Goal: Communication & Community: Share content

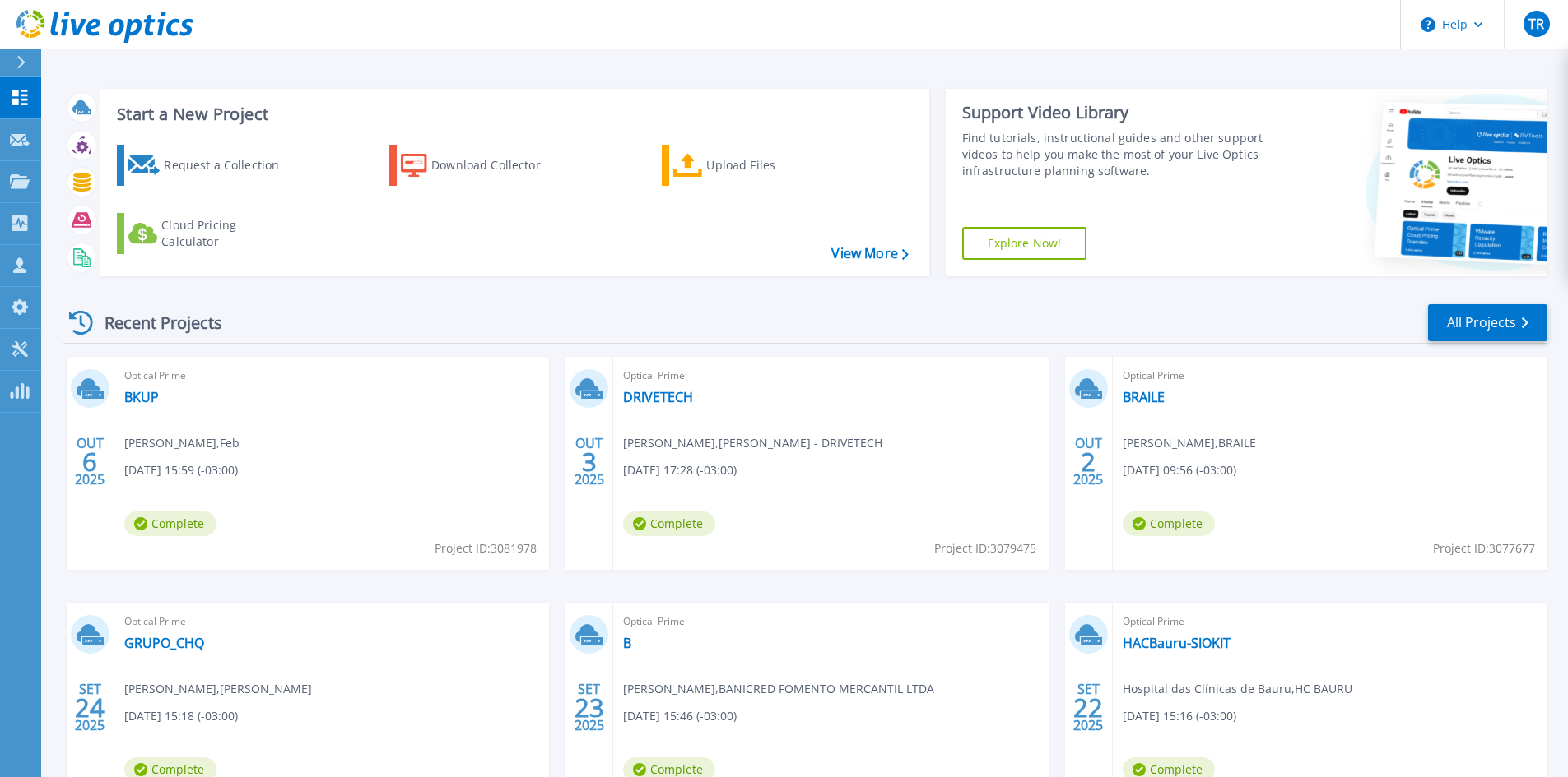
click at [849, 70] on div "Start a New Project Request a Collection Download Collector Upload Files Cloud …" at bounding box center [804, 430] width 1526 height 862
click at [169, 644] on link "GRUPO_CHQ" at bounding box center [164, 643] width 80 height 16
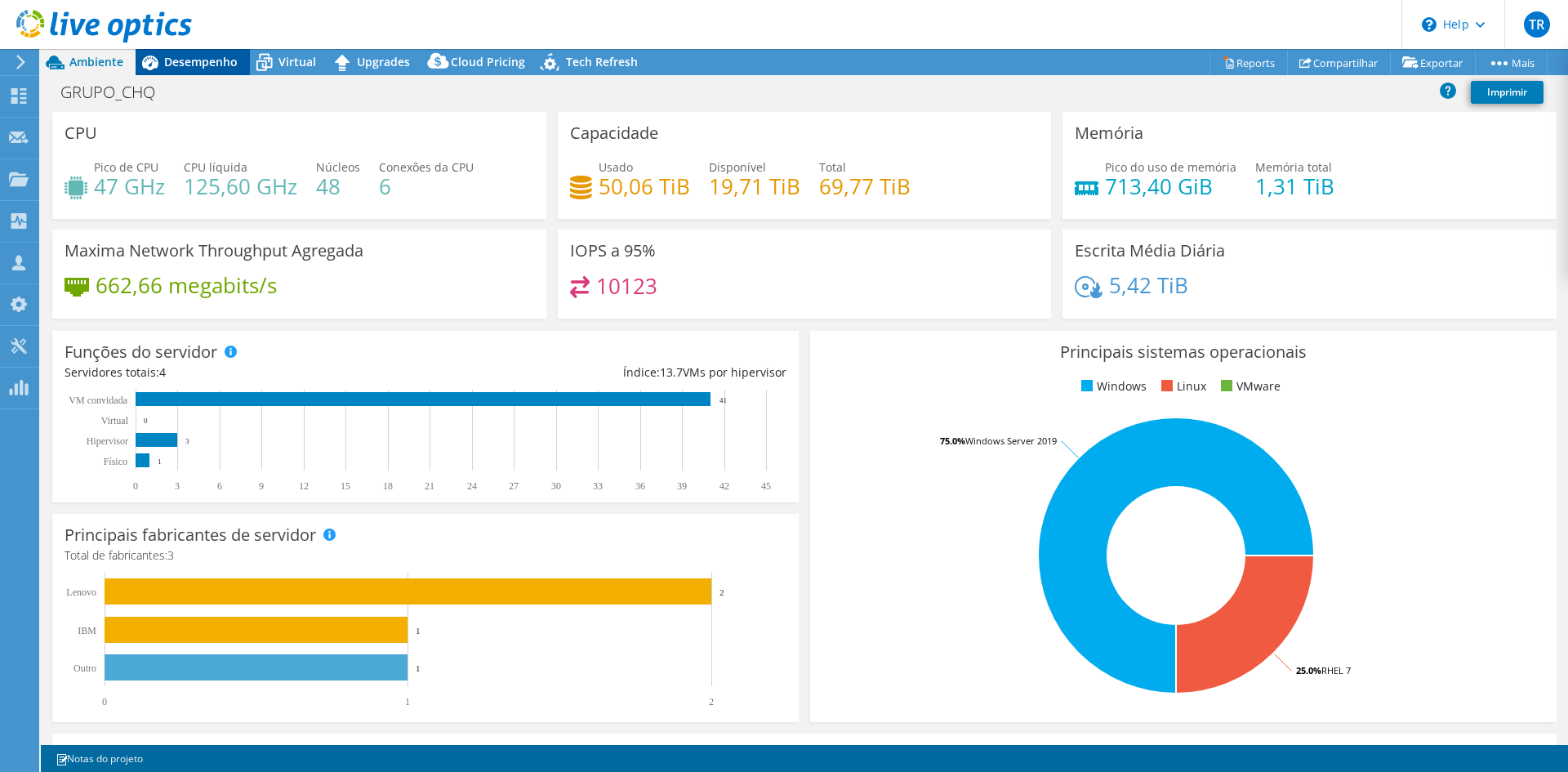
select select "SouthAmerica"
select select "BRL"
click at [1334, 56] on link "Compartilhar" at bounding box center [1339, 62] width 104 height 26
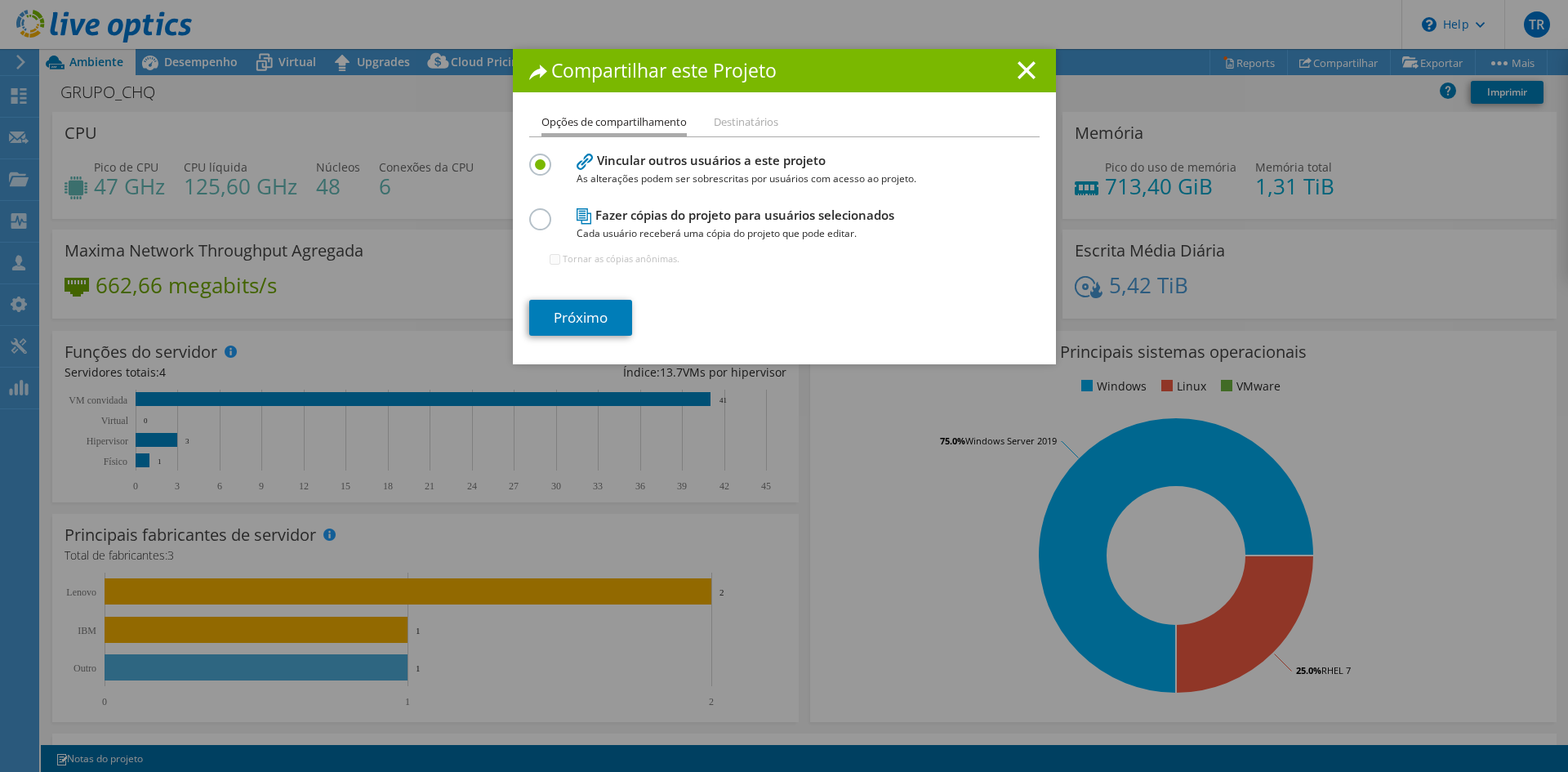
click at [529, 211] on label at bounding box center [544, 210] width 28 height 4
click at [0, 0] on input "radio" at bounding box center [0, 0] width 0 height 0
click at [581, 319] on link "Próximo" at bounding box center [581, 318] width 103 height 36
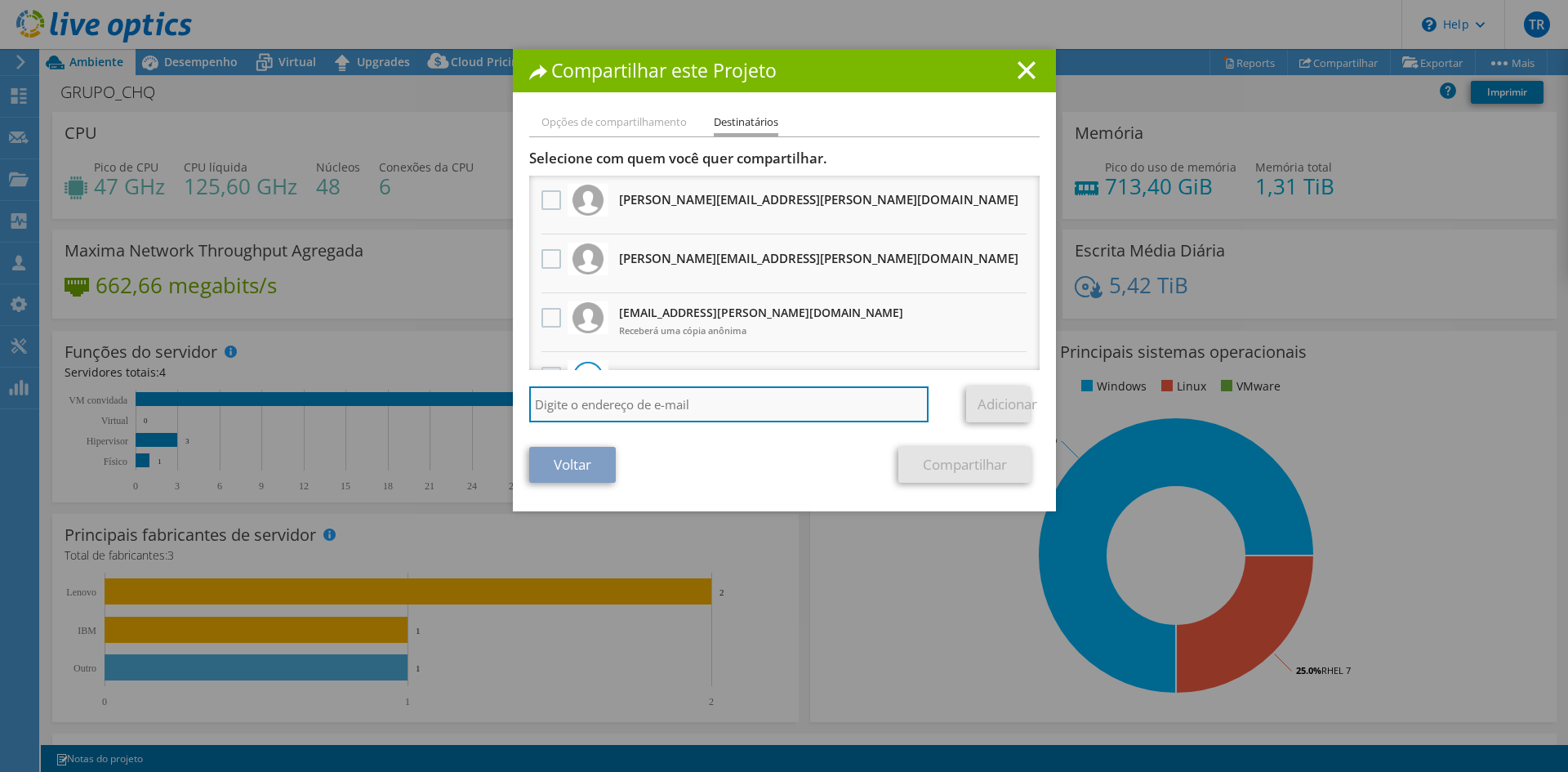
click at [687, 411] on input "search" at bounding box center [729, 405] width 400 height 36
type input "[PERSON_NAME][EMAIL_ADDRESS][DOMAIN_NAME]"
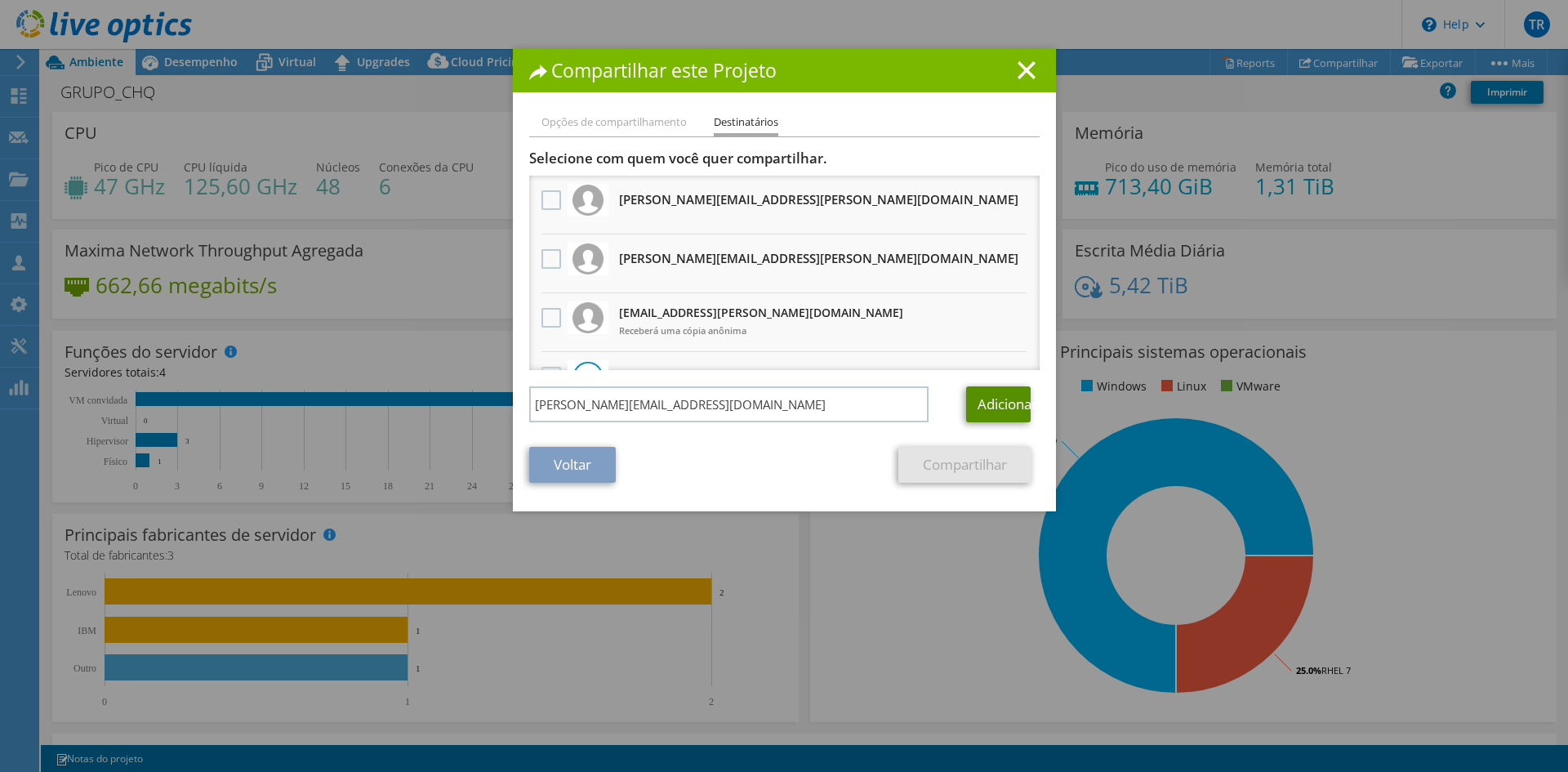
click at [990, 409] on link "Adicionar" at bounding box center [999, 405] width 65 height 36
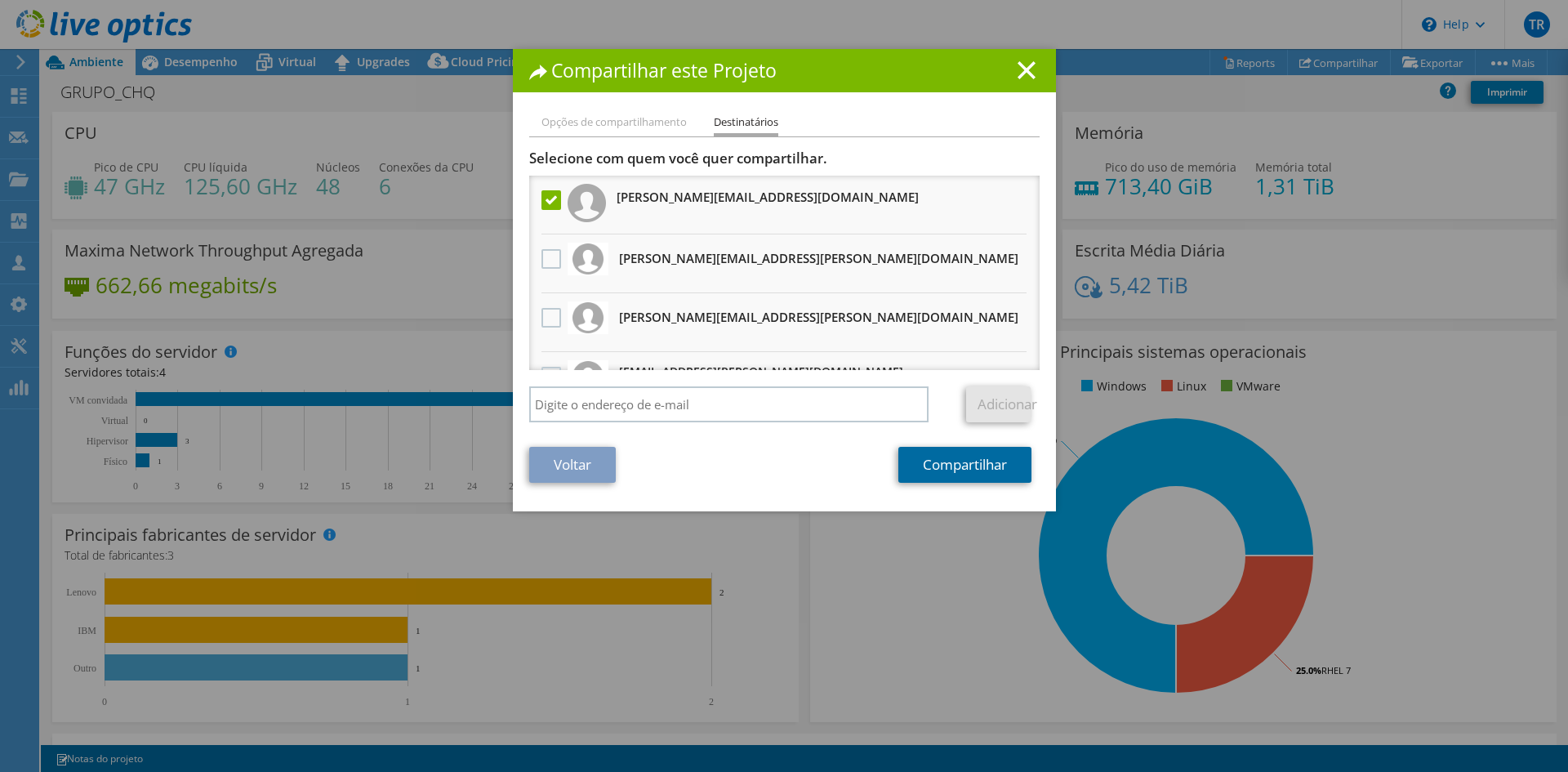
click at [966, 469] on link "Compartilhar" at bounding box center [965, 465] width 133 height 36
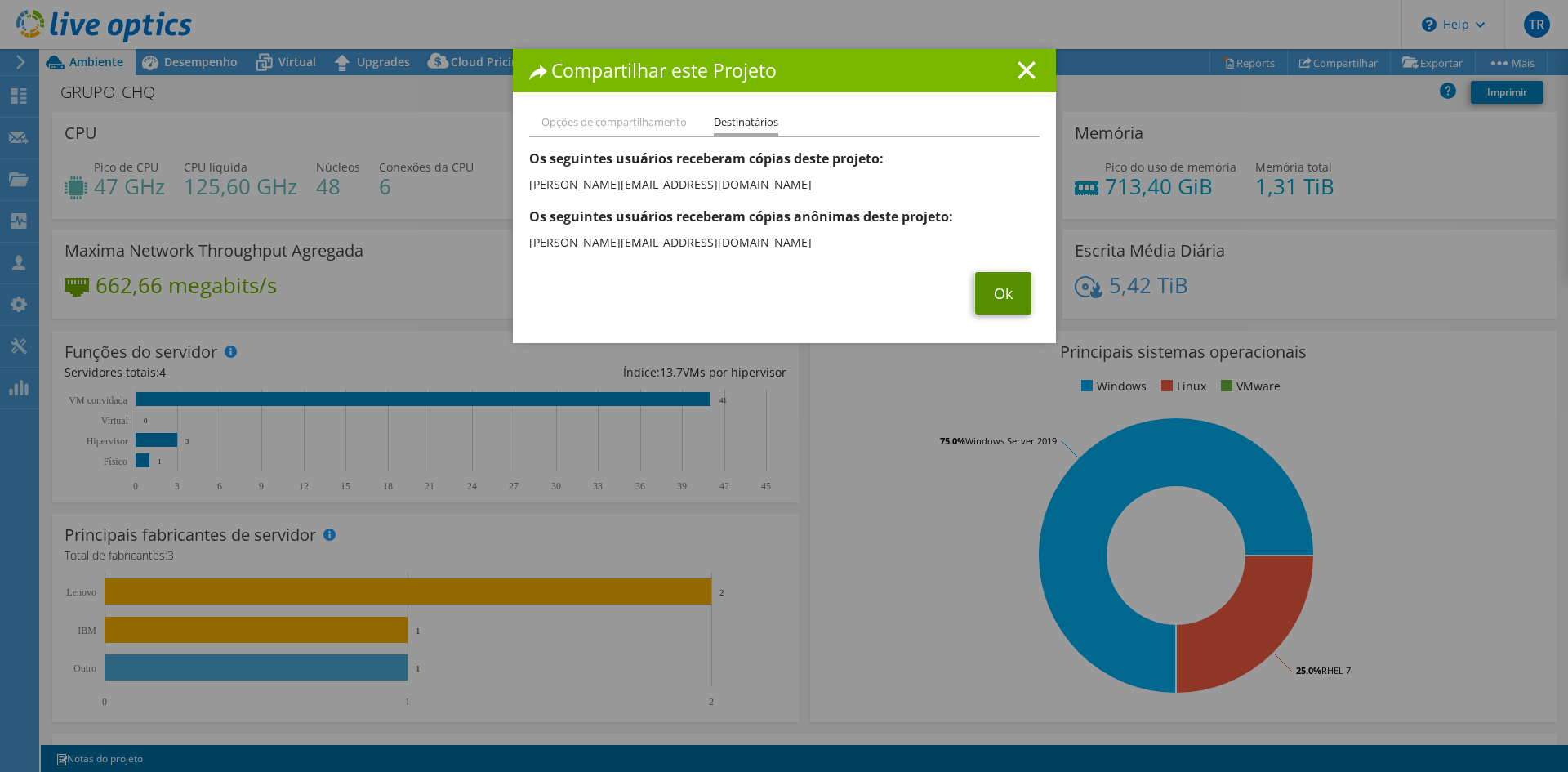
click at [985, 276] on link "Ok" at bounding box center [1004, 294] width 57 height 43
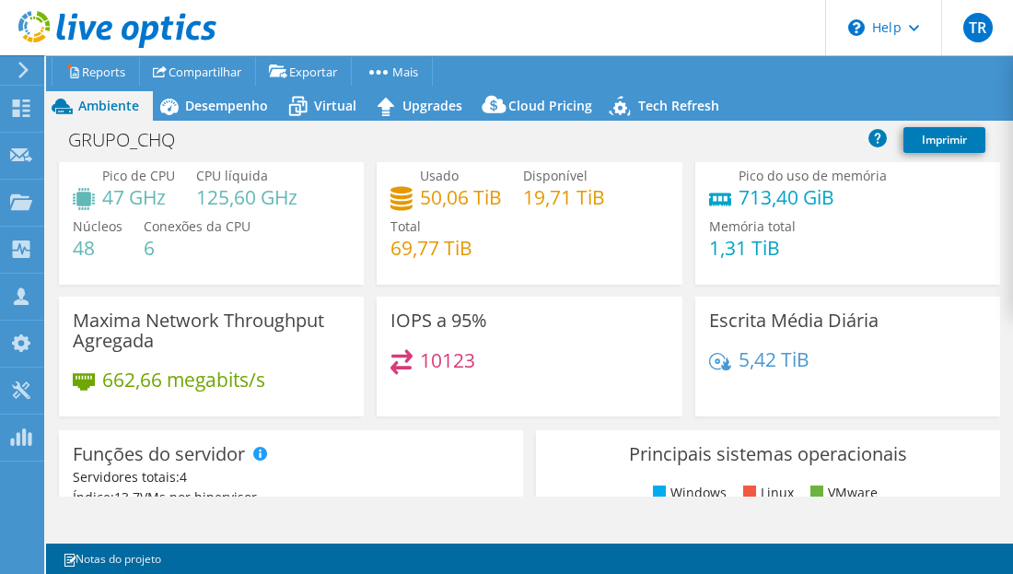
scroll to position [276, 0]
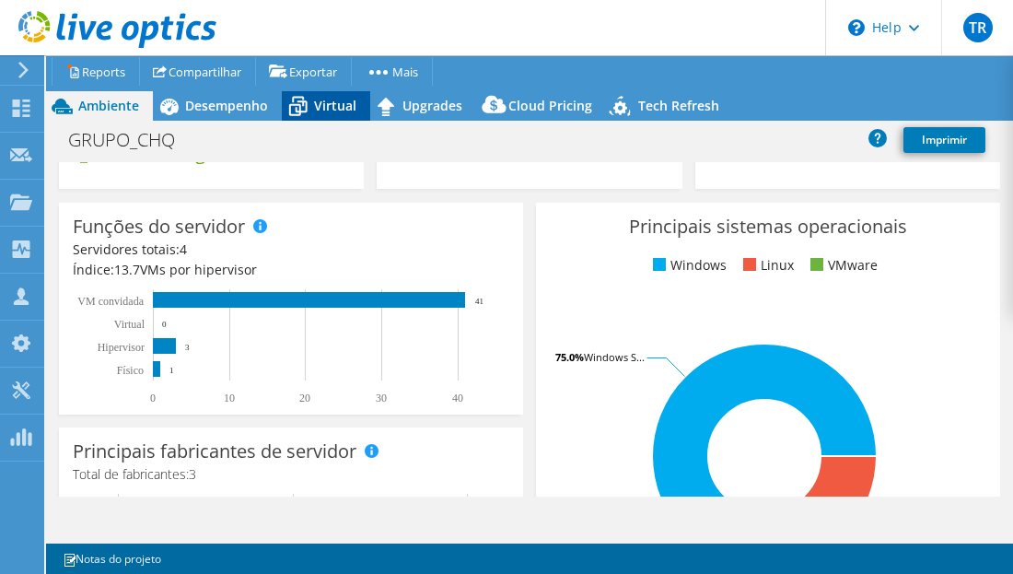
click at [329, 103] on span "Virtual" at bounding box center [335, 105] width 42 height 17
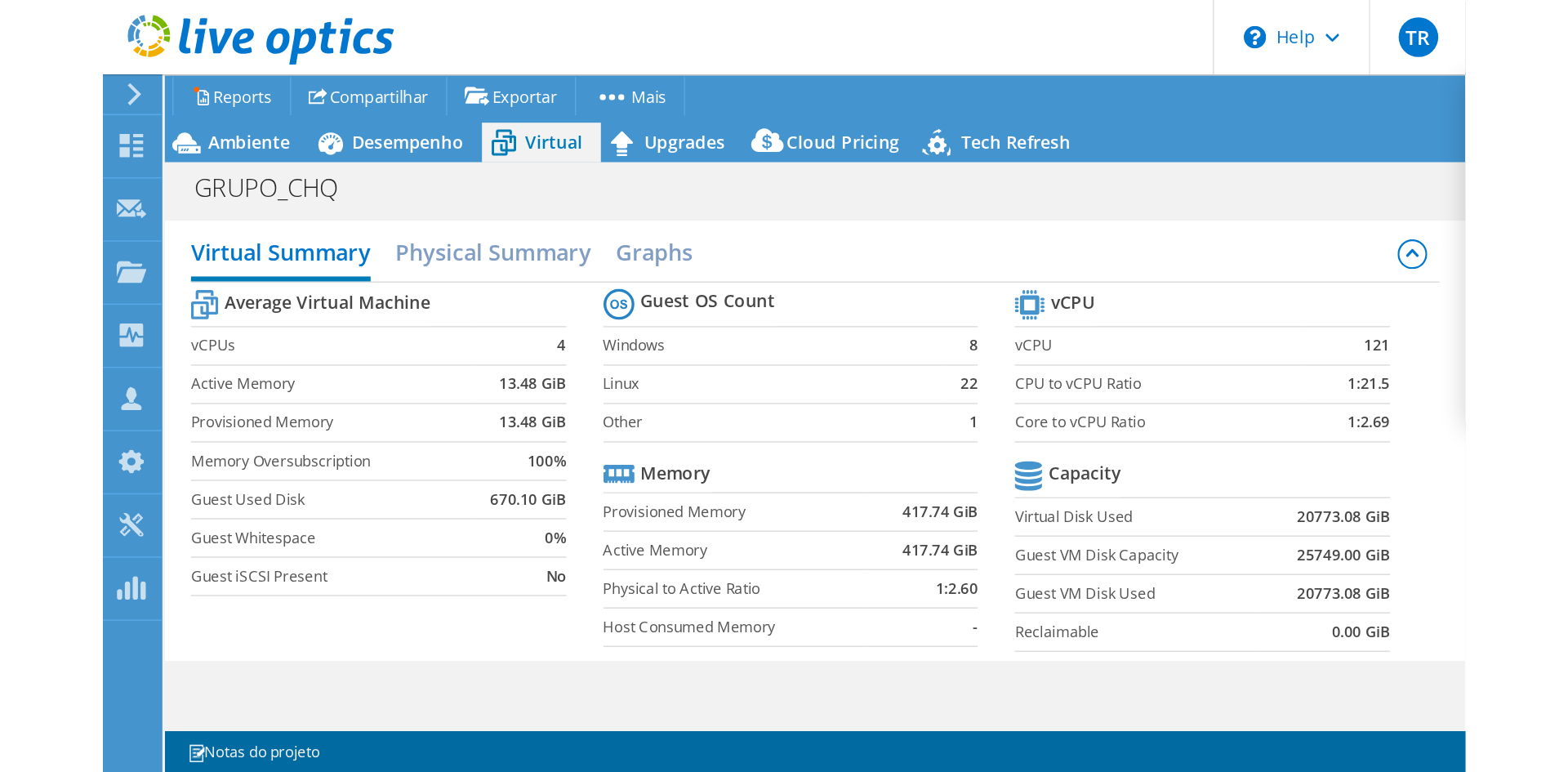
scroll to position [0, 0]
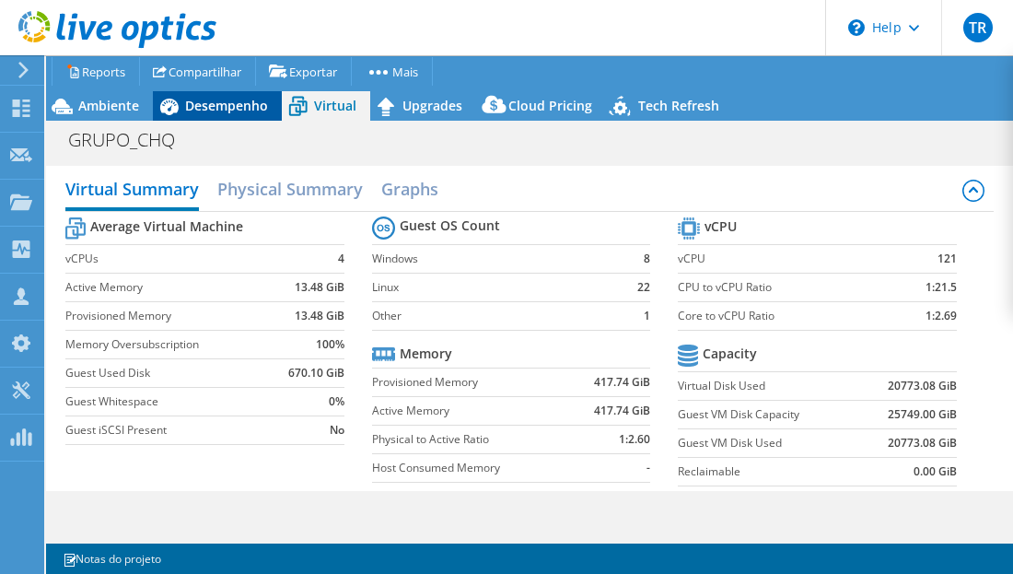
click at [221, 111] on span "Desempenho" at bounding box center [226, 105] width 83 height 17
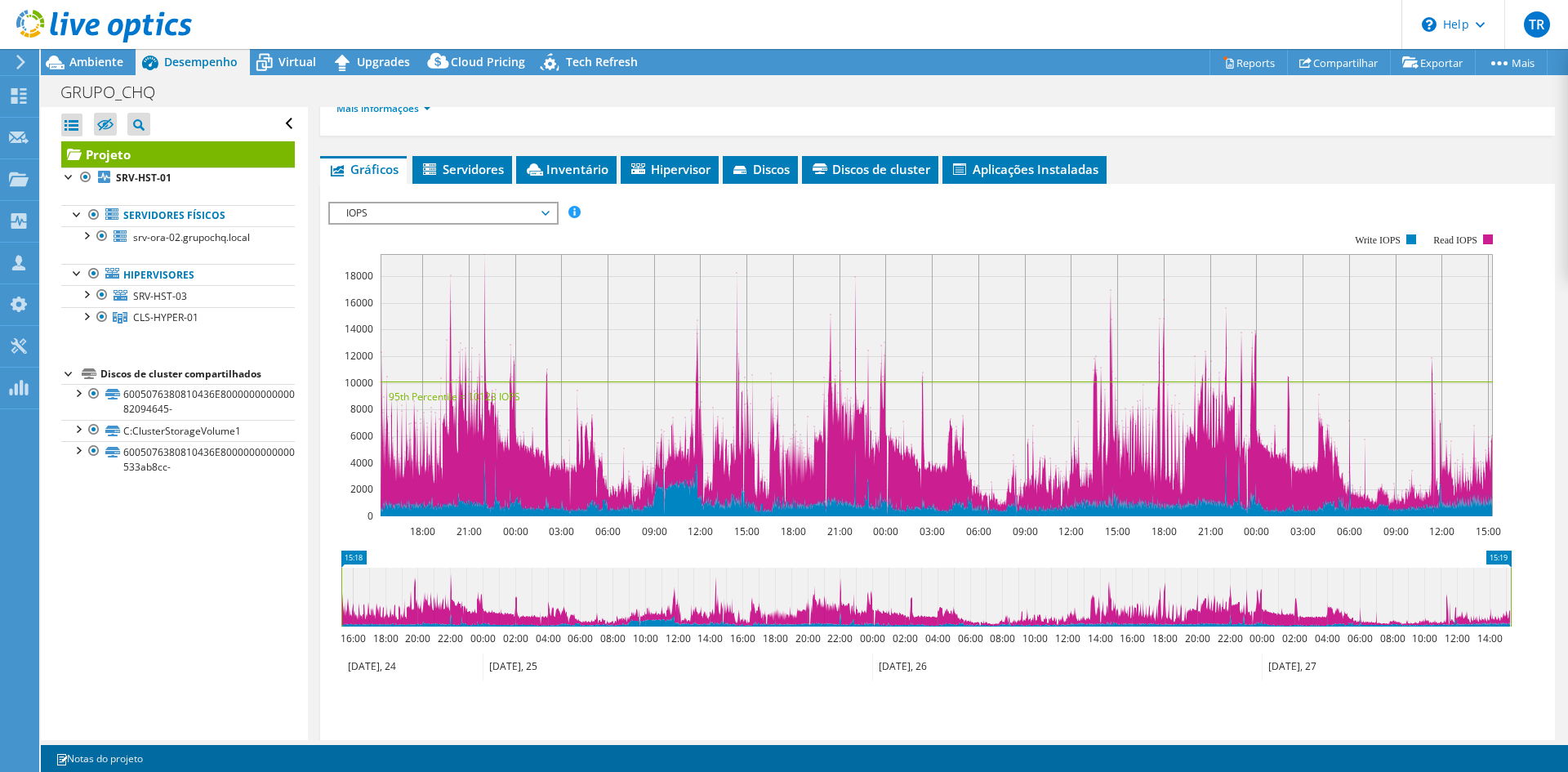
scroll to position [245, 0]
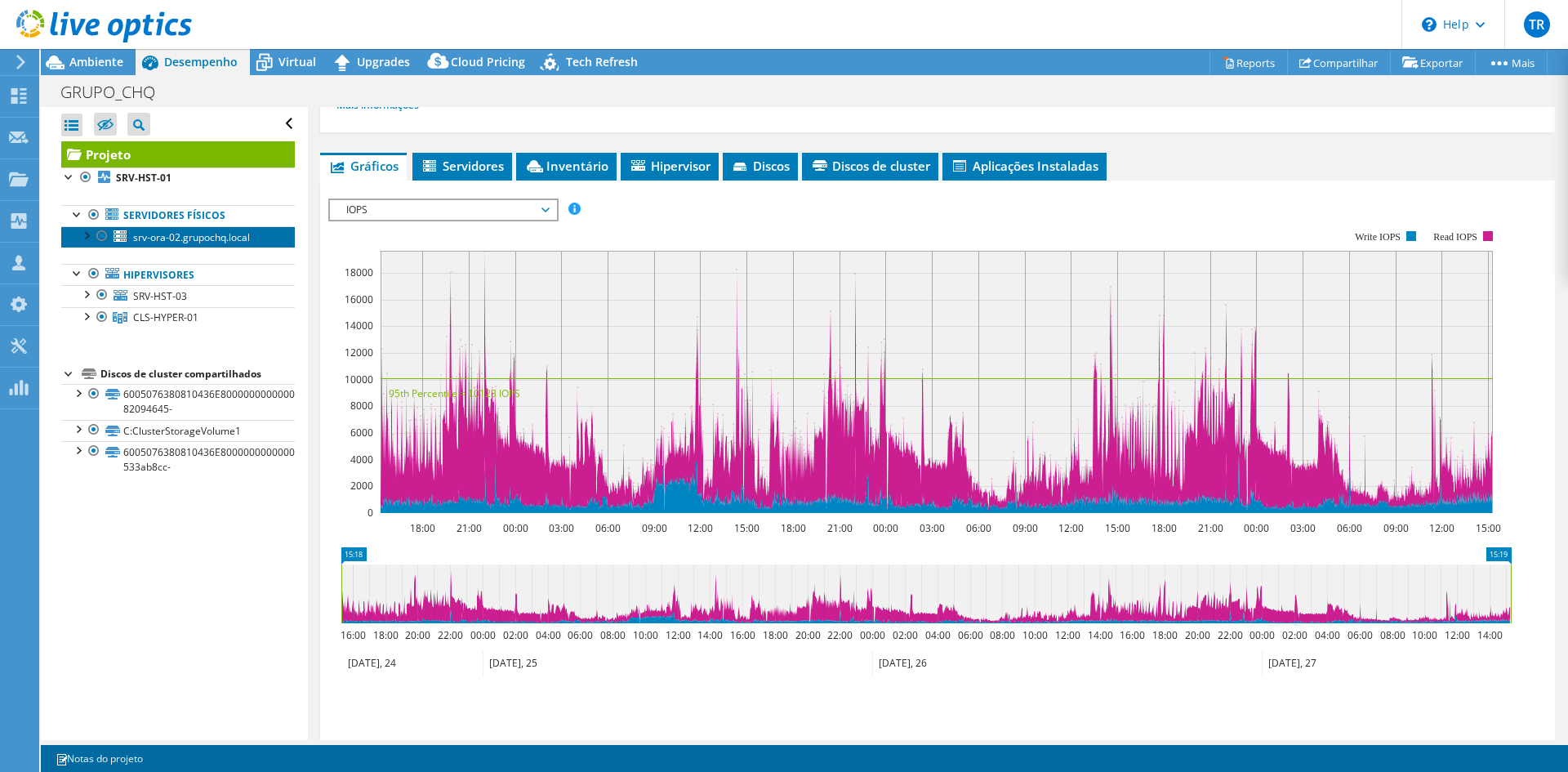
click at [166, 238] on span "srv-ora-02.grupochq.local" at bounding box center [192, 238] width 117 height 14
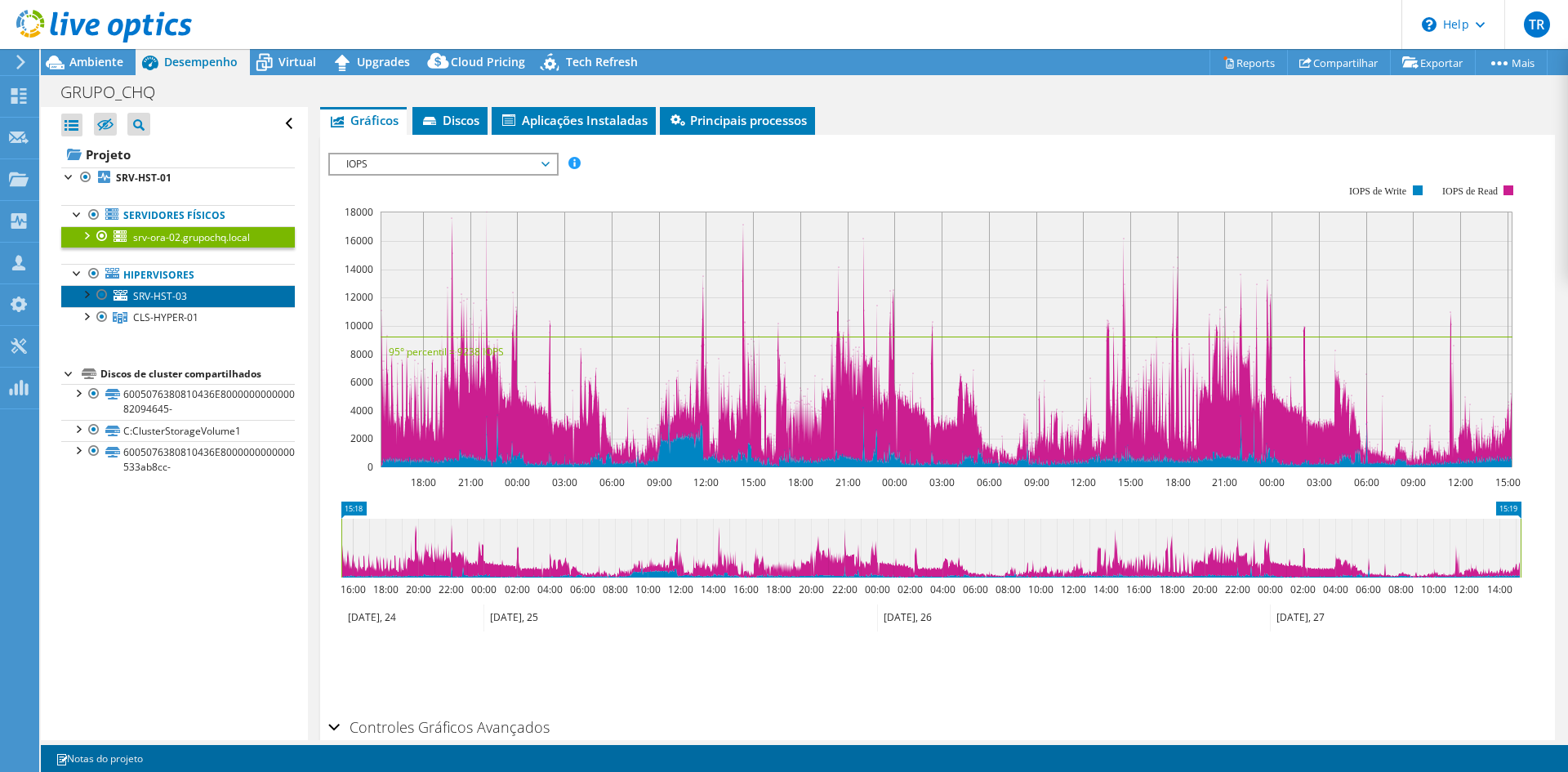
click at [183, 295] on span "SRV-HST-03" at bounding box center [160, 296] width 54 height 14
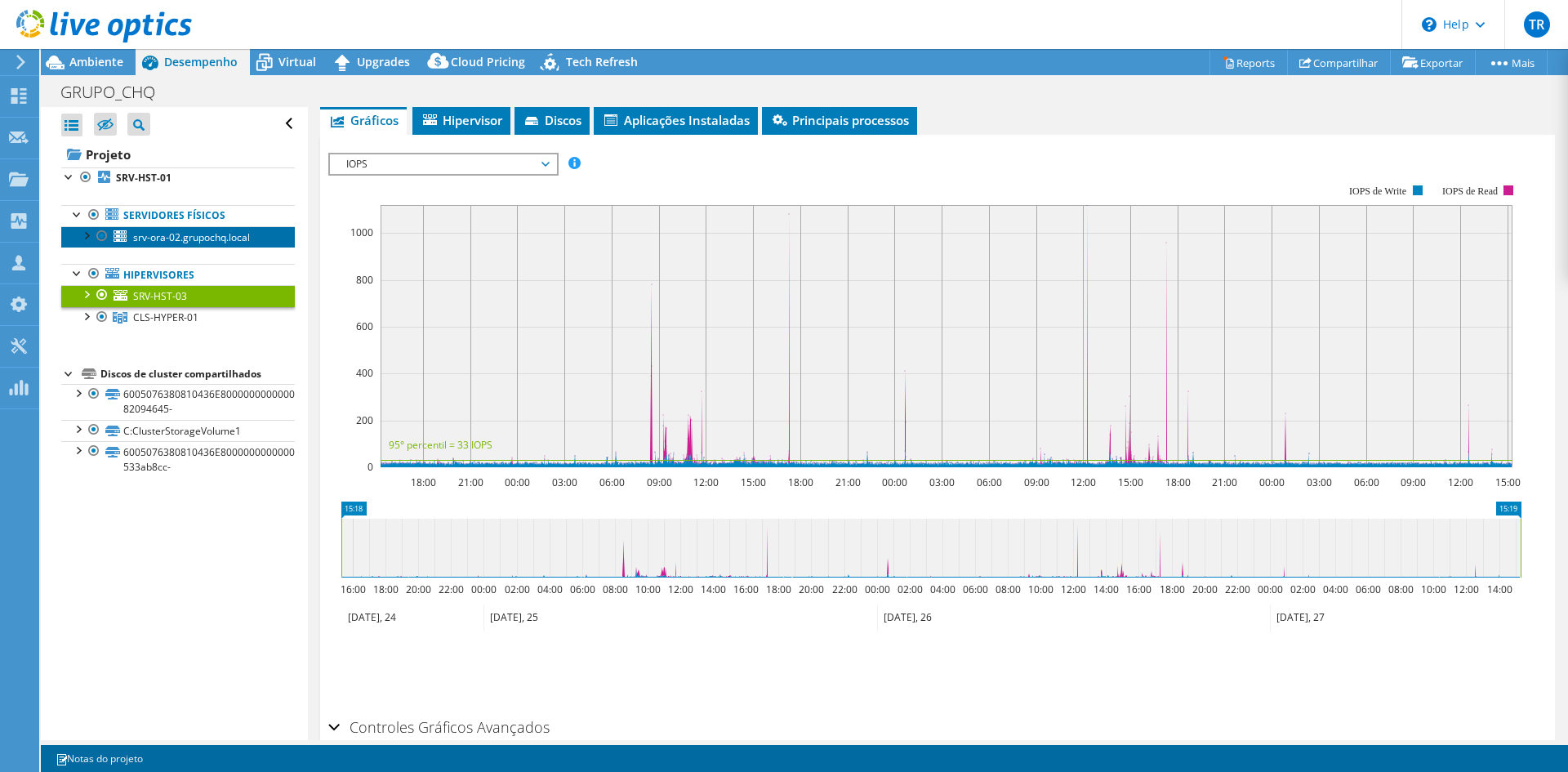
click at [183, 242] on span "srv-ora-02.grupochq.local" at bounding box center [192, 238] width 117 height 14
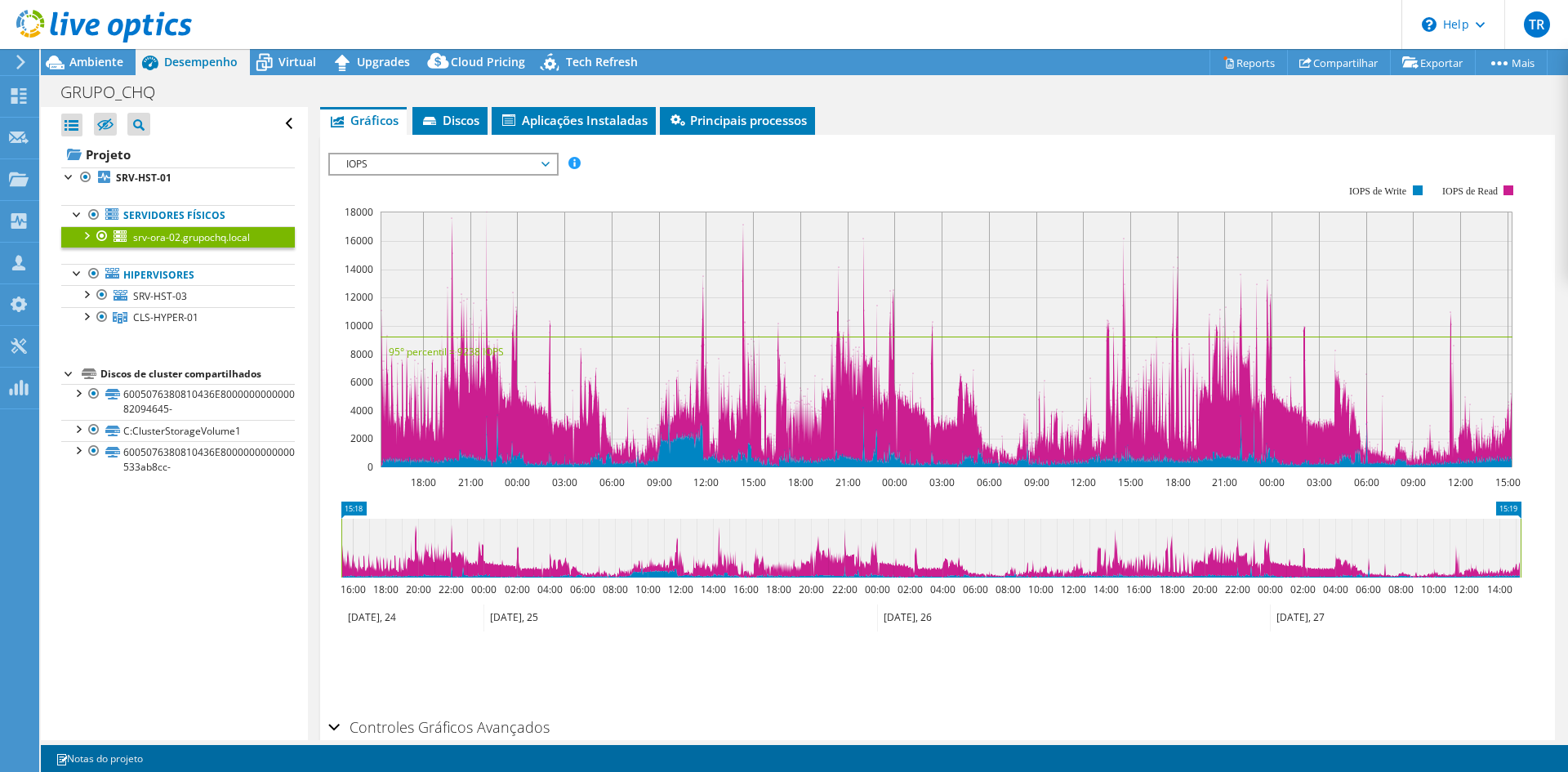
click at [383, 161] on span "IOPS" at bounding box center [443, 164] width 210 height 20
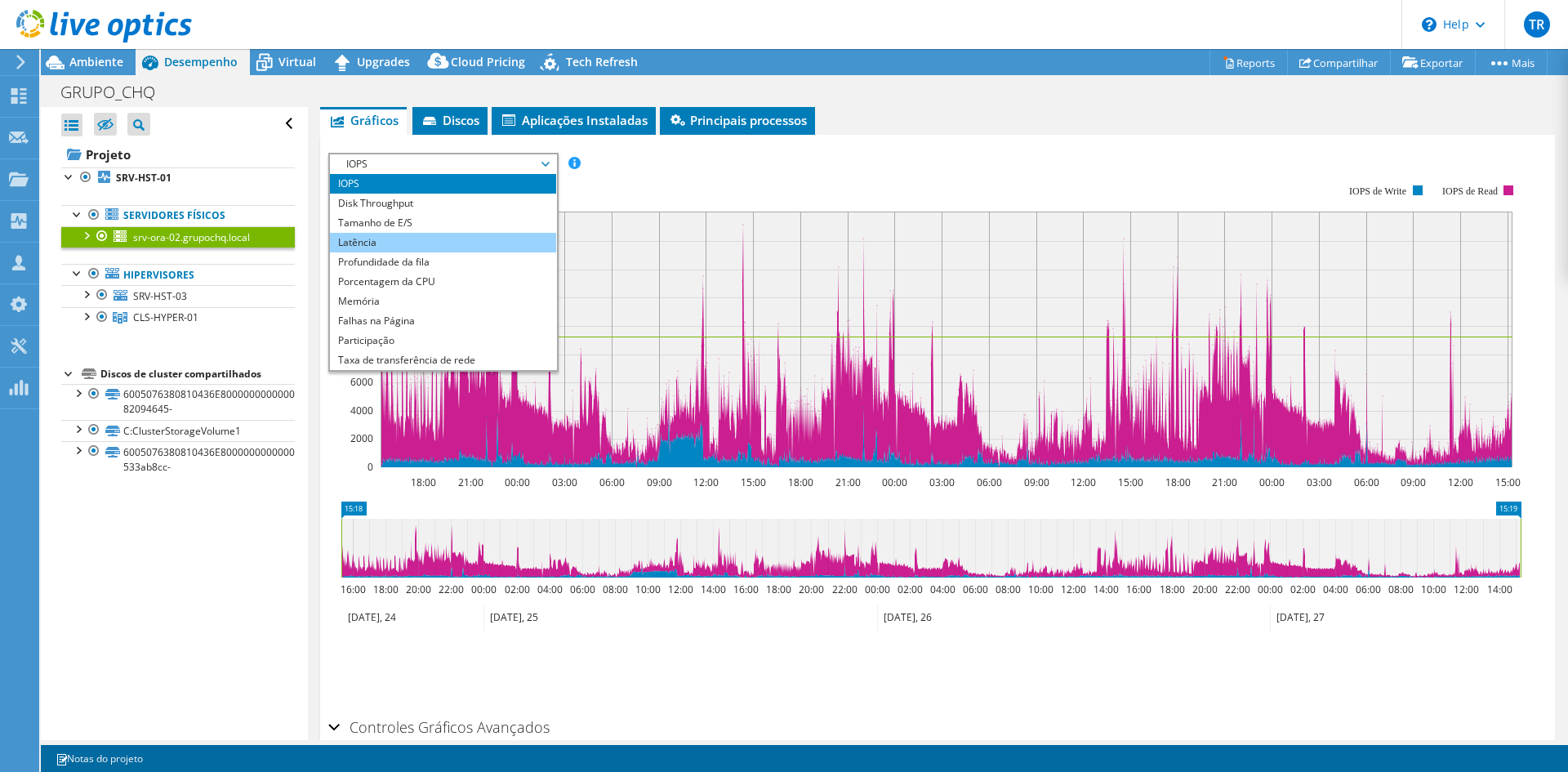
click at [388, 249] on li "Latência" at bounding box center [443, 242] width 226 height 20
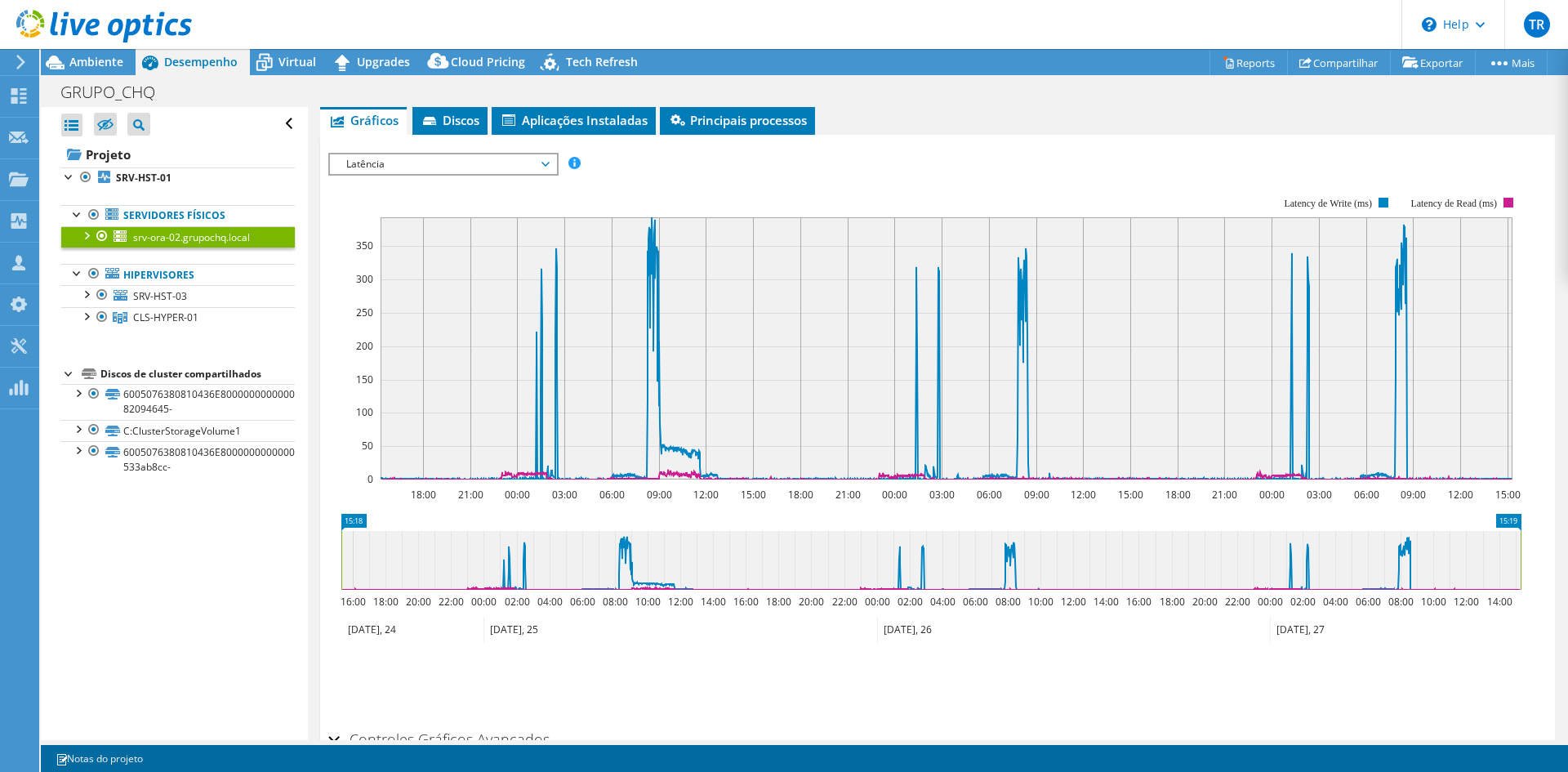
click at [382, 162] on span "Latência" at bounding box center [443, 164] width 210 height 20
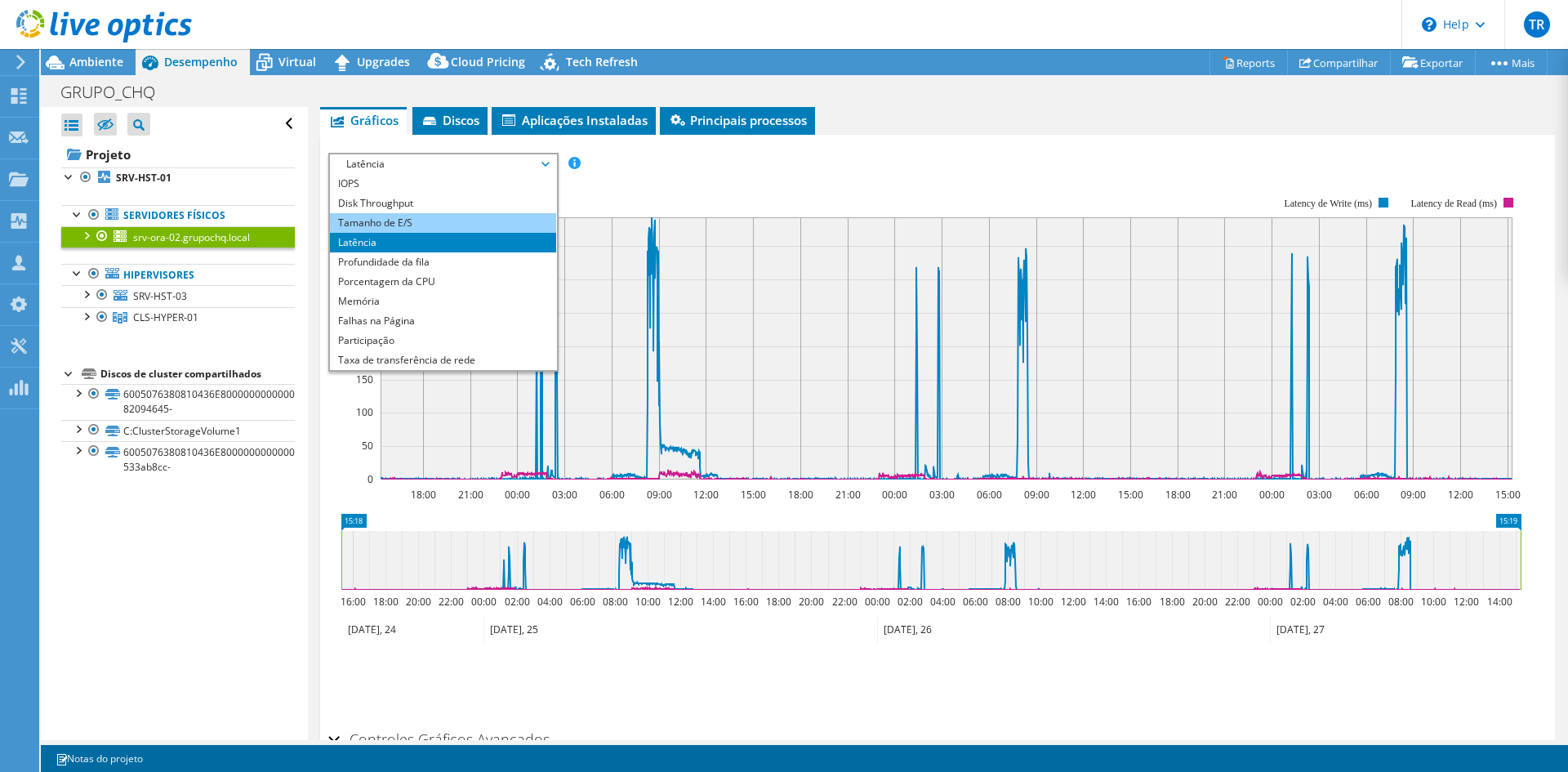
click at [374, 216] on li "Tamanho de E/S" at bounding box center [443, 223] width 226 height 20
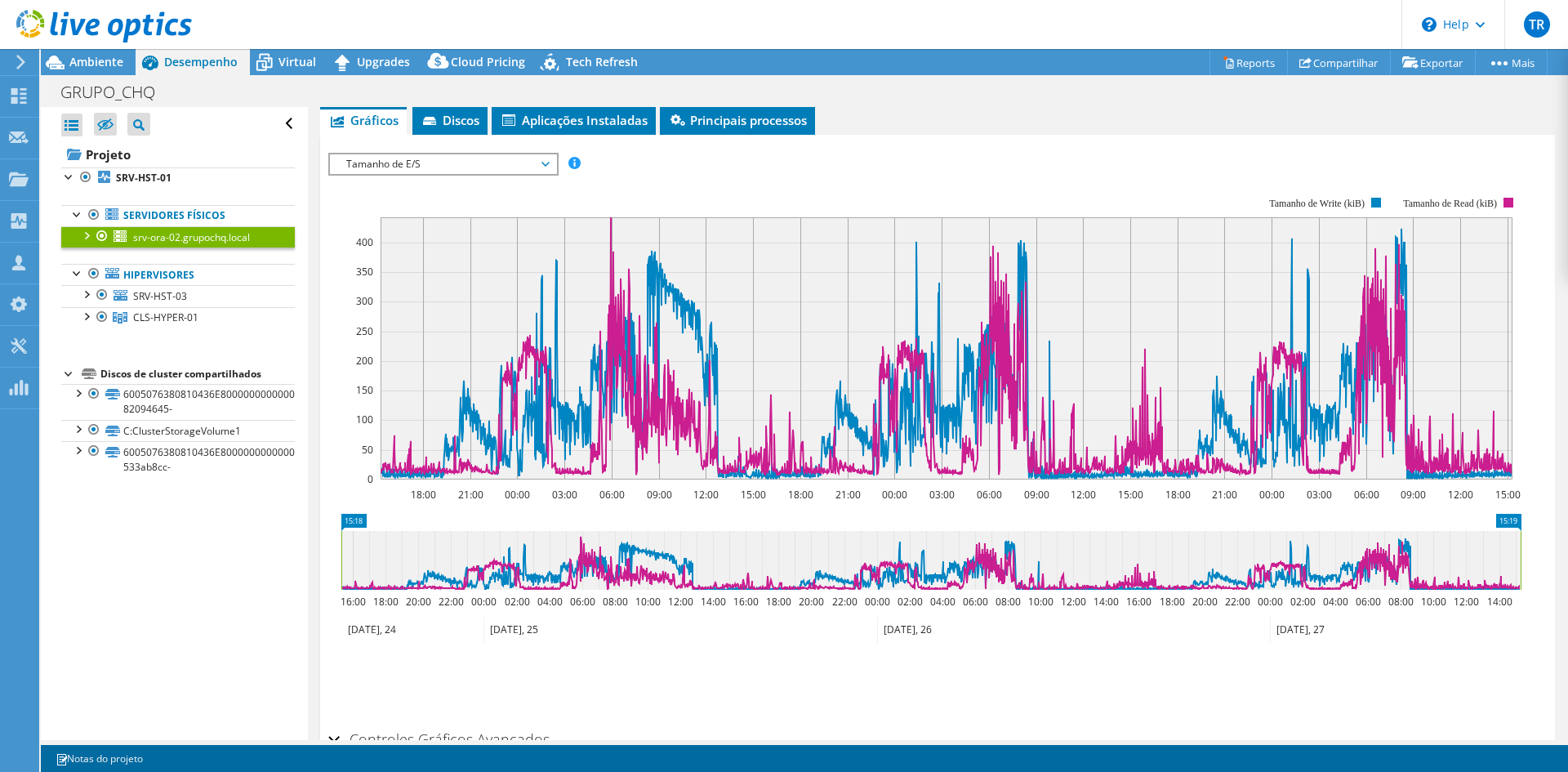
click at [436, 170] on span "Tamanho de E/S" at bounding box center [443, 164] width 210 height 20
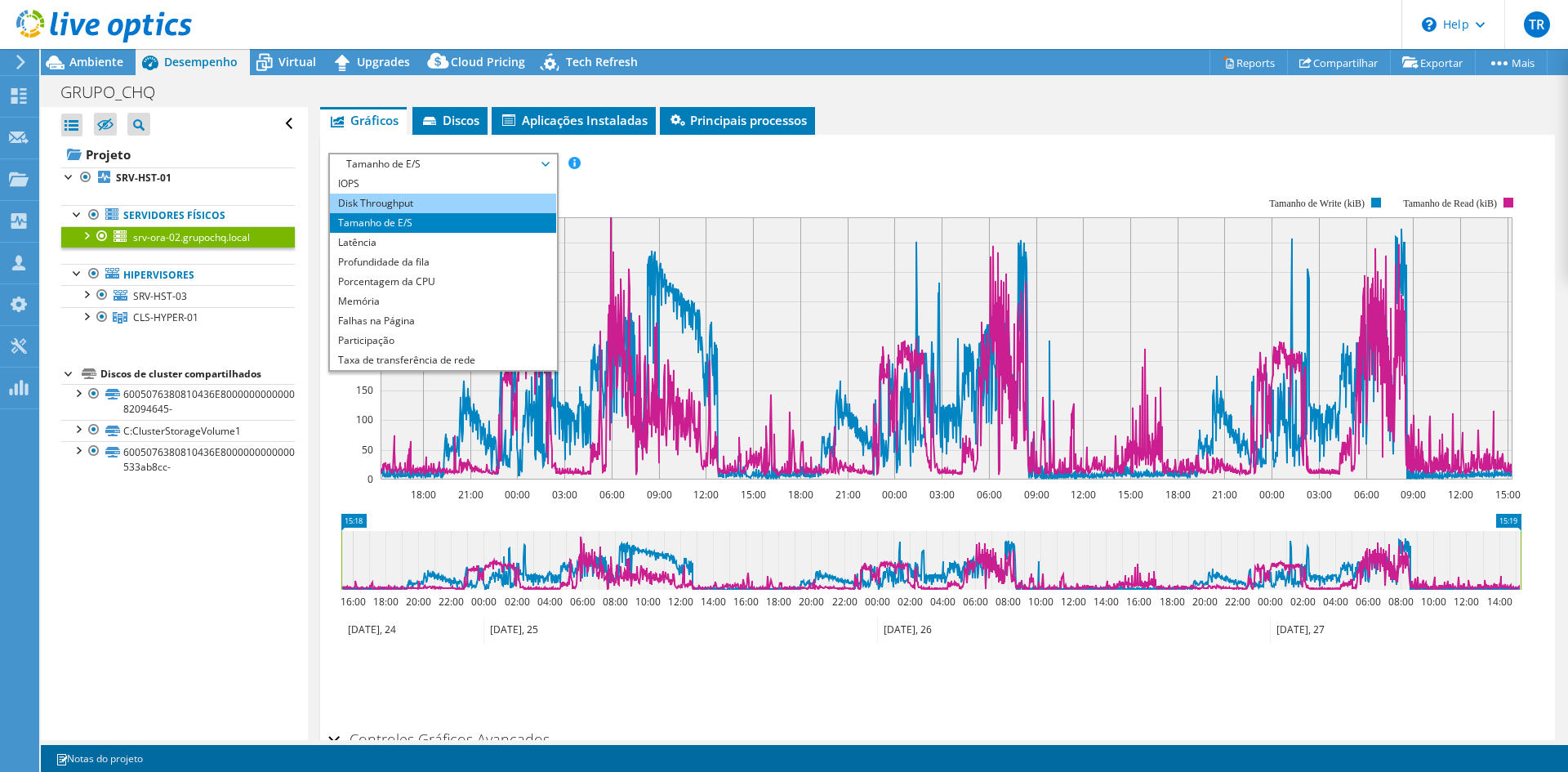
click at [402, 205] on li "Disk Throughput" at bounding box center [443, 203] width 226 height 20
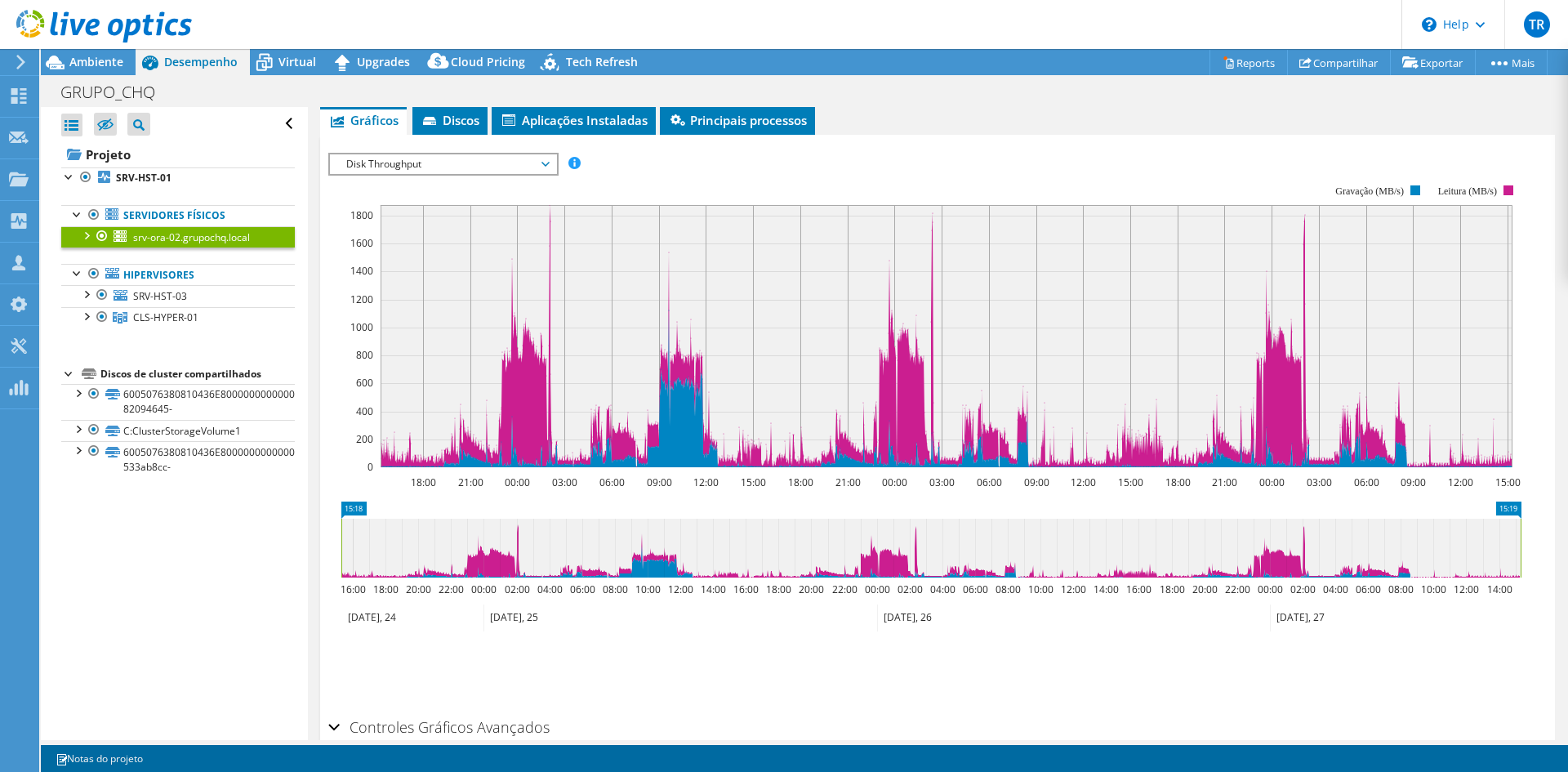
click at [460, 166] on span "Disk Throughput" at bounding box center [443, 164] width 210 height 20
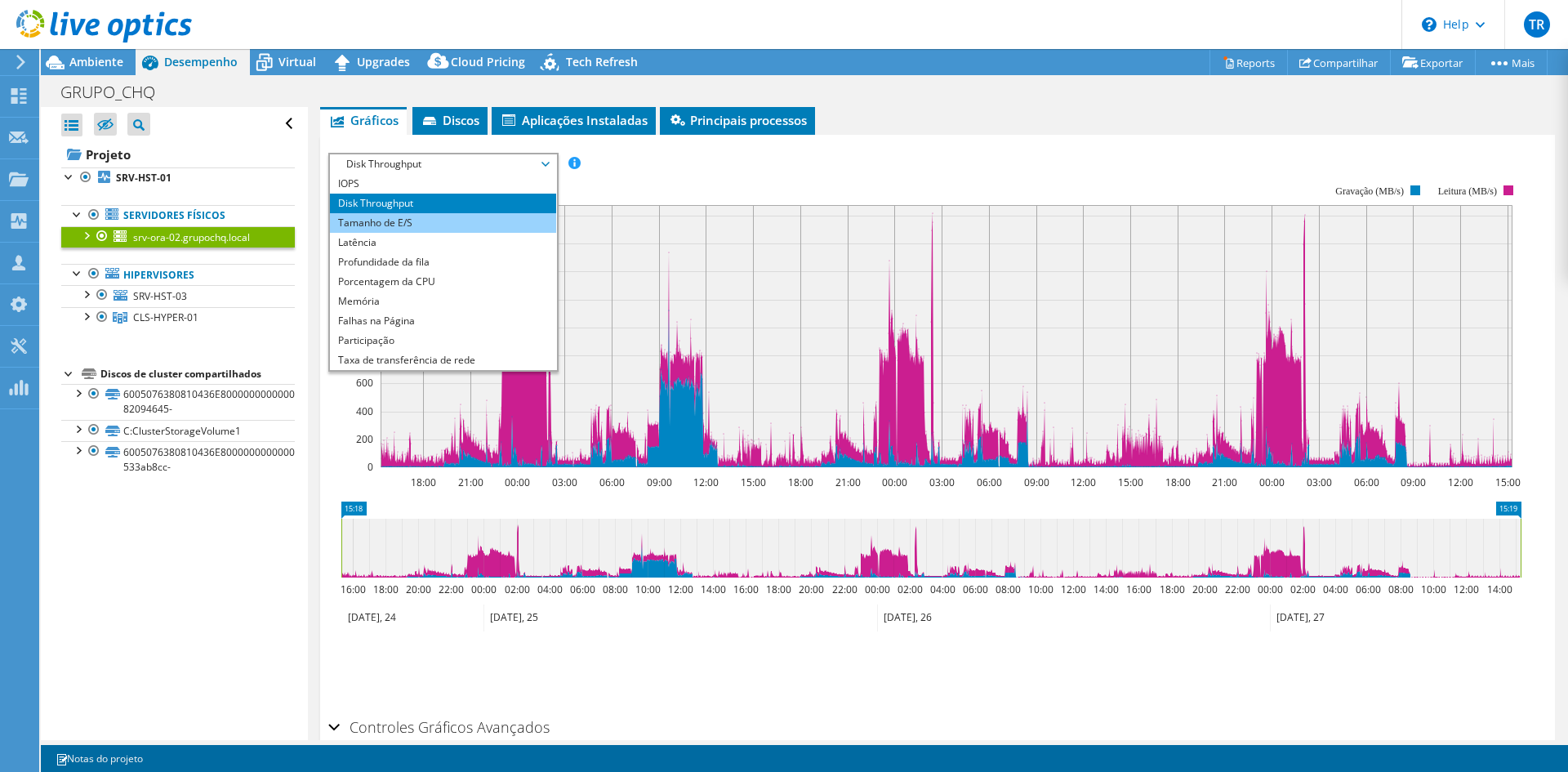
click at [436, 219] on li "Tamanho de E/S" at bounding box center [443, 223] width 226 height 20
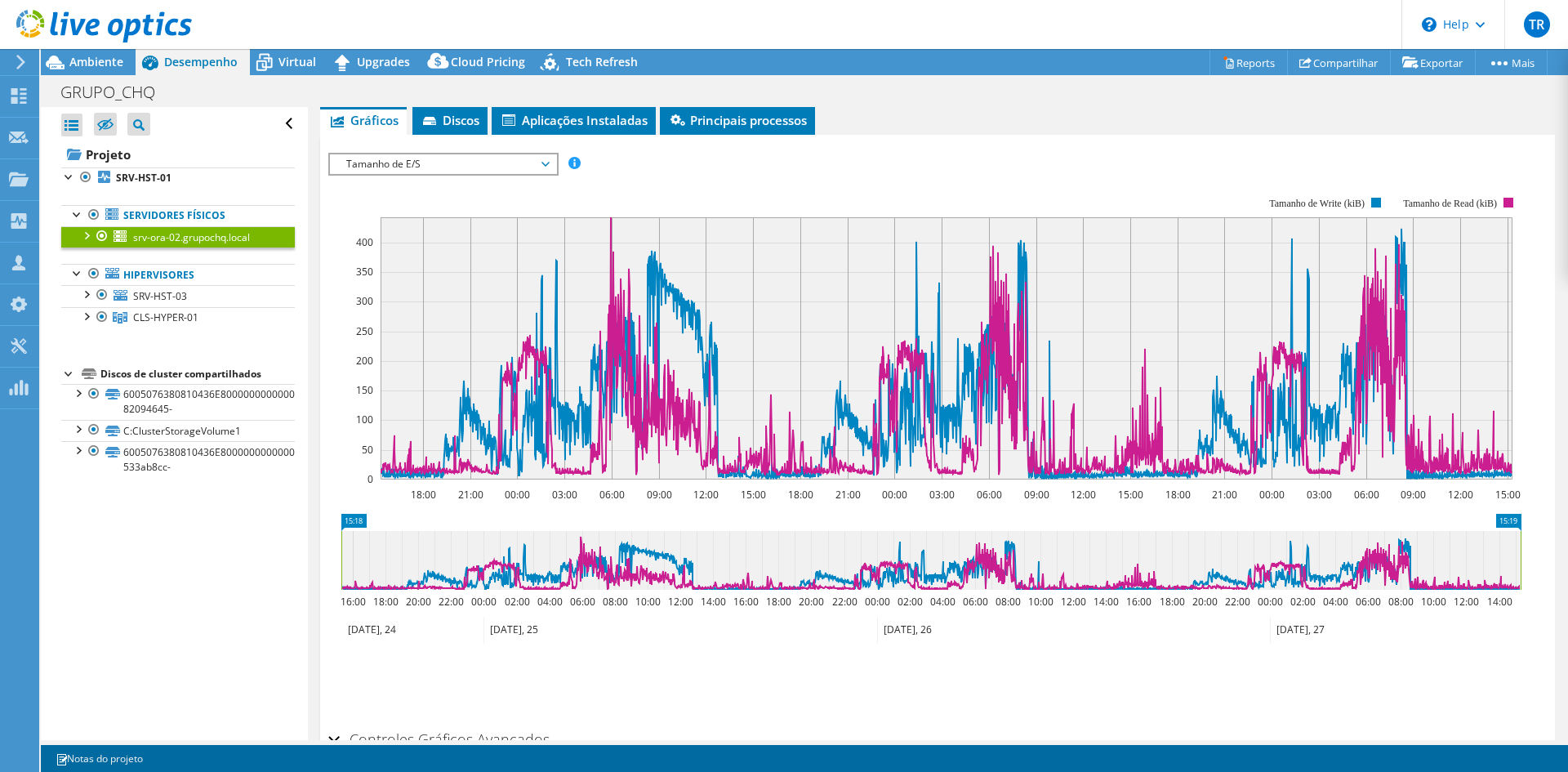
click at [502, 168] on span "Tamanho de E/S" at bounding box center [443, 164] width 210 height 20
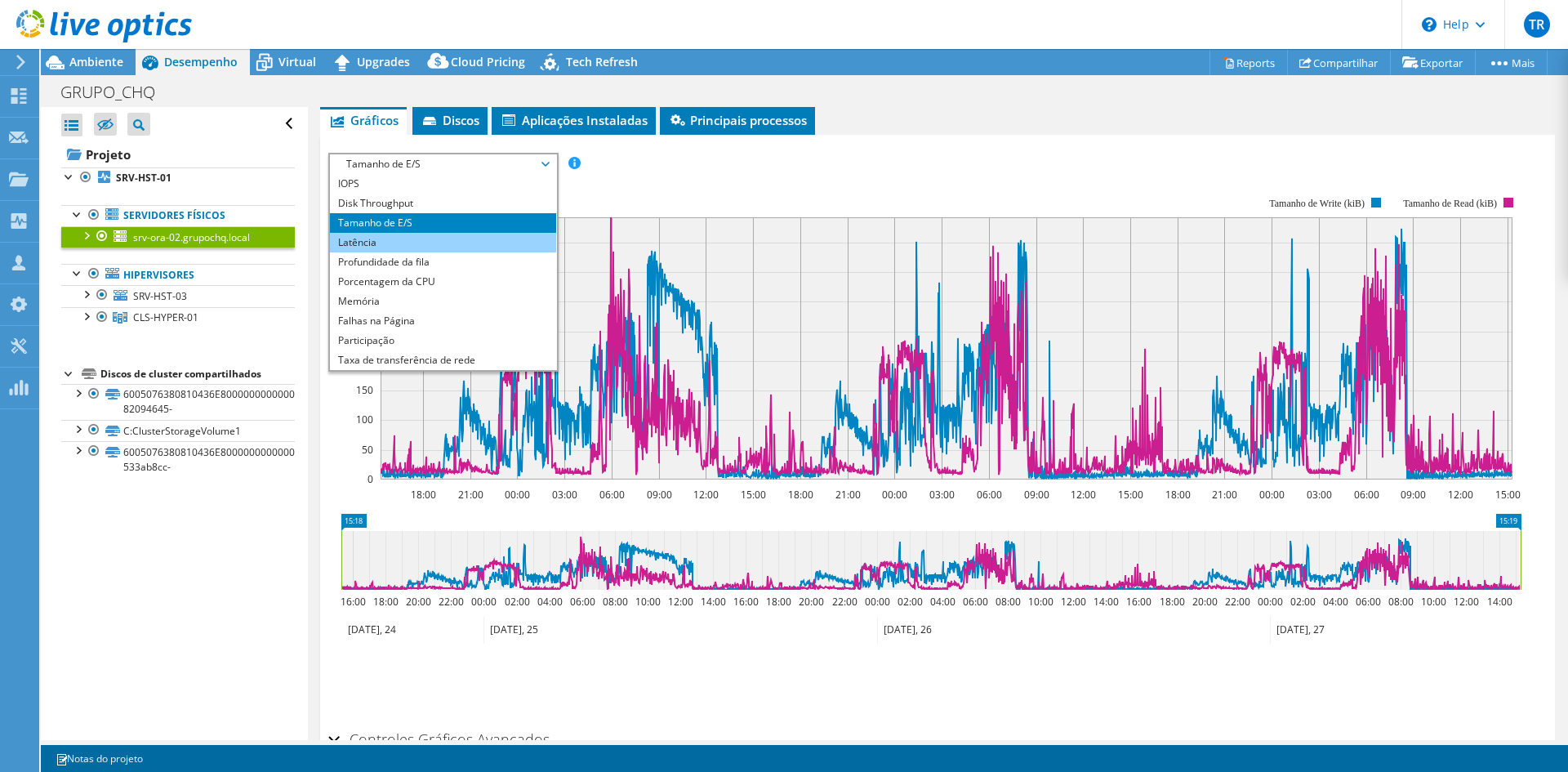
click at [407, 240] on li "Latência" at bounding box center [443, 242] width 226 height 20
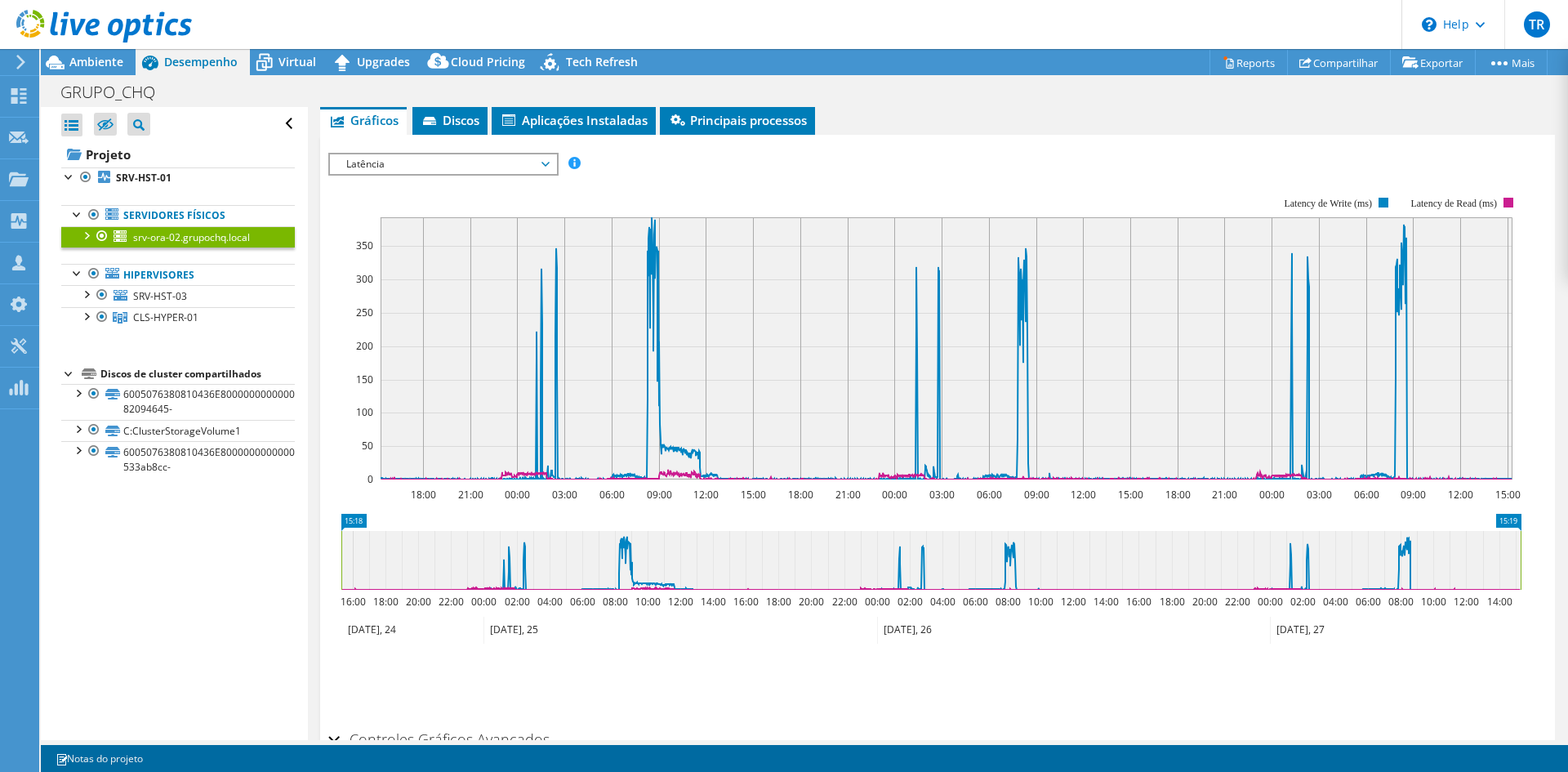
click at [713, 177] on rect at bounding box center [925, 338] width 1194 height 327
click at [450, 171] on span "Latência" at bounding box center [443, 164] width 210 height 20
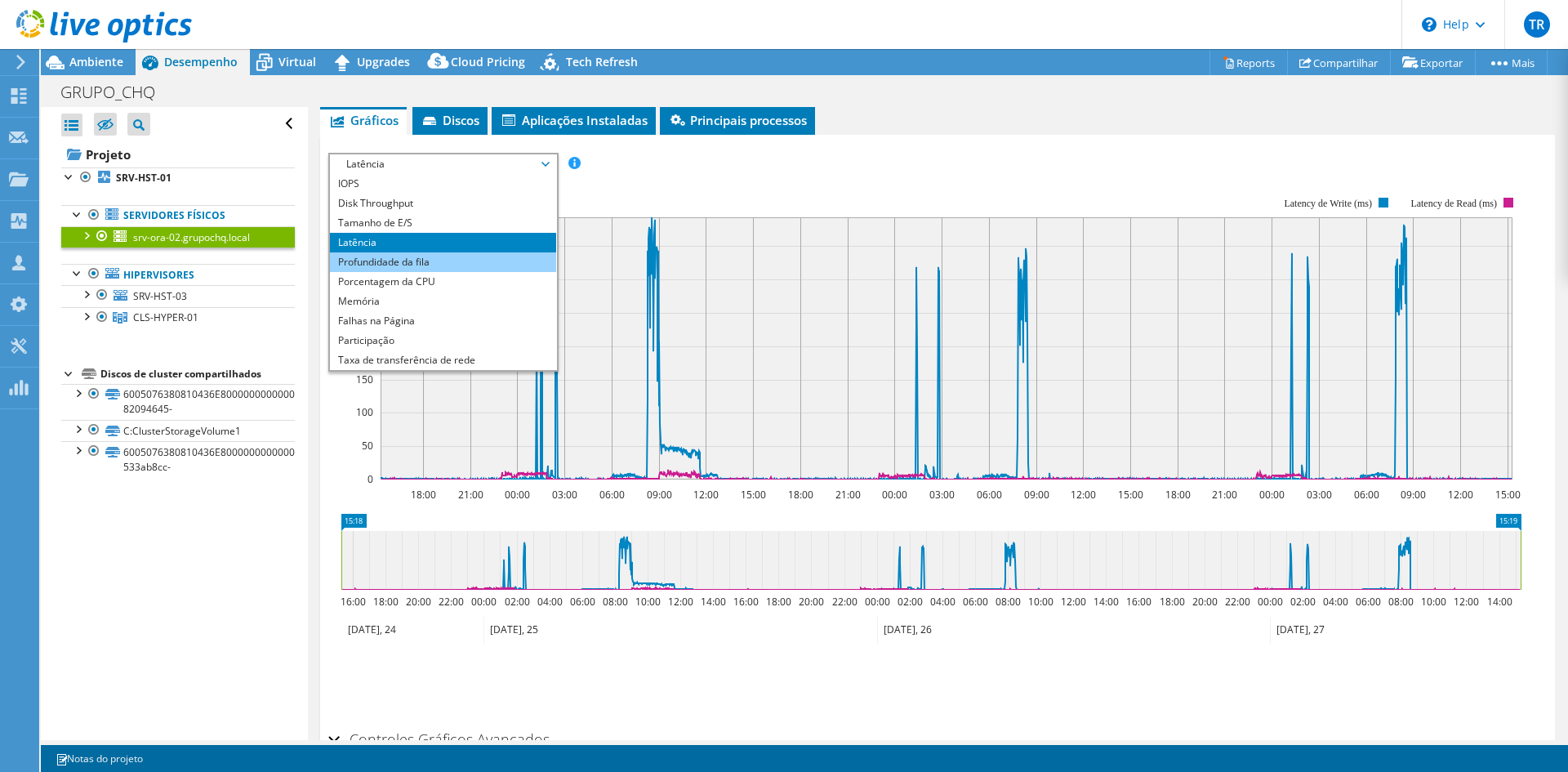
click at [417, 263] on li "Profundidade da fila" at bounding box center [443, 263] width 226 height 20
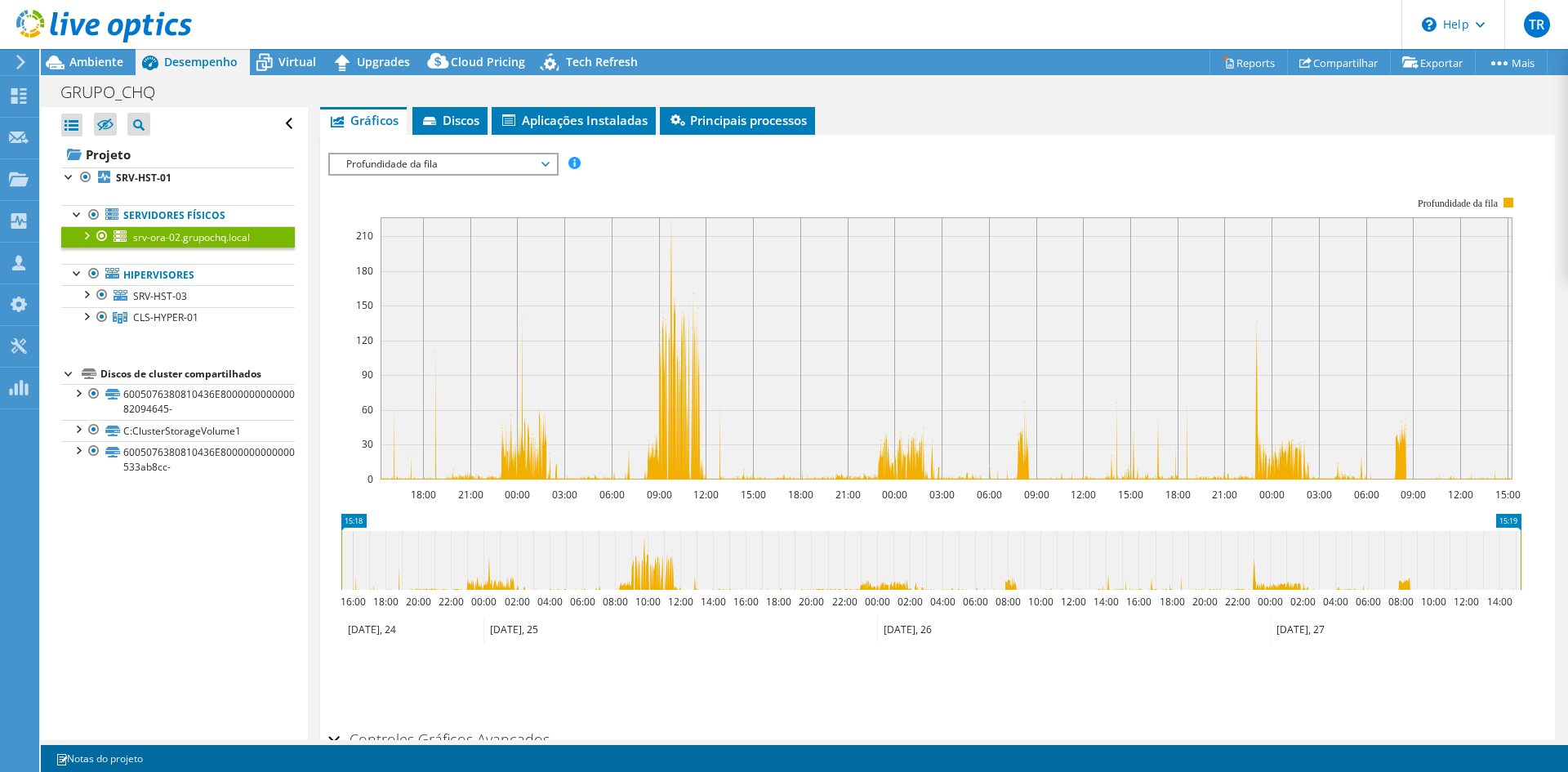
click at [398, 169] on span "Profundidade da fila" at bounding box center [443, 164] width 210 height 20
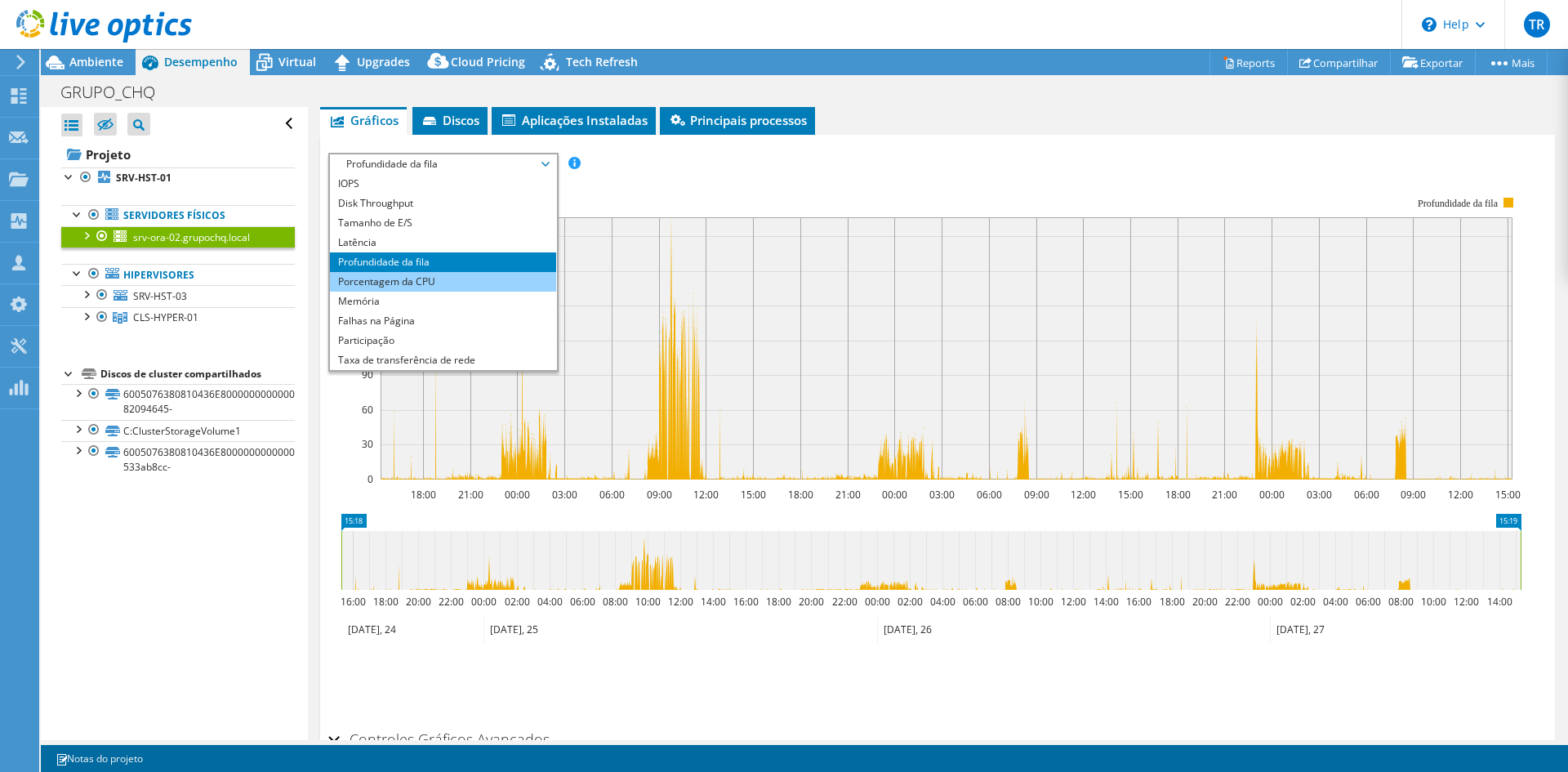
click at [383, 284] on li "Porcentagem da CPU" at bounding box center [443, 282] width 226 height 20
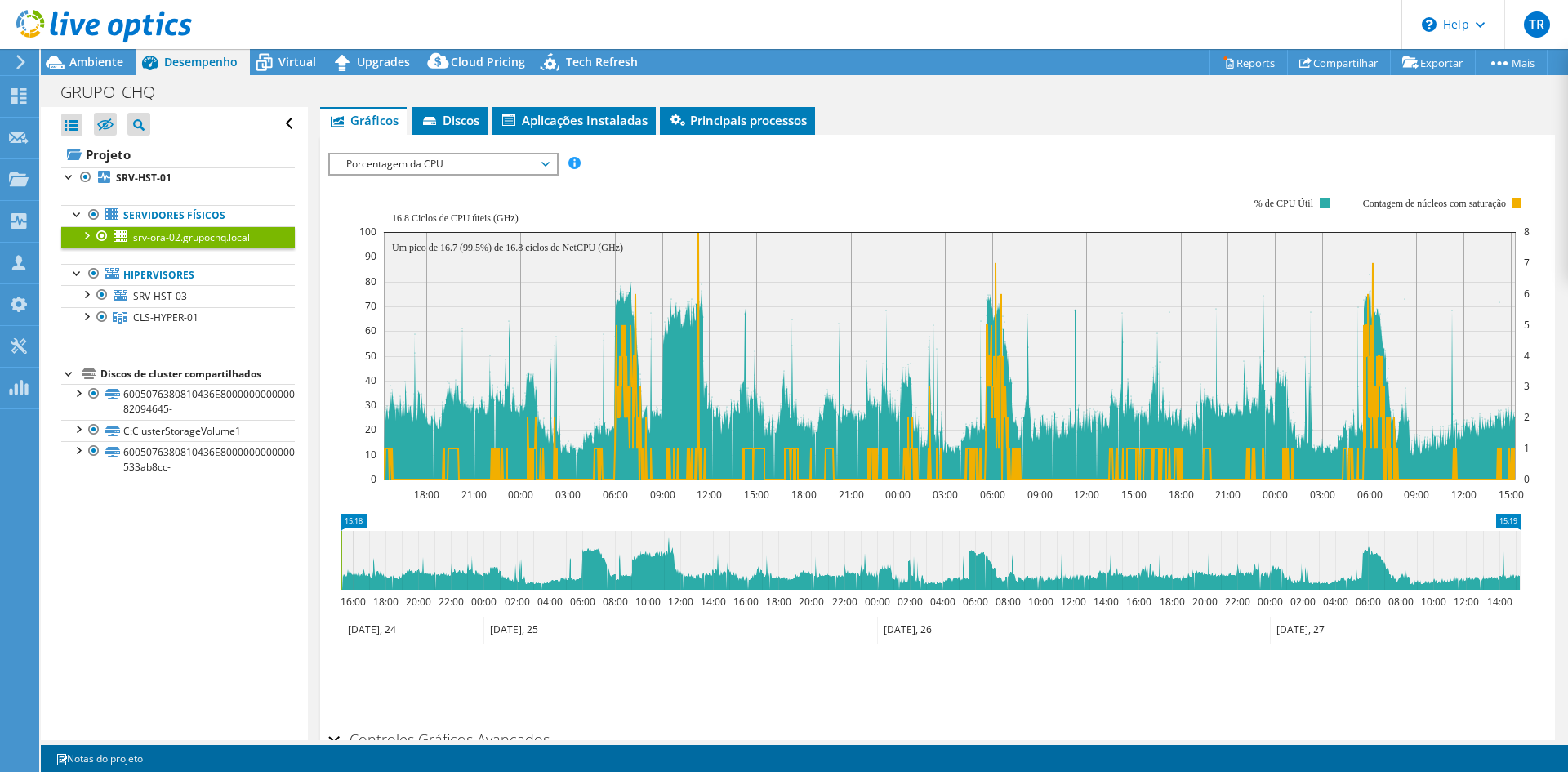
click at [468, 161] on span "Porcentagem da CPU" at bounding box center [443, 164] width 210 height 20
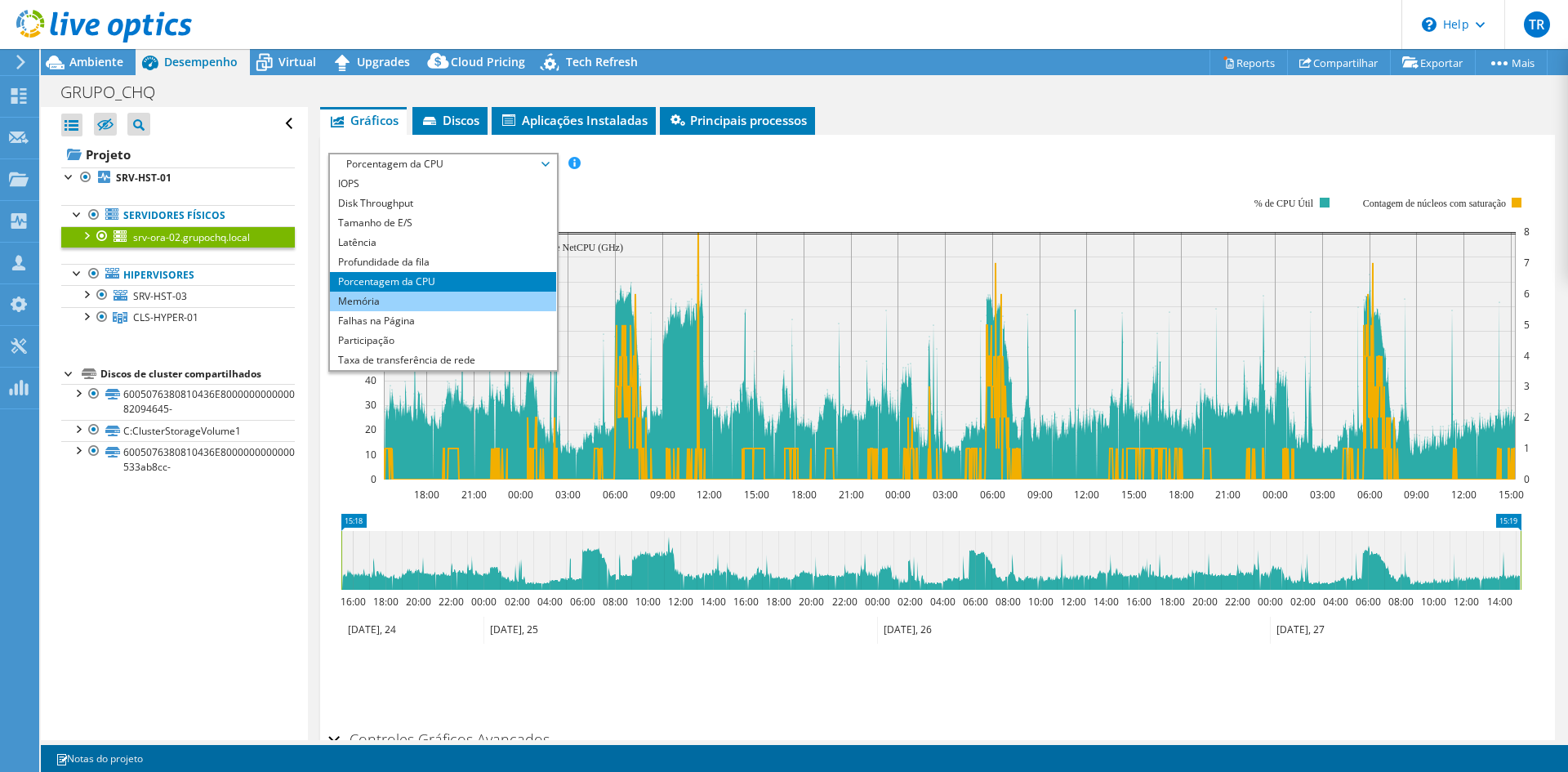
click at [419, 299] on li "Memória" at bounding box center [443, 302] width 226 height 20
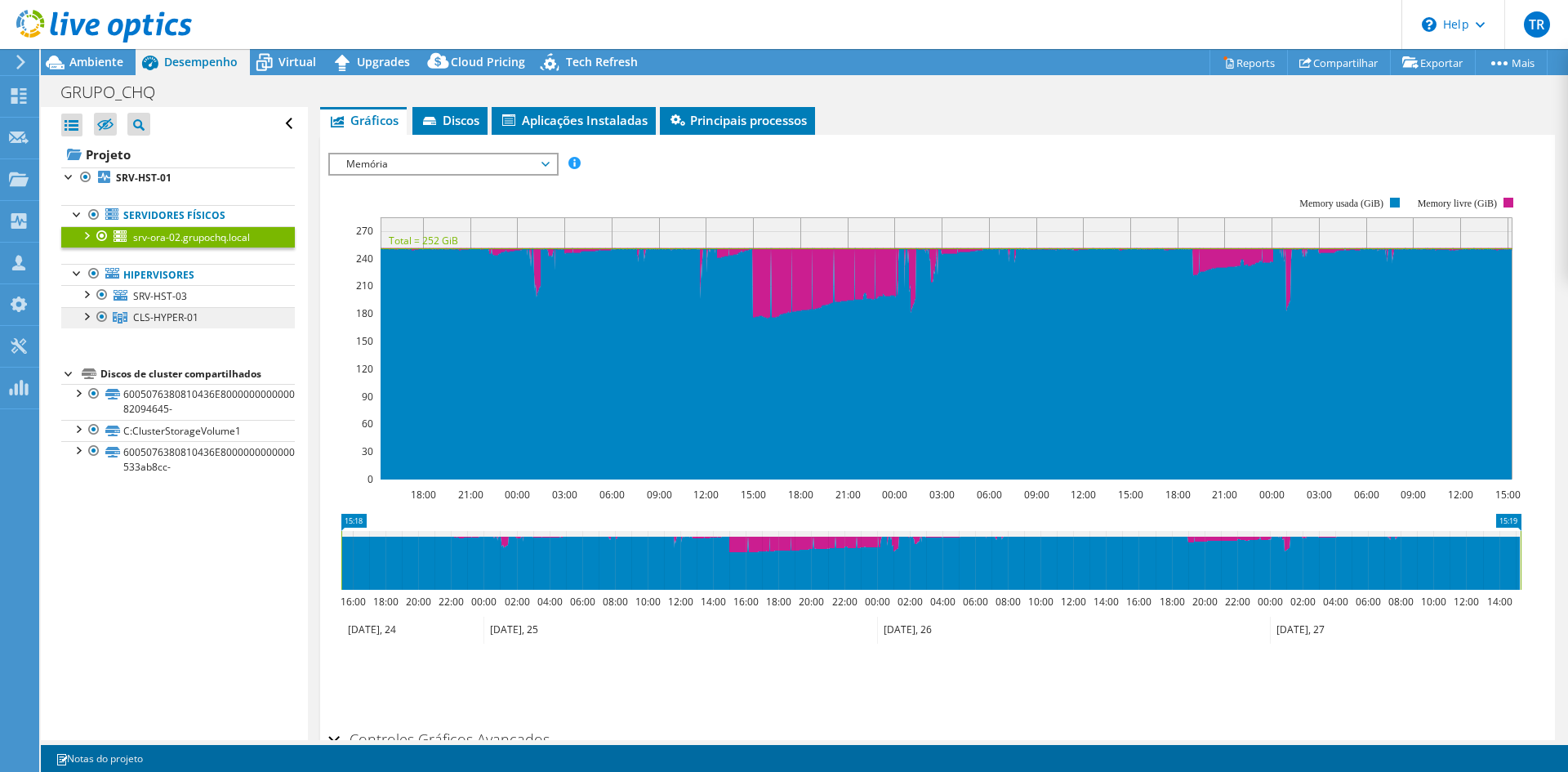
click at [150, 317] on span "CLS-HYPER-01" at bounding box center [166, 318] width 66 height 14
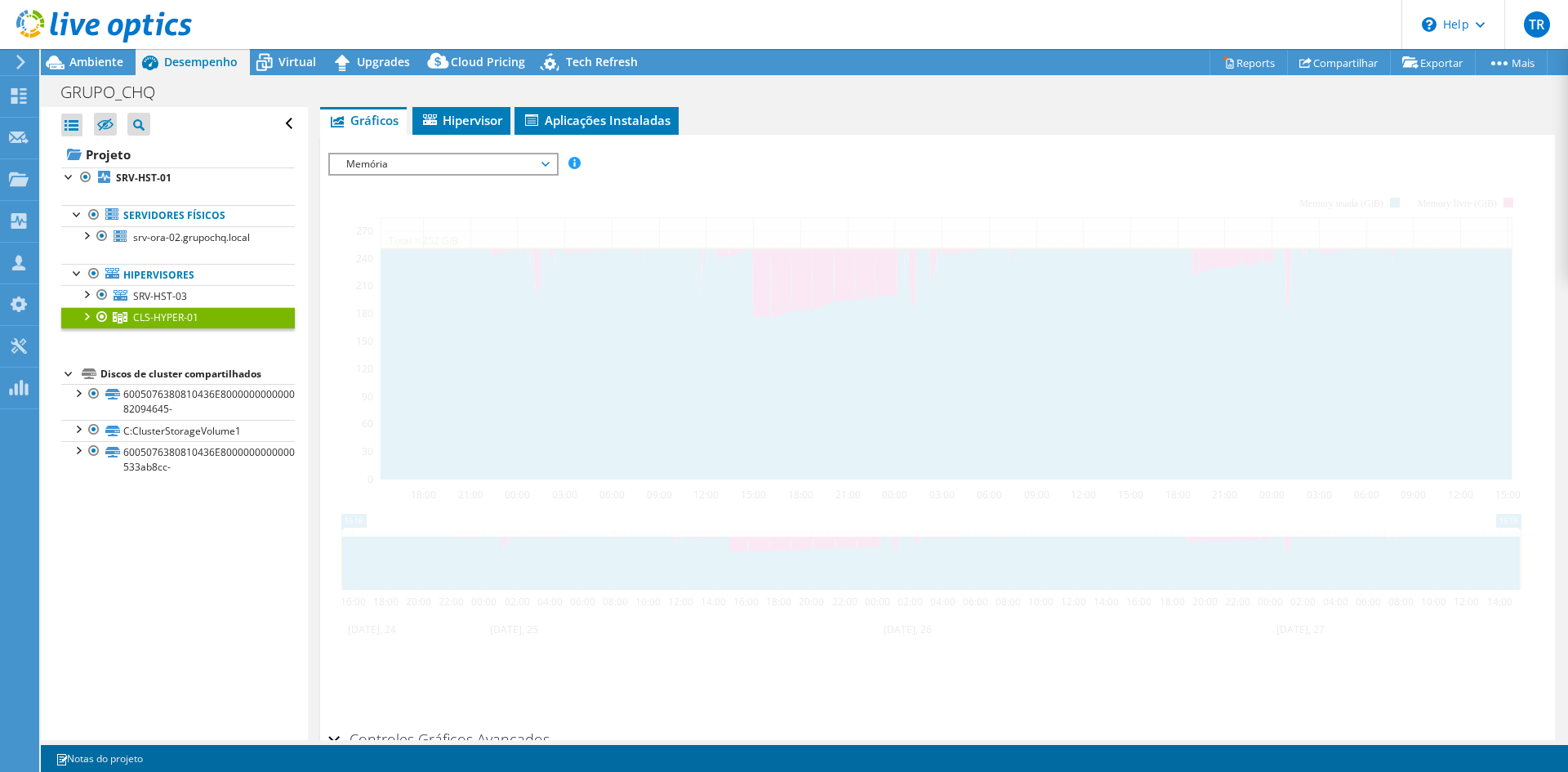
scroll to position [233, 0]
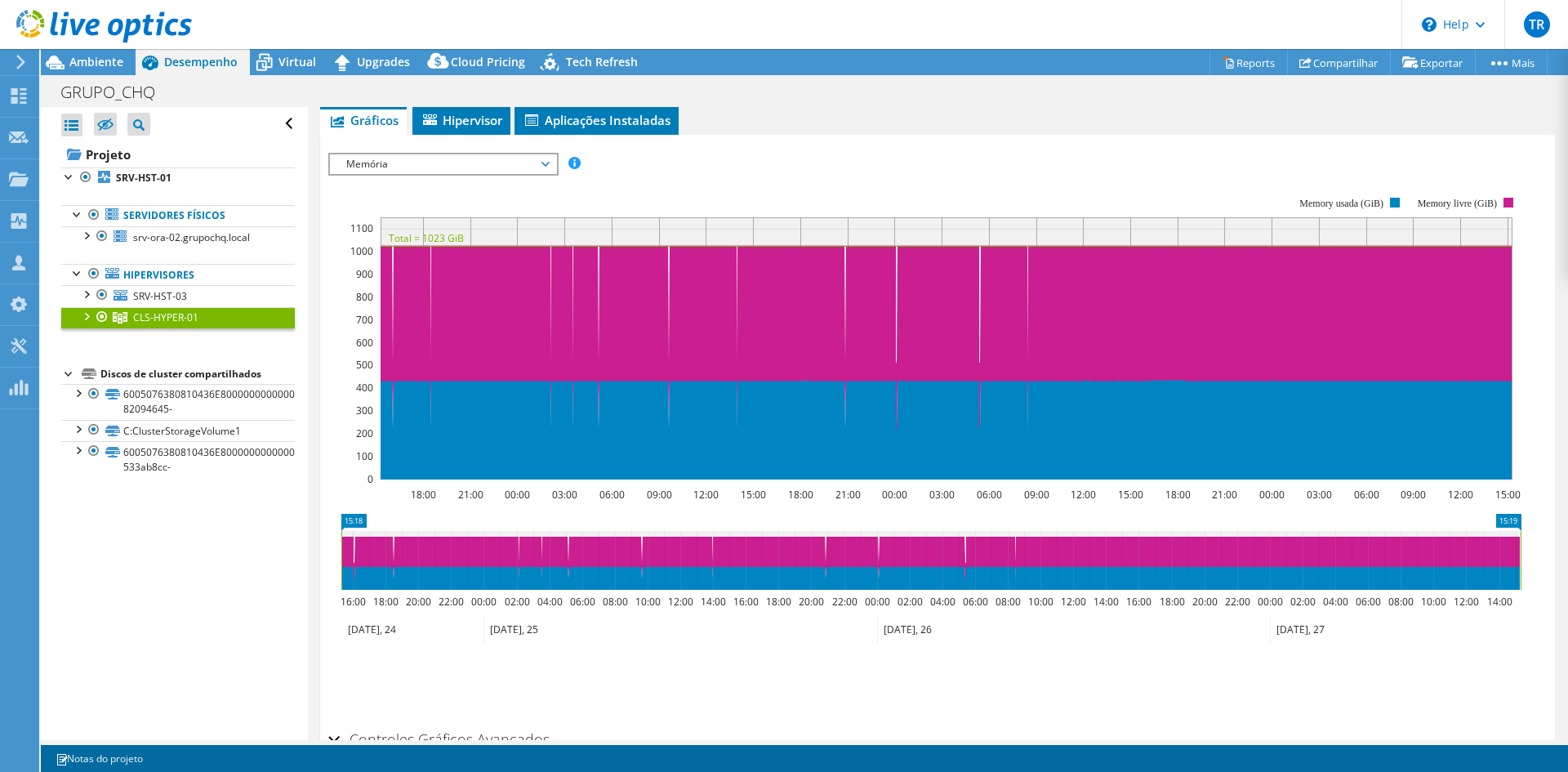
click at [398, 164] on span "Memória" at bounding box center [443, 164] width 210 height 20
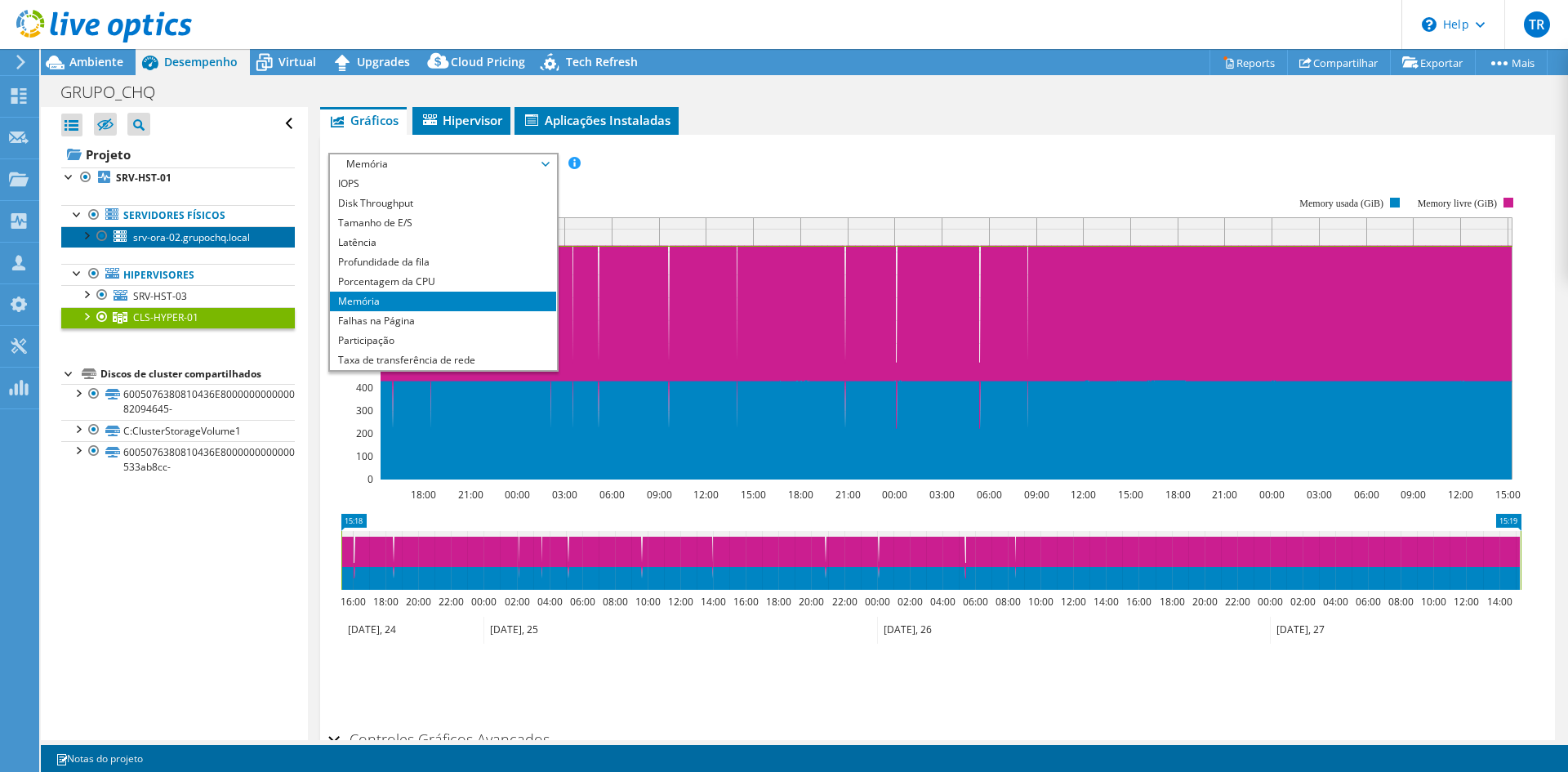
click at [170, 234] on span "srv-ora-02.grupochq.local" at bounding box center [192, 238] width 117 height 14
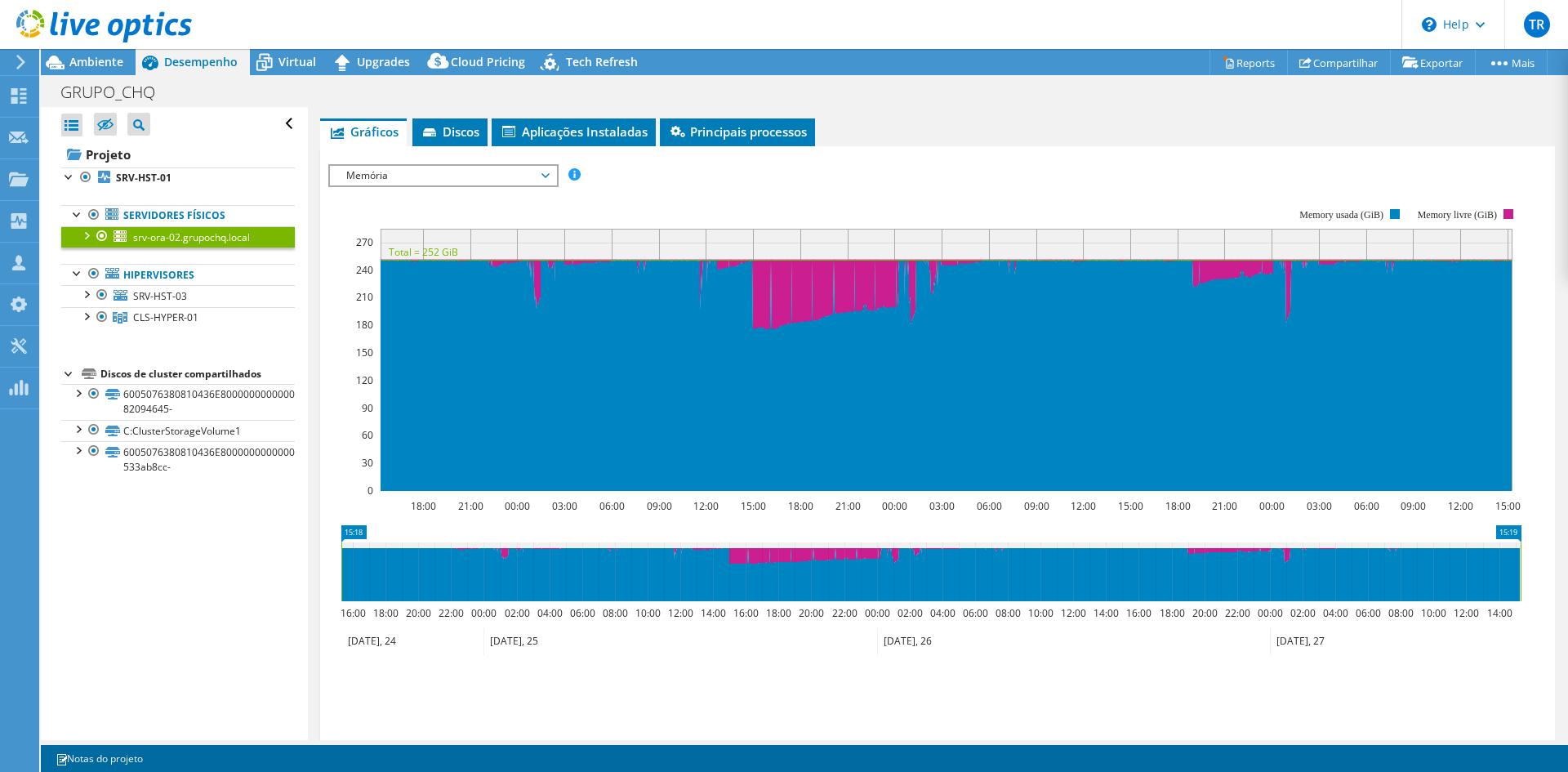
scroll to position [245, 0]
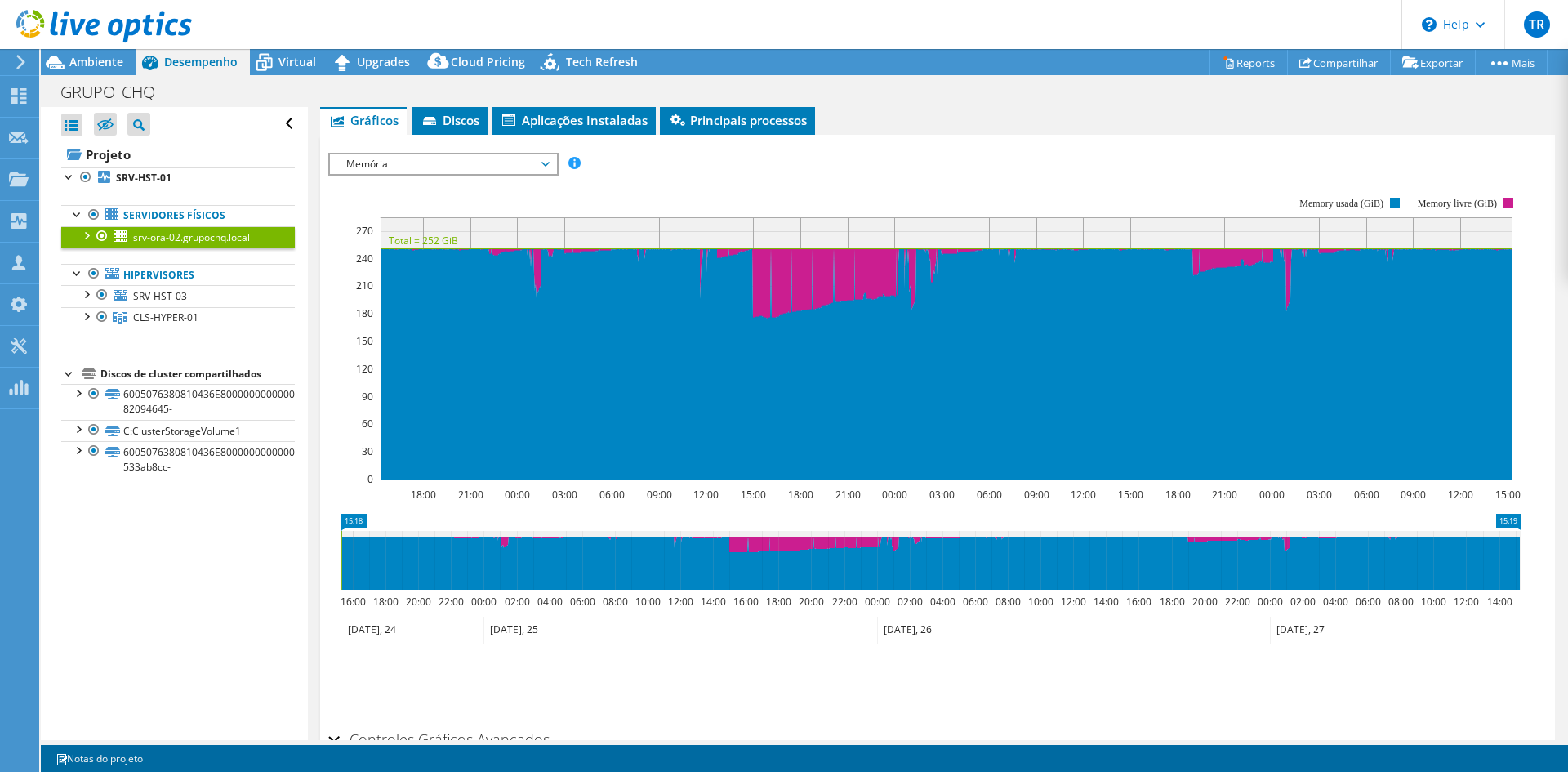
click at [462, 169] on span "Memória" at bounding box center [443, 164] width 210 height 20
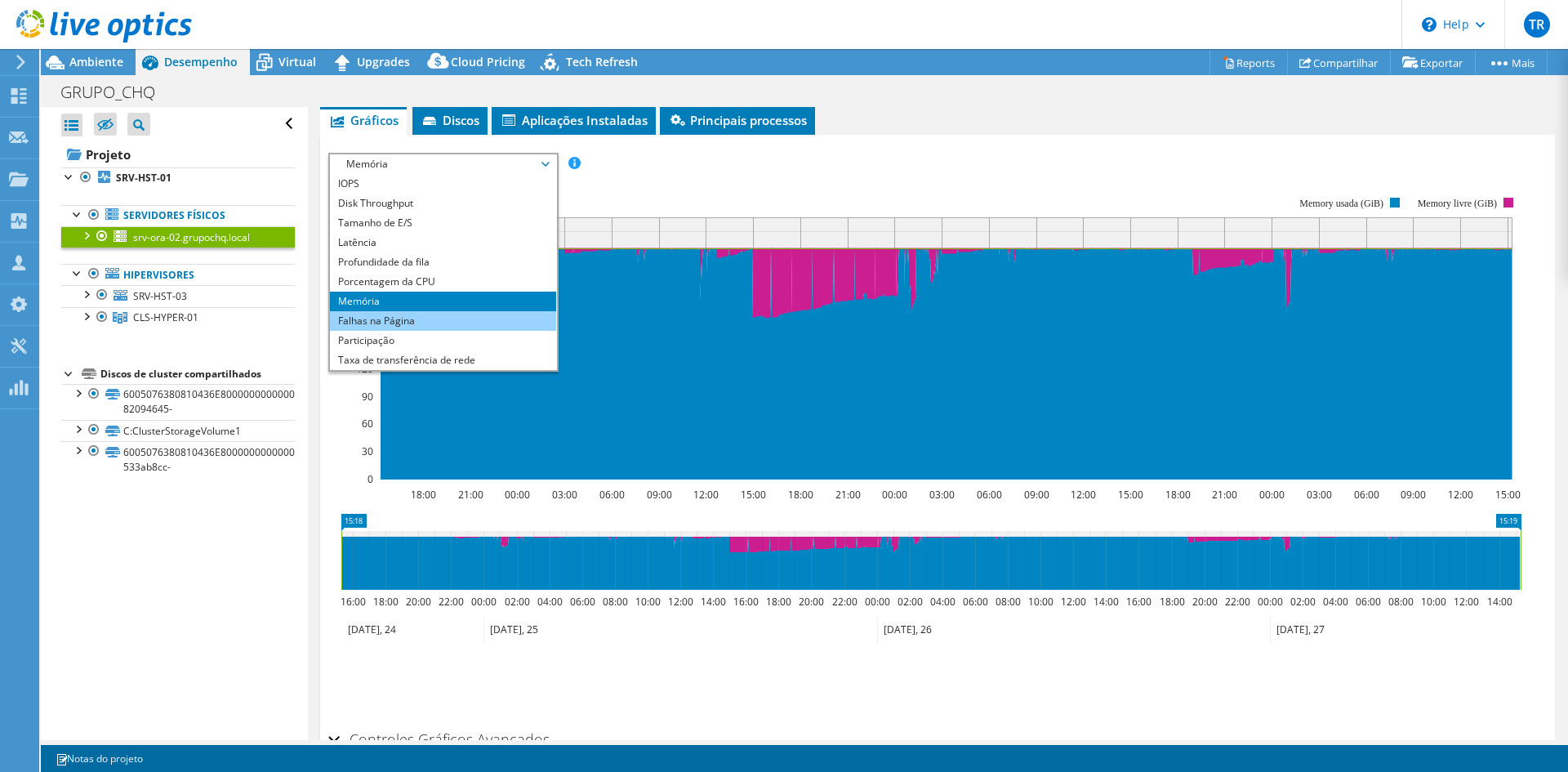
click at [422, 319] on li "Falhas na Página" at bounding box center [443, 321] width 226 height 20
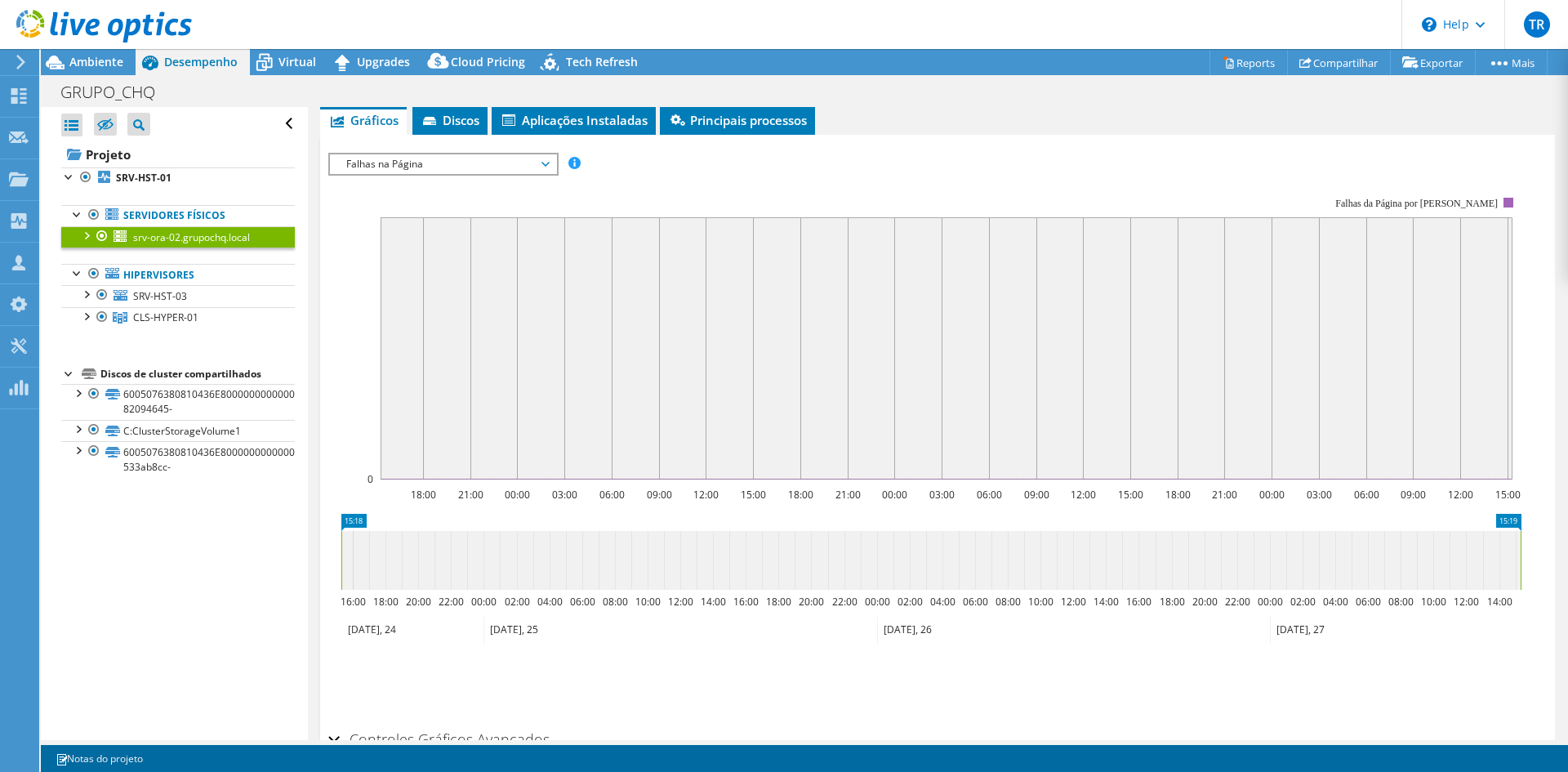
click at [436, 165] on span "Falhas na Página" at bounding box center [443, 164] width 210 height 20
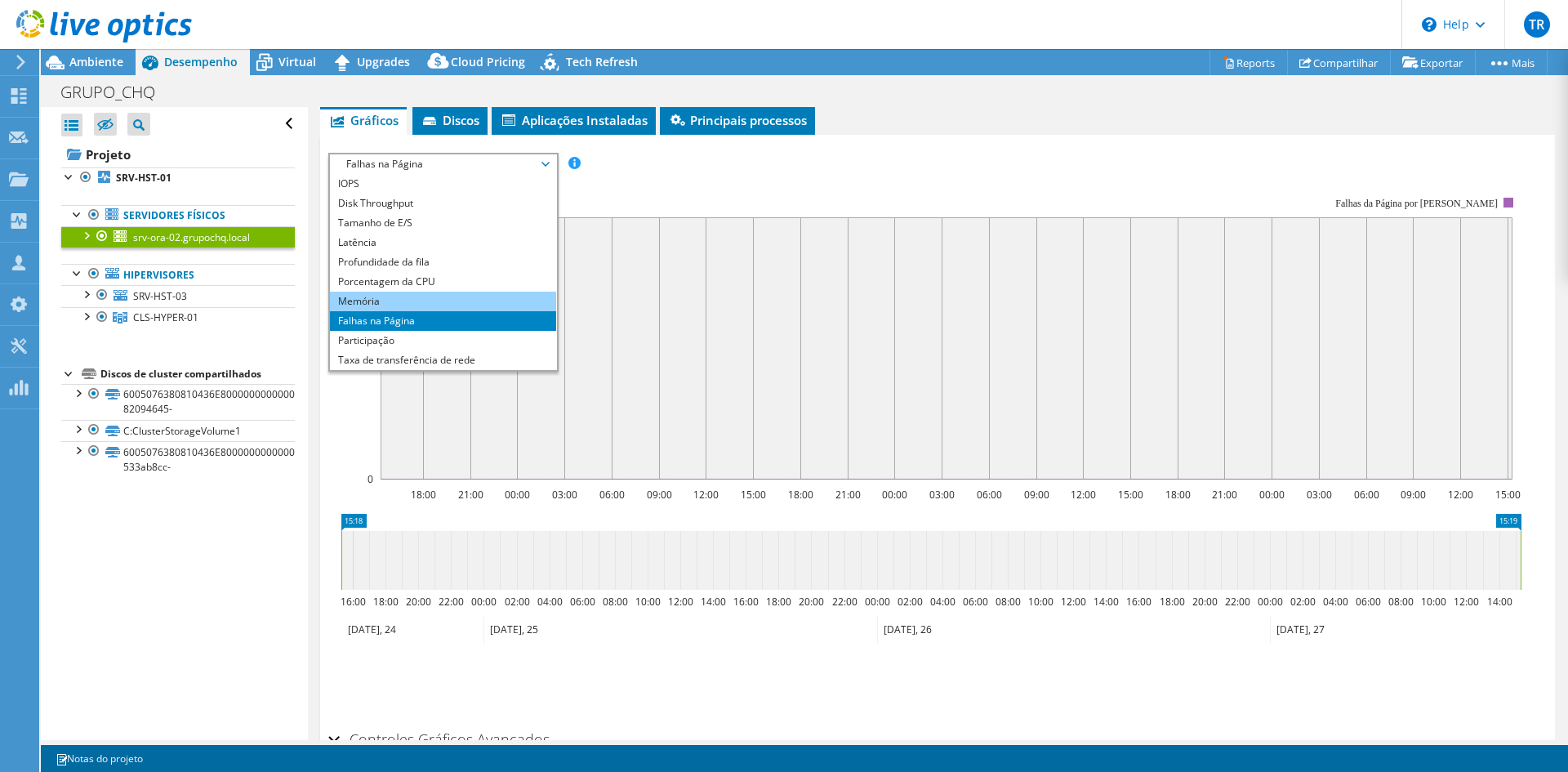
scroll to position [59, 0]
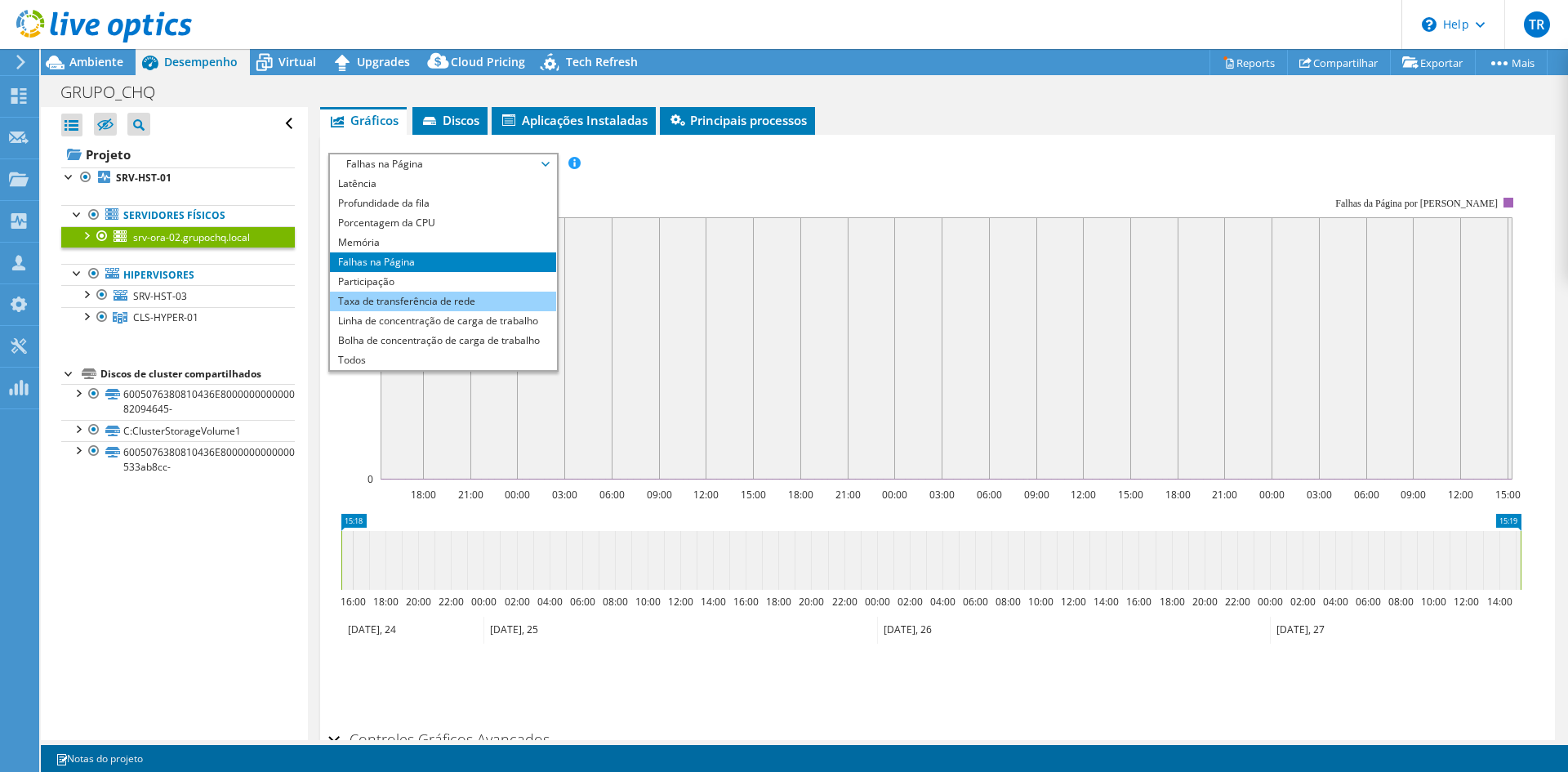
click at [427, 295] on li "Taxa de transferência de rede" at bounding box center [443, 302] width 226 height 20
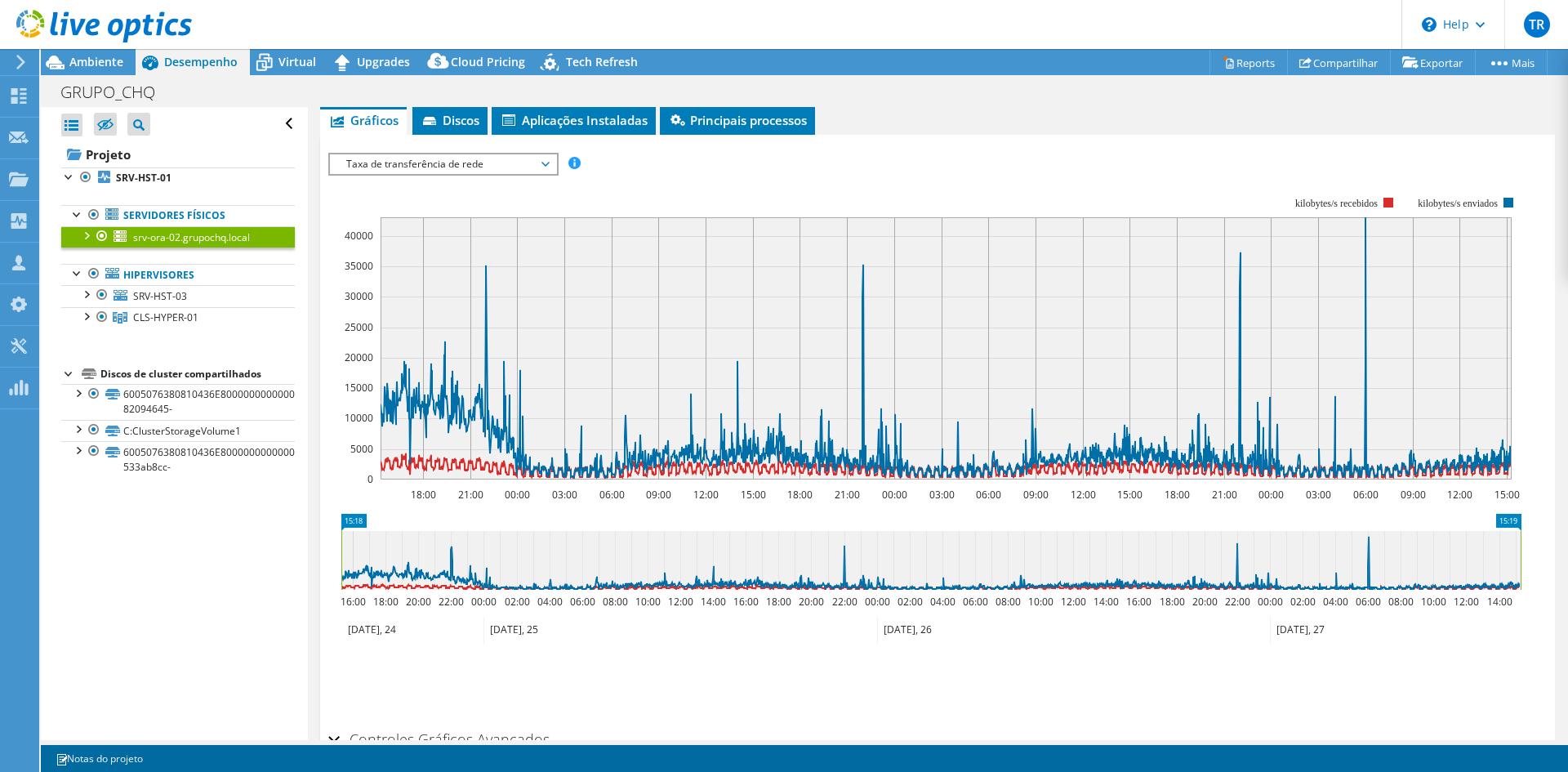
click at [455, 161] on span "Taxa de transferência de rede" at bounding box center [443, 164] width 210 height 20
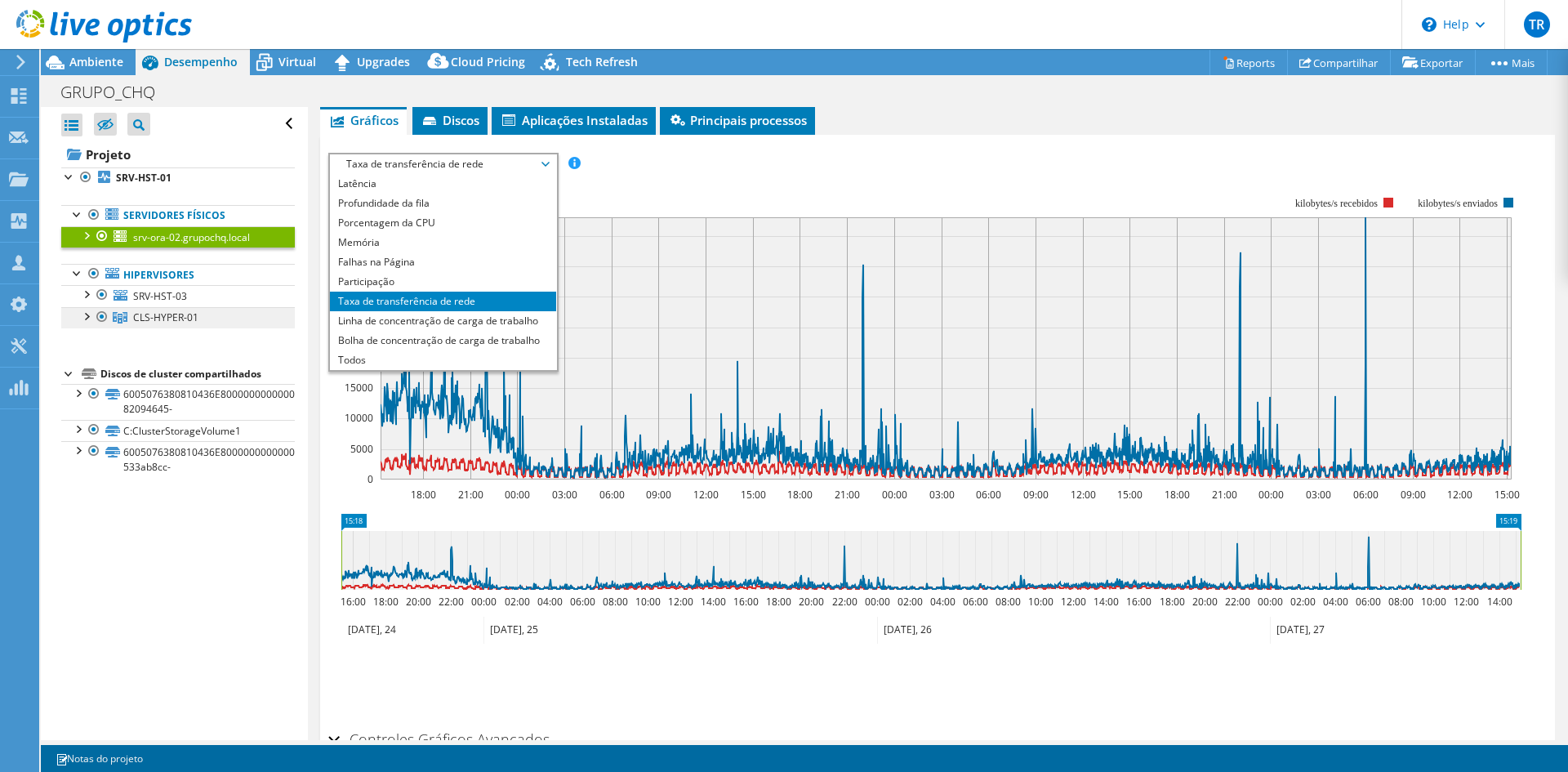
click at [178, 319] on span "CLS-HYPER-01" at bounding box center [166, 318] width 66 height 14
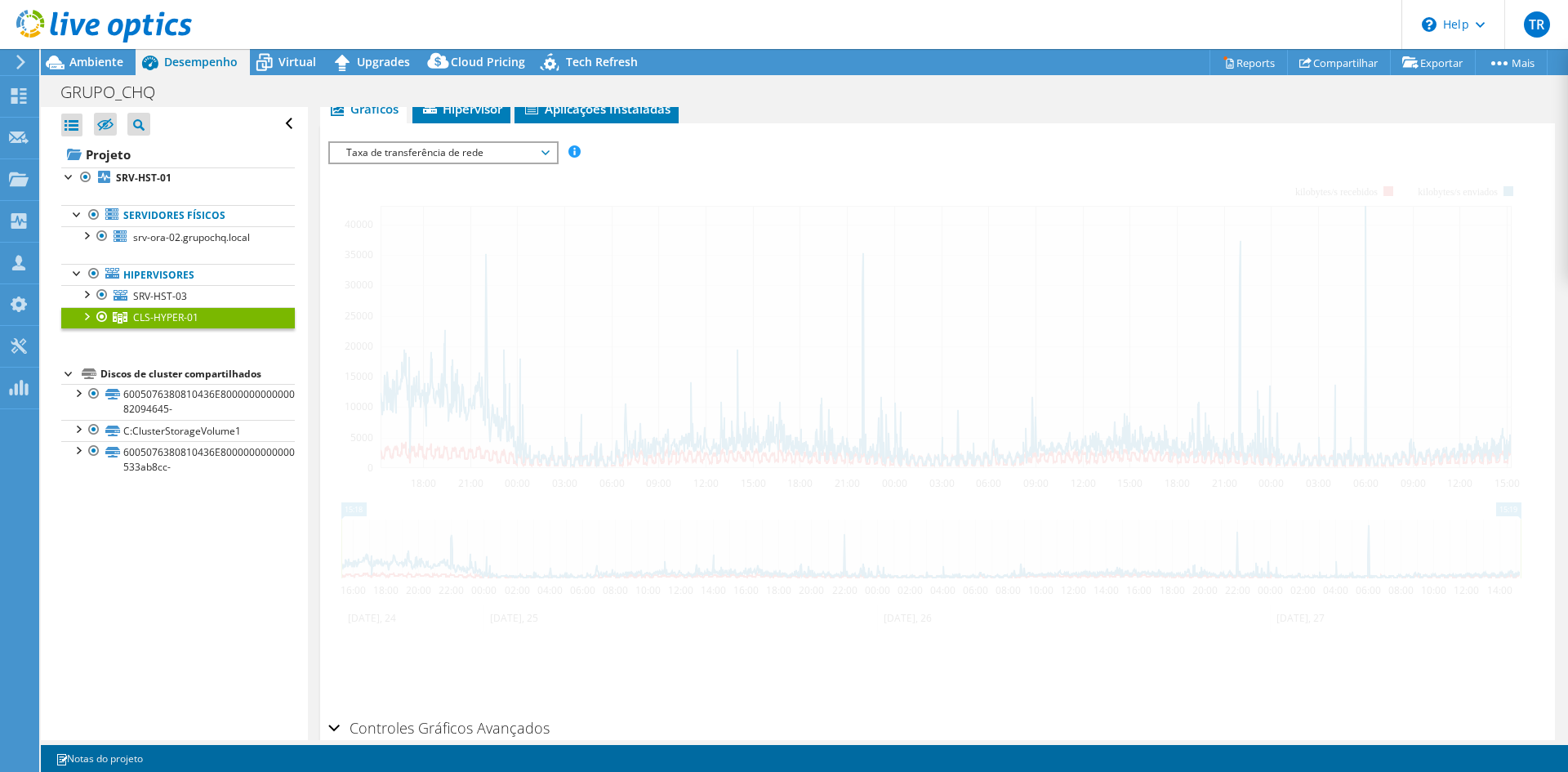
scroll to position [233, 0]
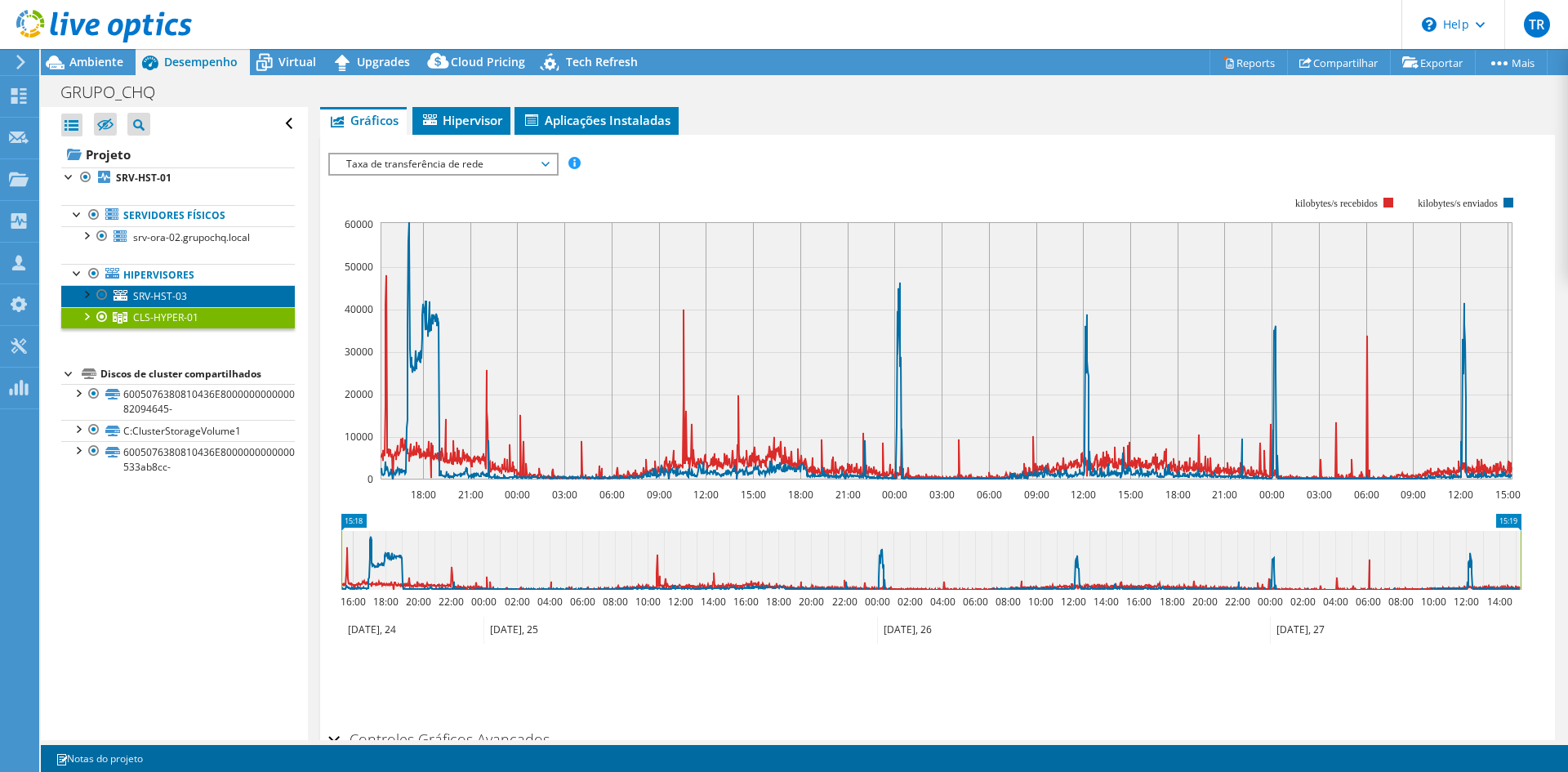
click at [154, 299] on span "SRV-HST-03" at bounding box center [160, 296] width 54 height 14
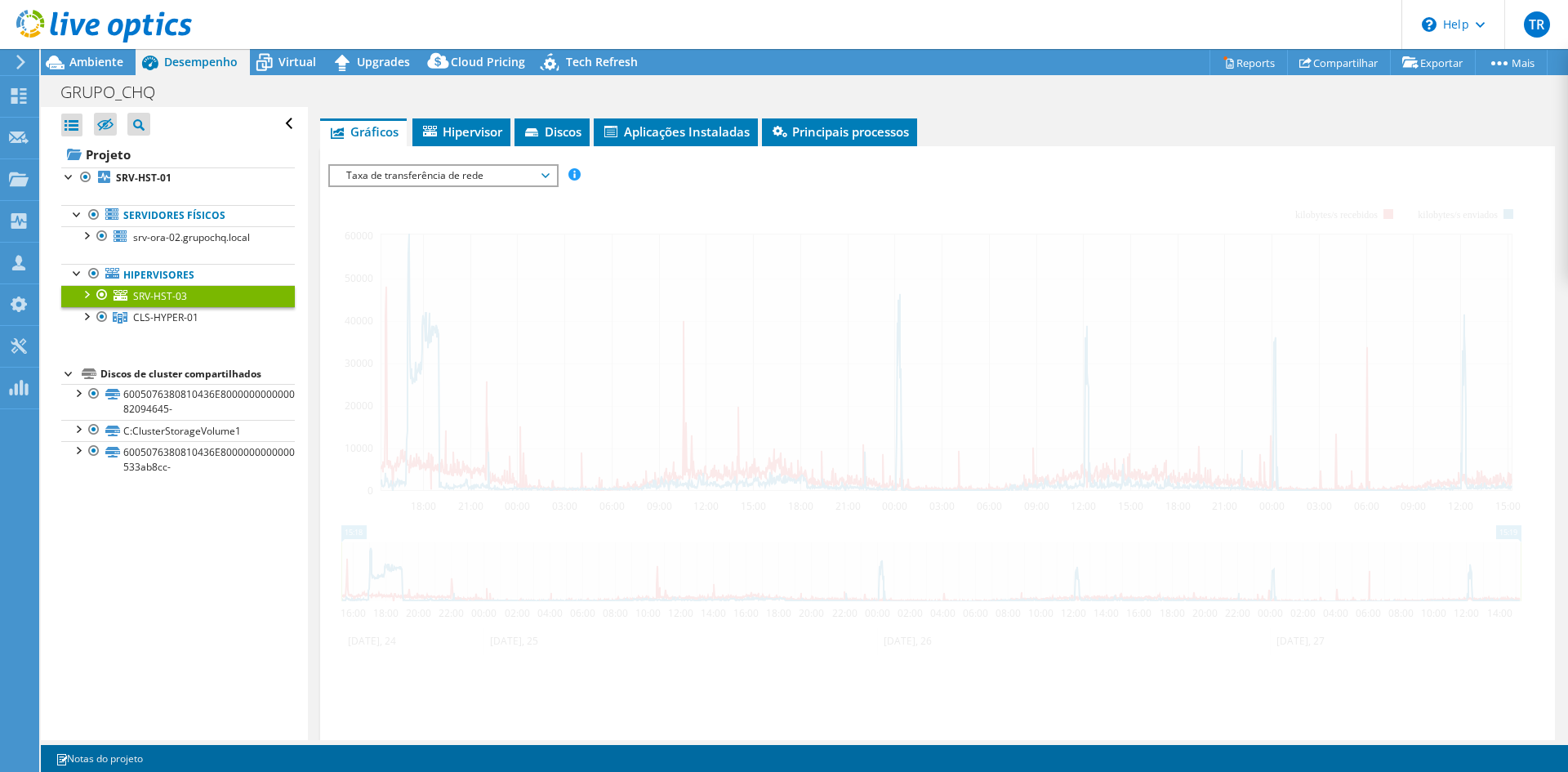
scroll to position [245, 0]
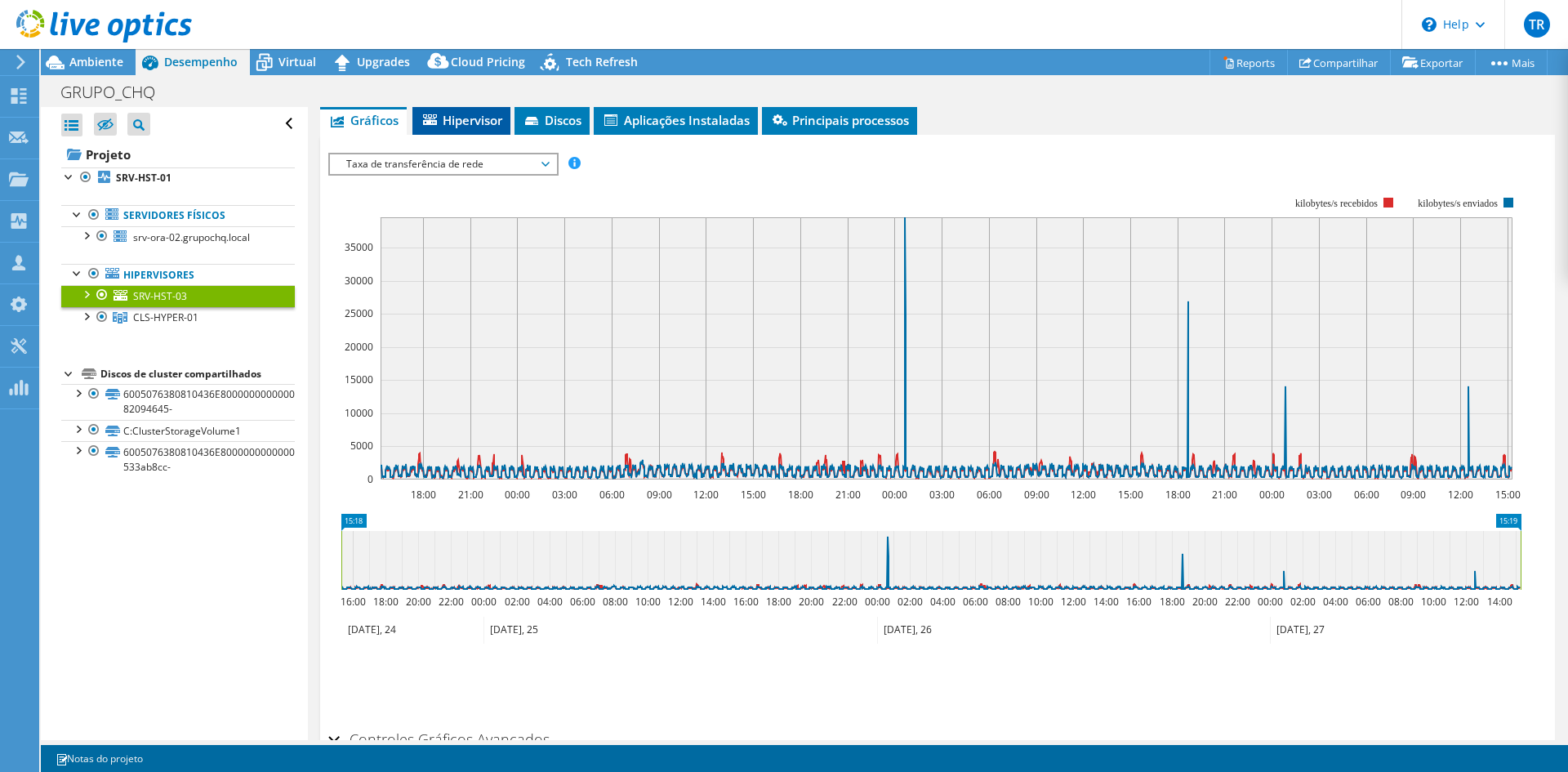
click at [474, 128] on span "Hipervisor" at bounding box center [461, 120] width 82 height 16
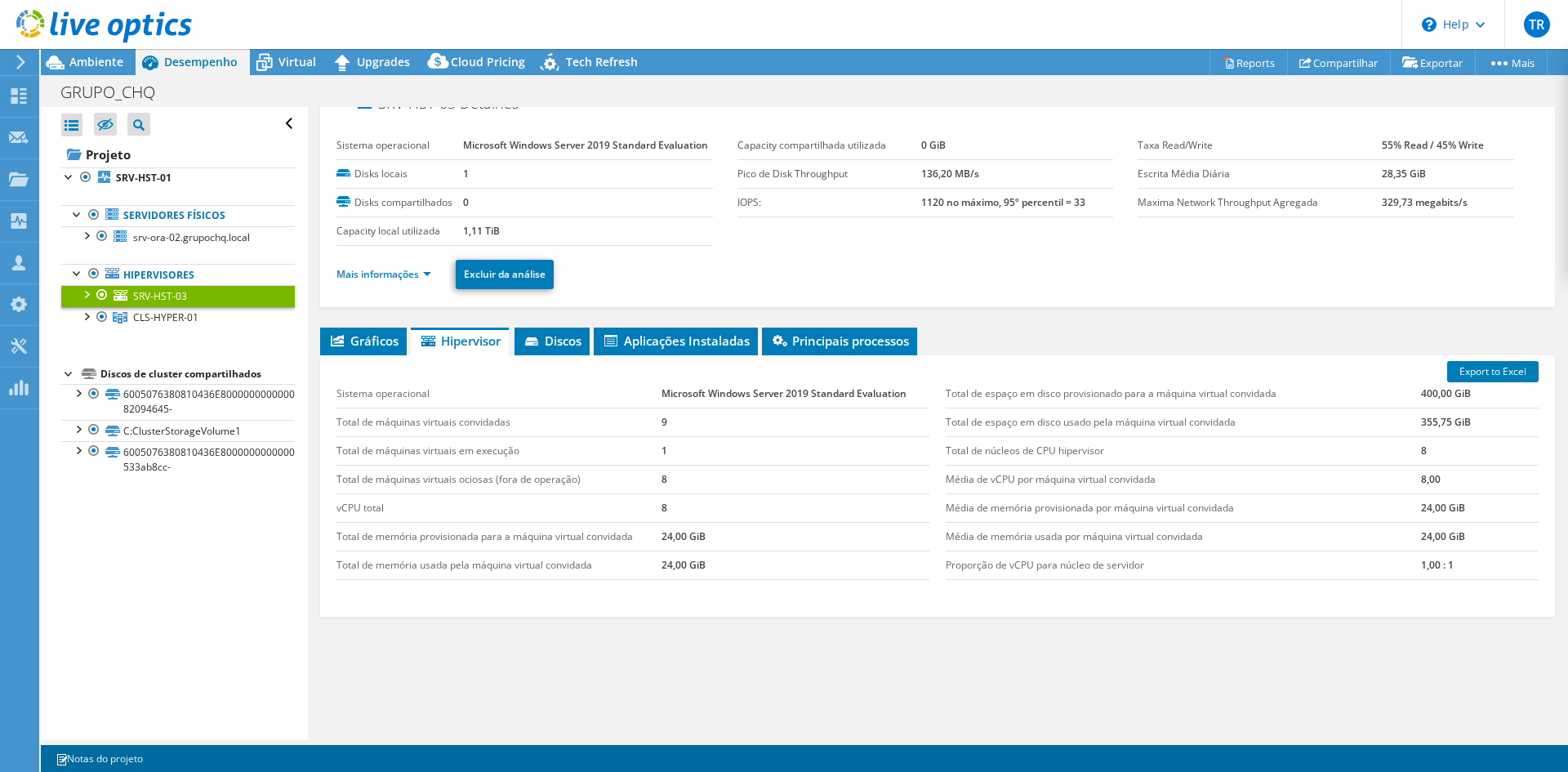
scroll to position [0, 0]
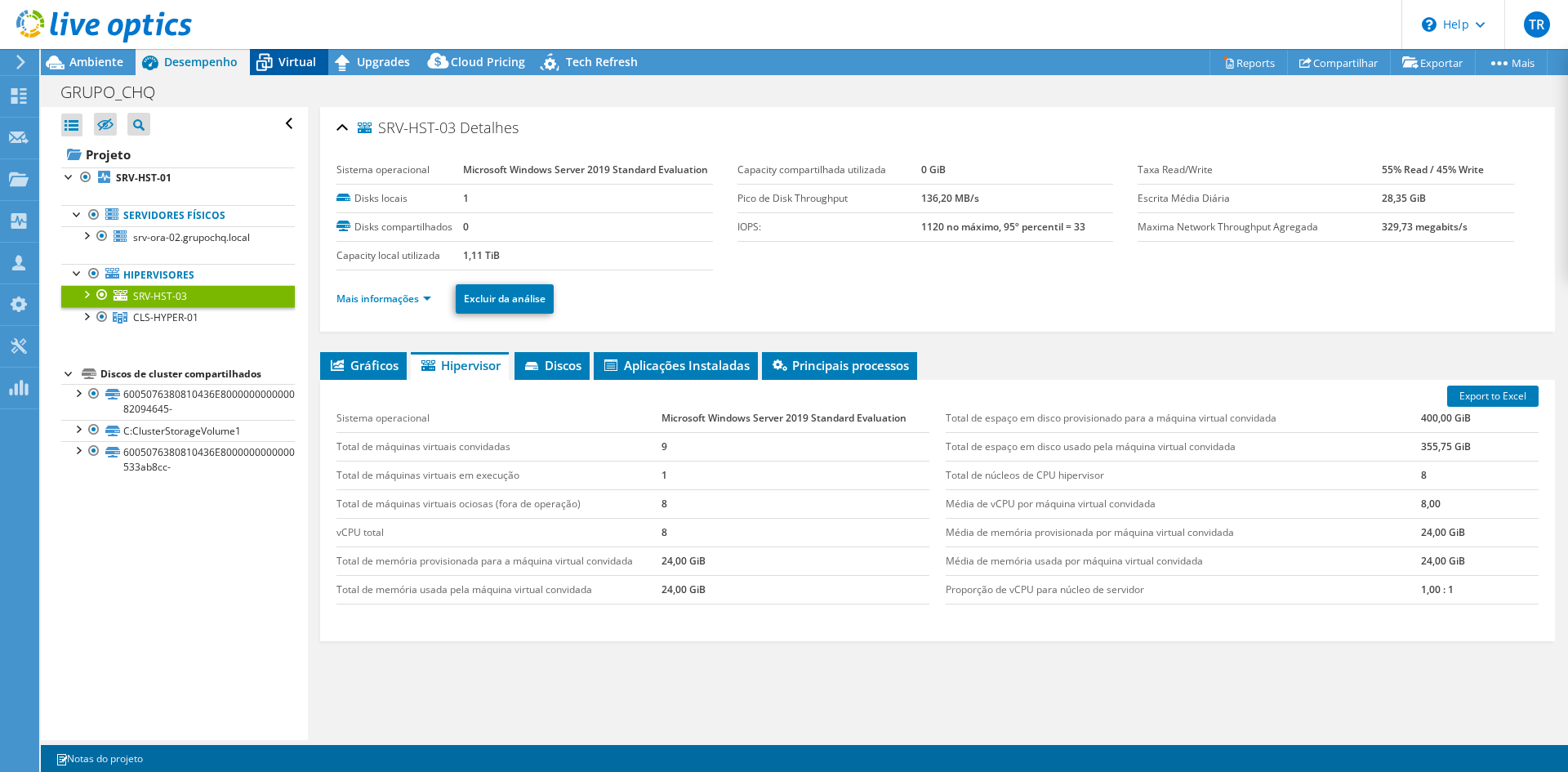
click at [274, 52] on icon at bounding box center [264, 62] width 28 height 28
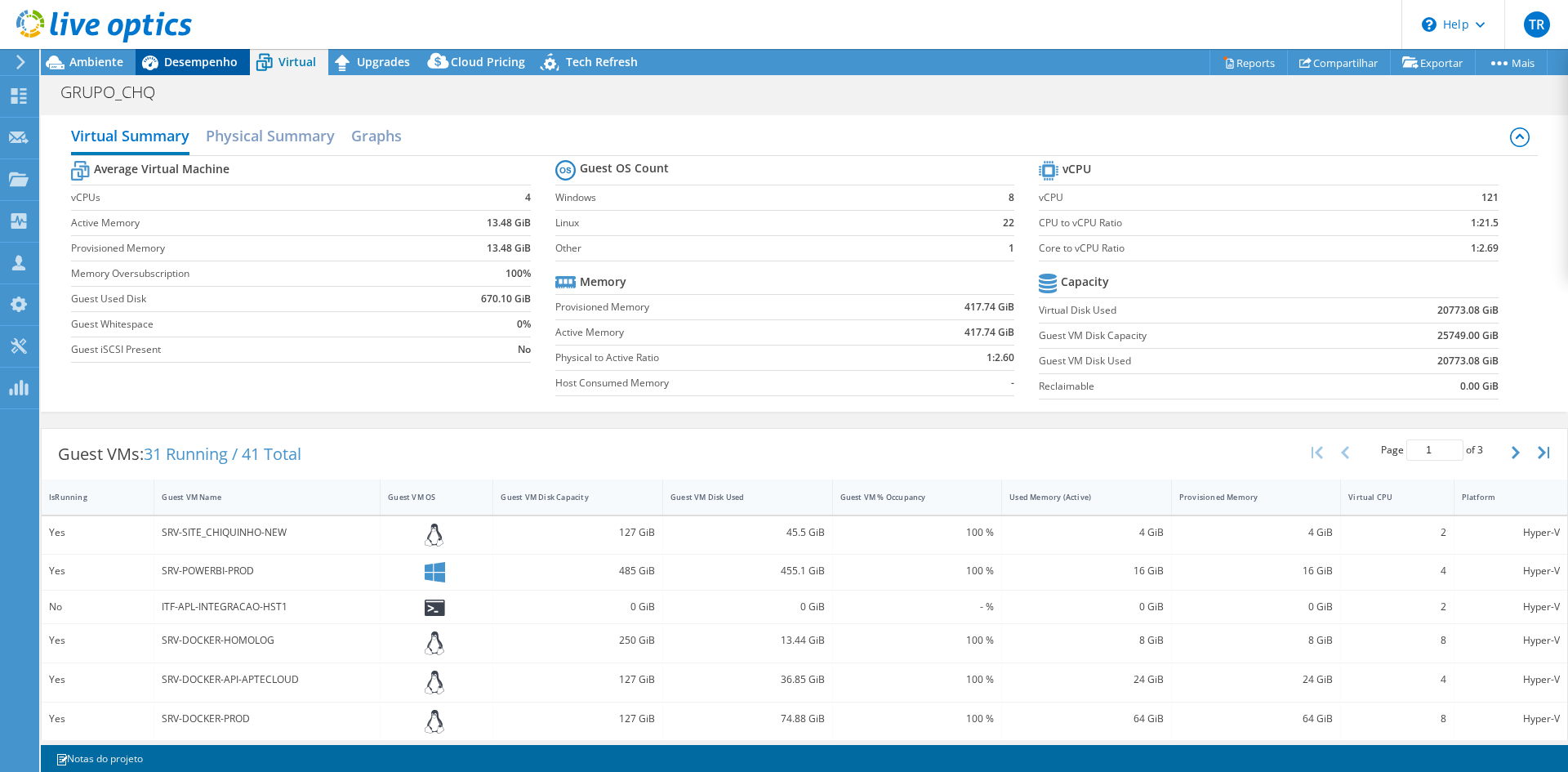
click at [185, 57] on span "Desempenho" at bounding box center [200, 61] width 74 height 15
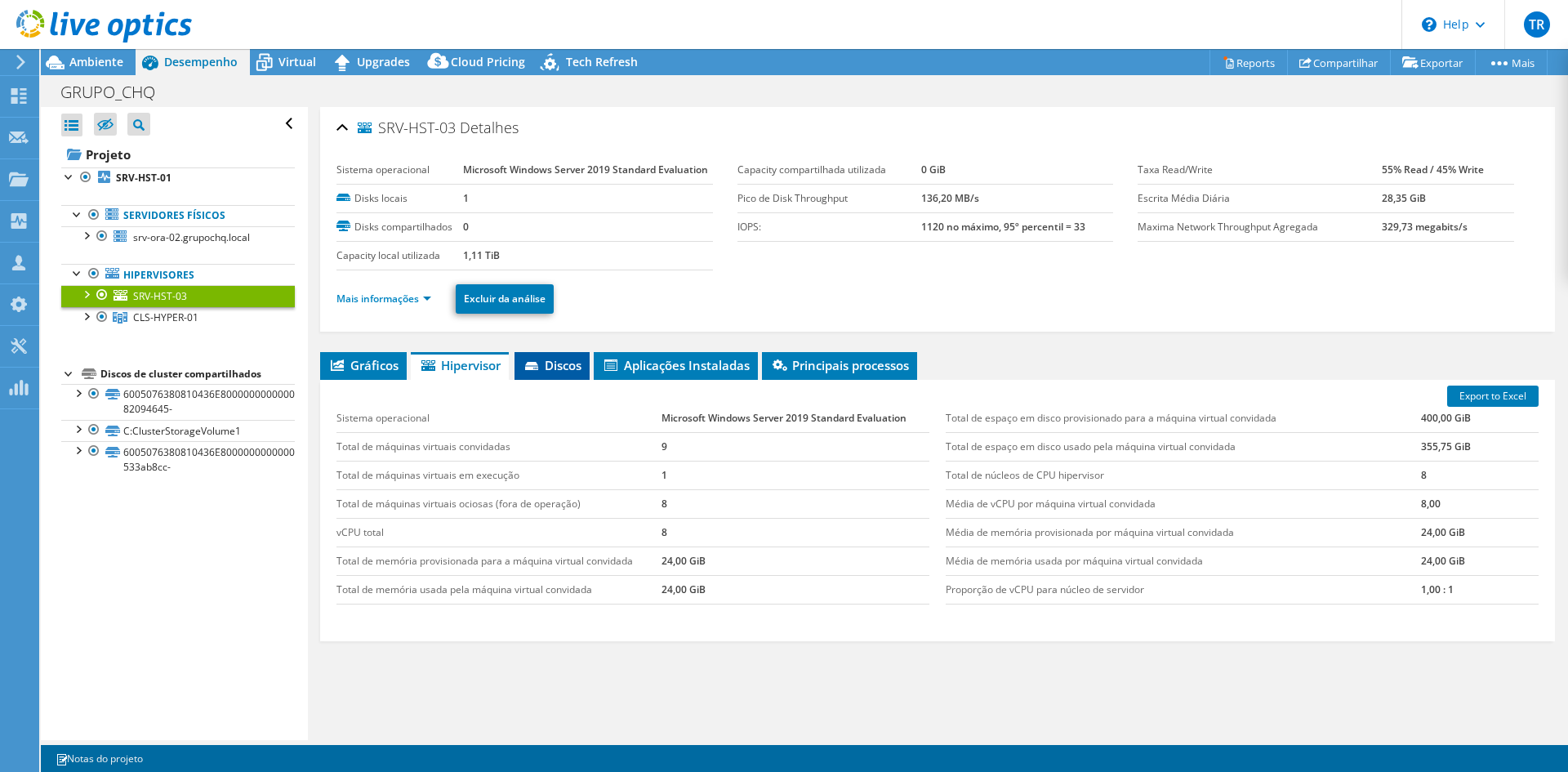
click at [553, 366] on span "Discos" at bounding box center [552, 365] width 59 height 16
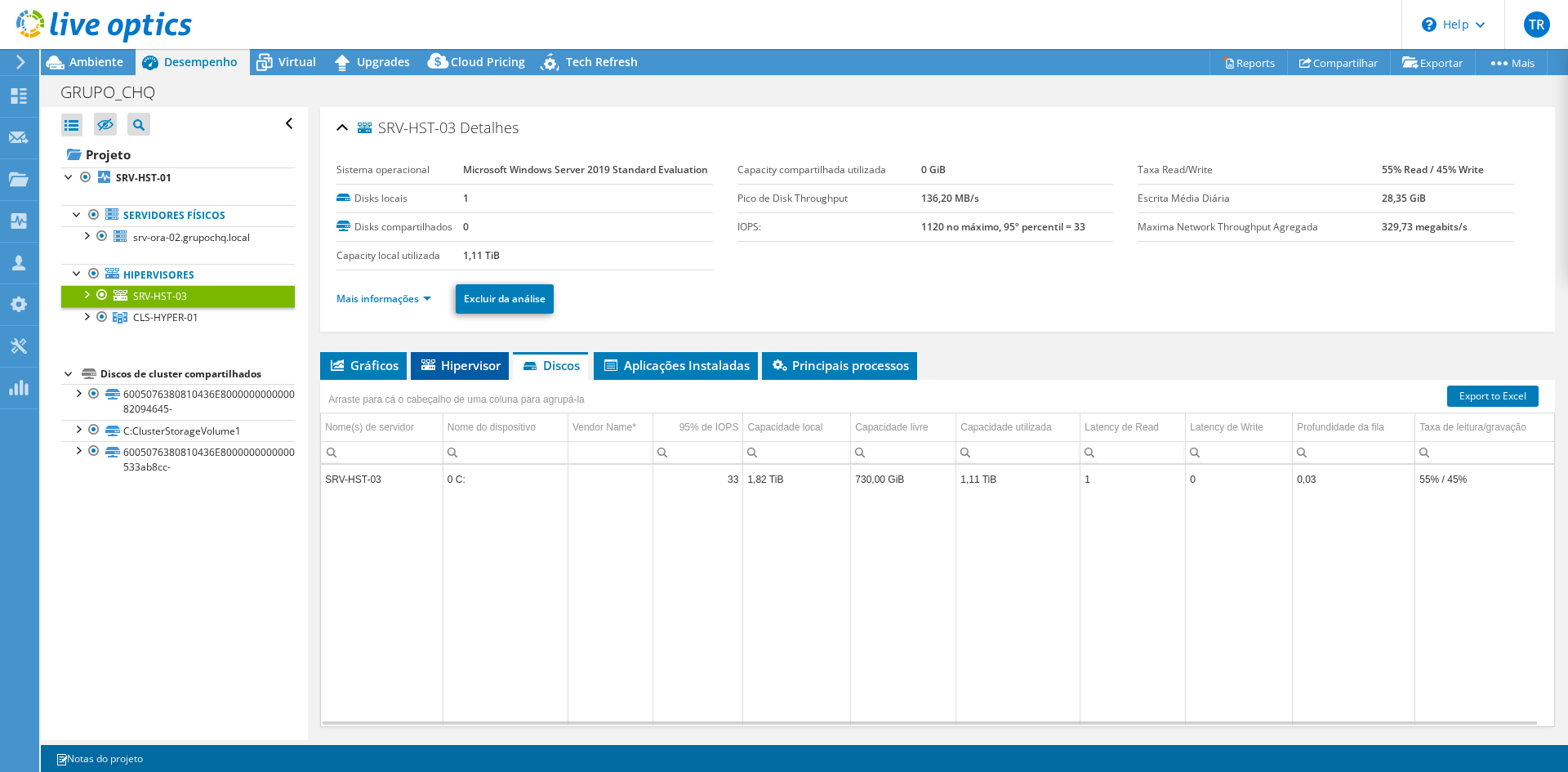
click at [462, 365] on span "Hipervisor" at bounding box center [459, 365] width 82 height 16
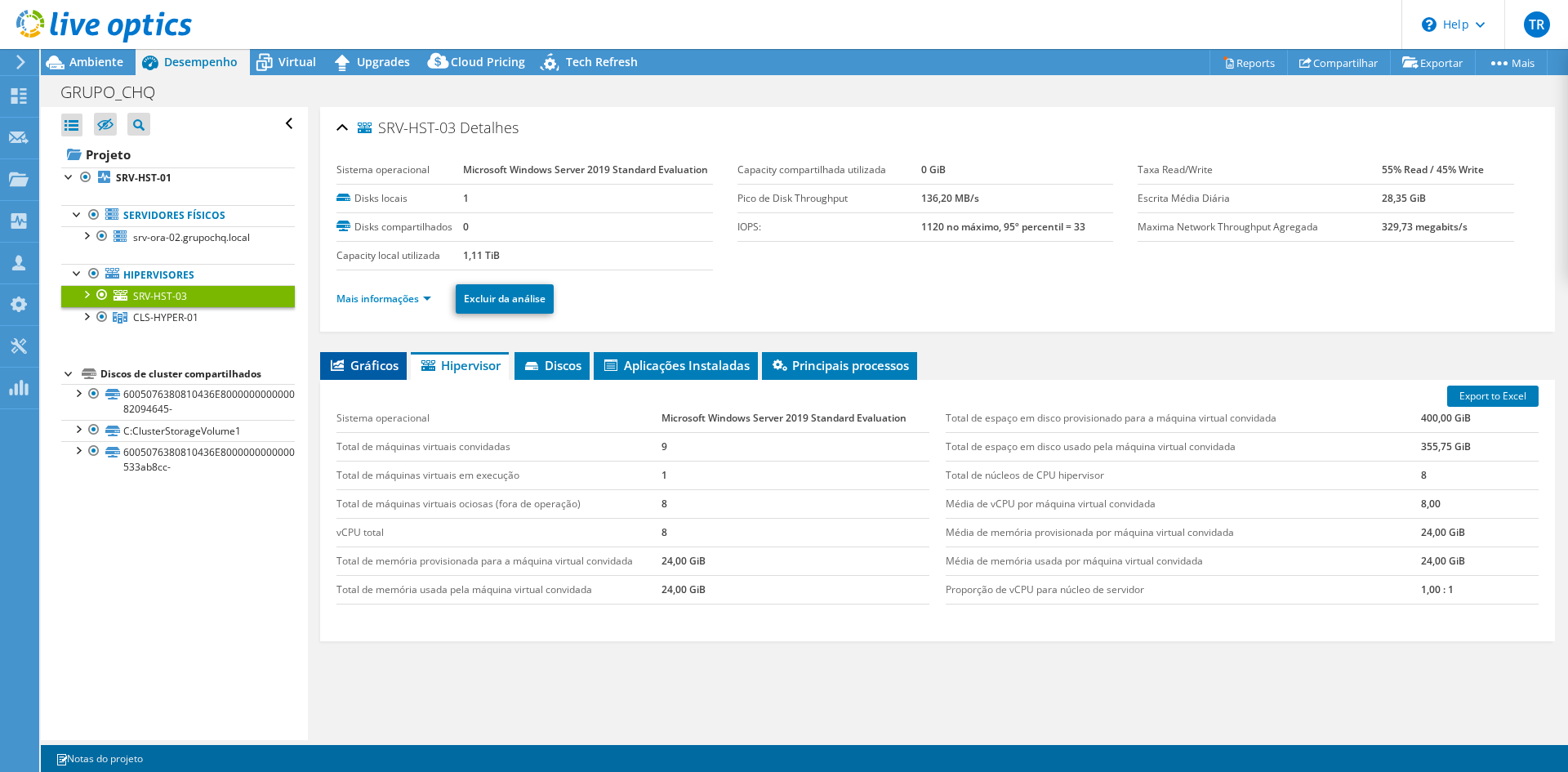
click at [378, 366] on span "Gráficos" at bounding box center [363, 365] width 70 height 16
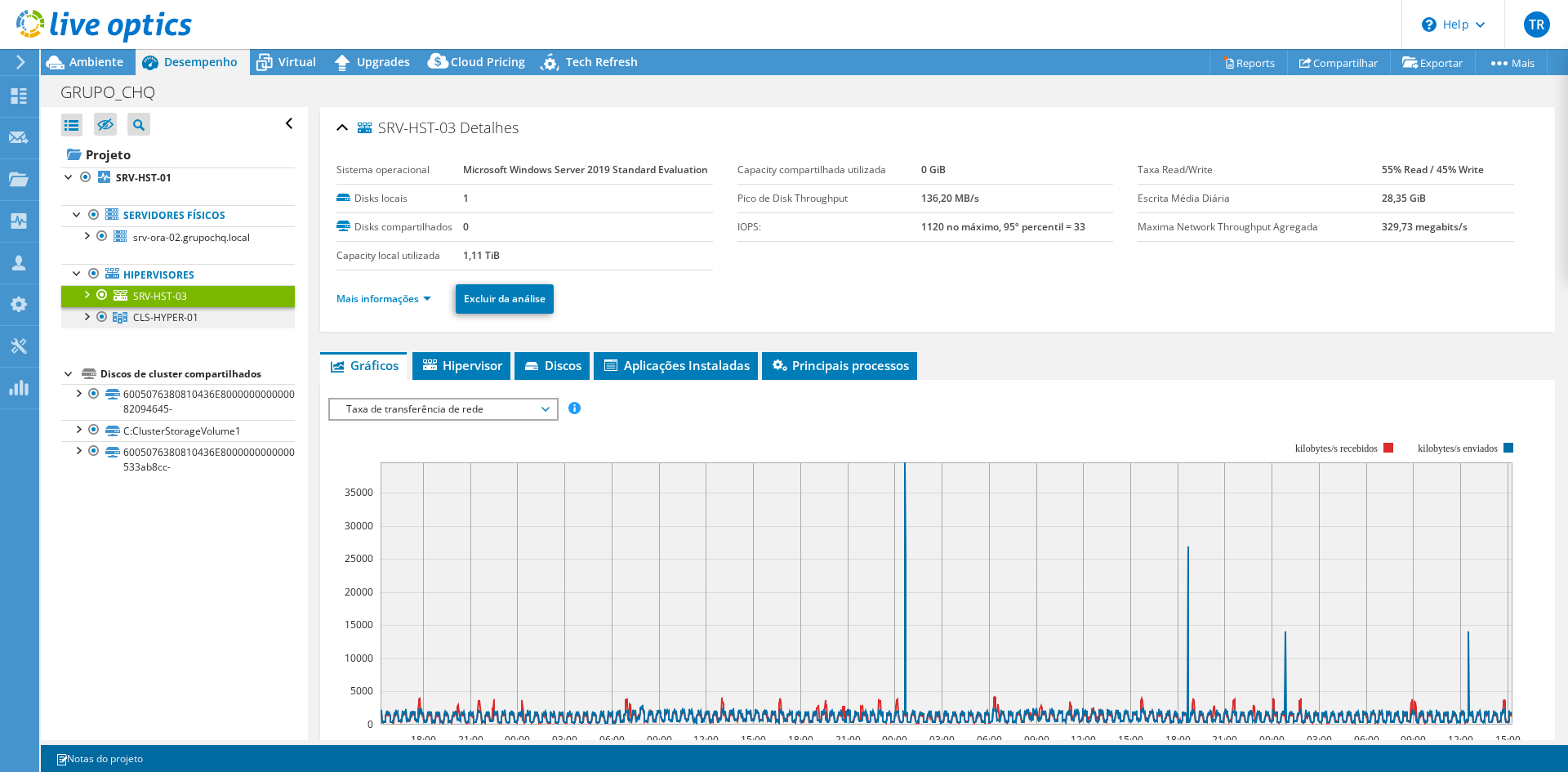
click at [174, 322] on span "CLS-HYPER-01" at bounding box center [166, 318] width 66 height 14
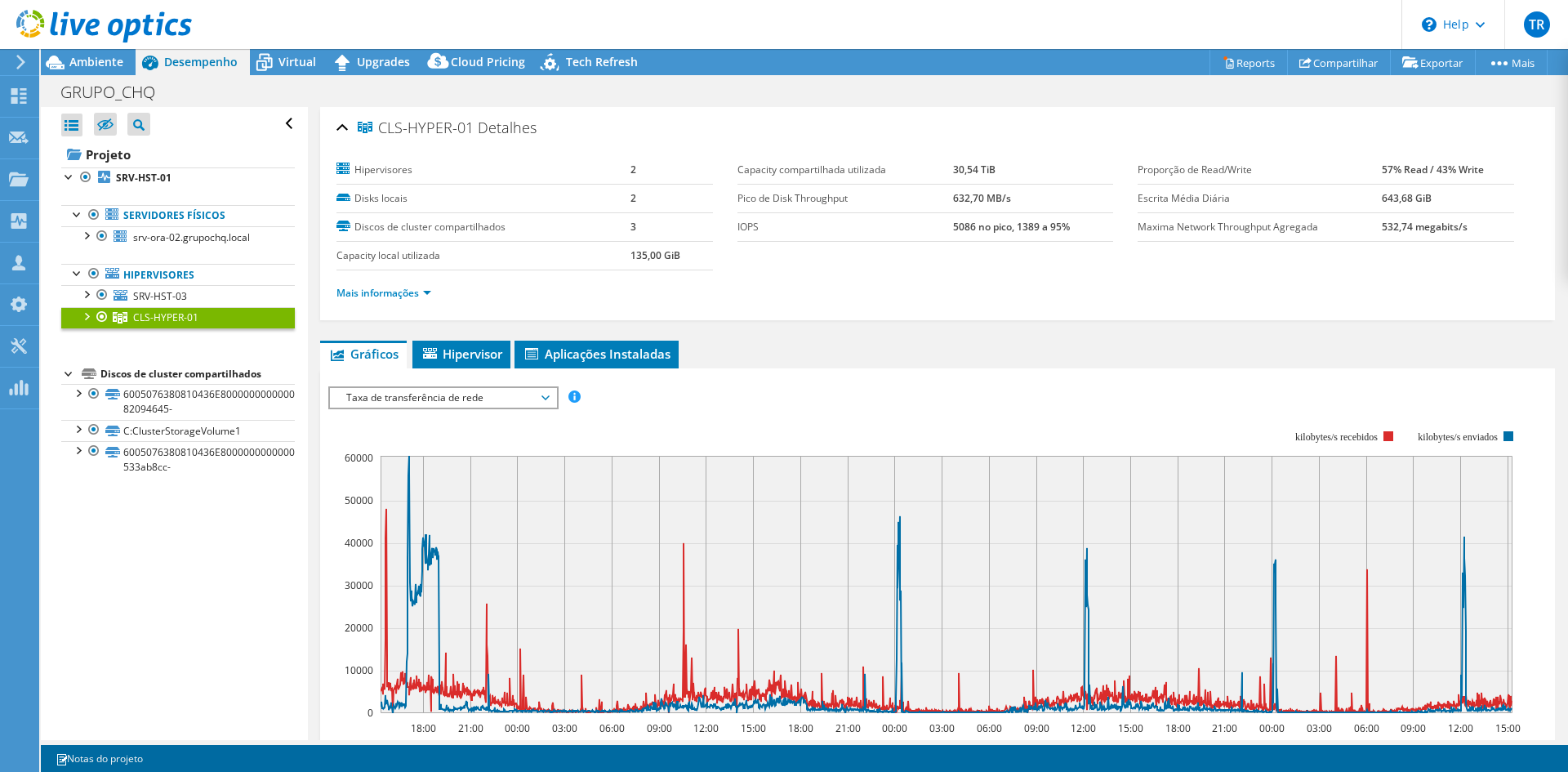
click at [444, 395] on span "Taxa de transferência de rede" at bounding box center [443, 398] width 210 height 20
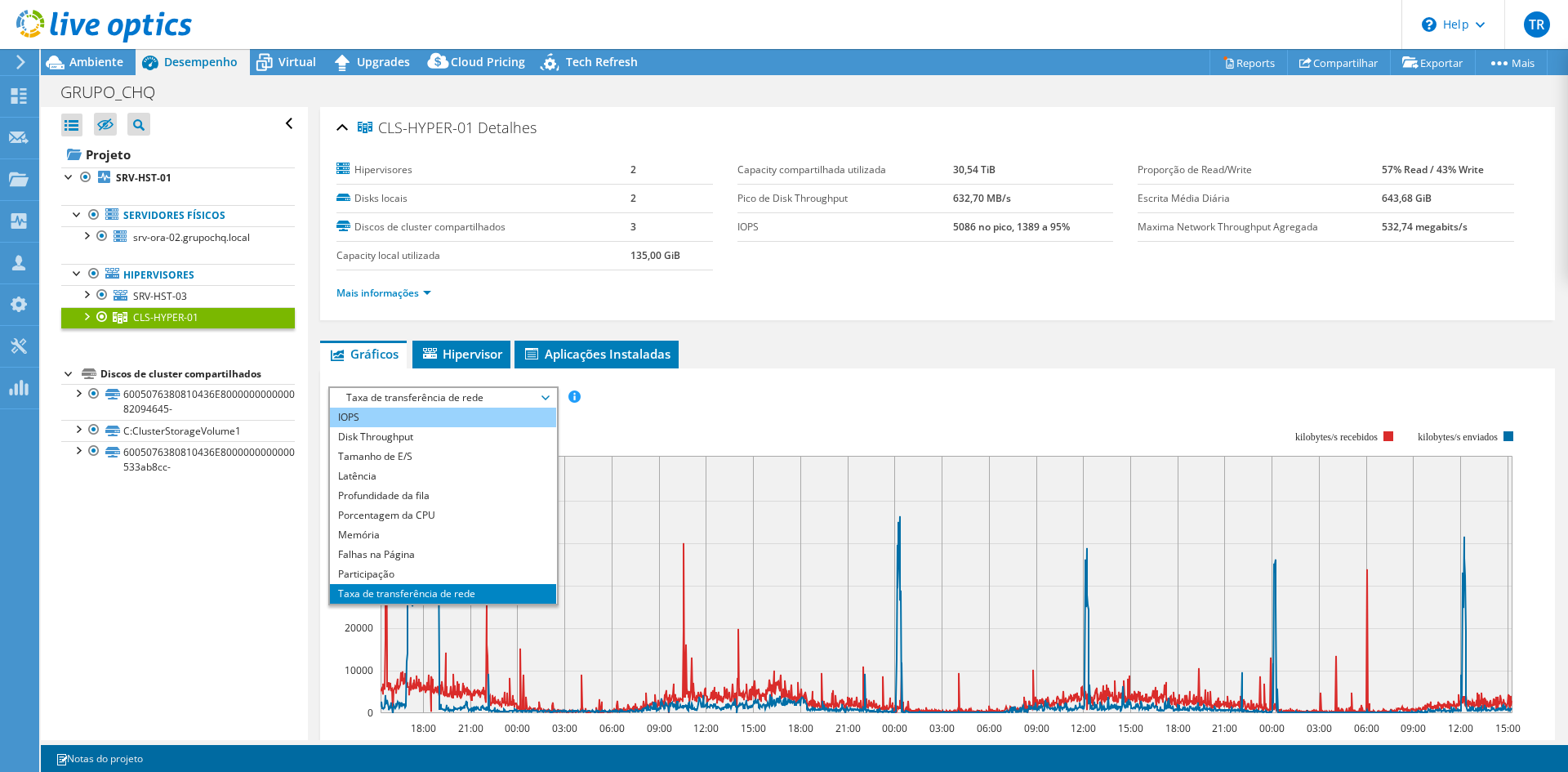
click at [378, 425] on li "IOPS" at bounding box center [443, 418] width 226 height 20
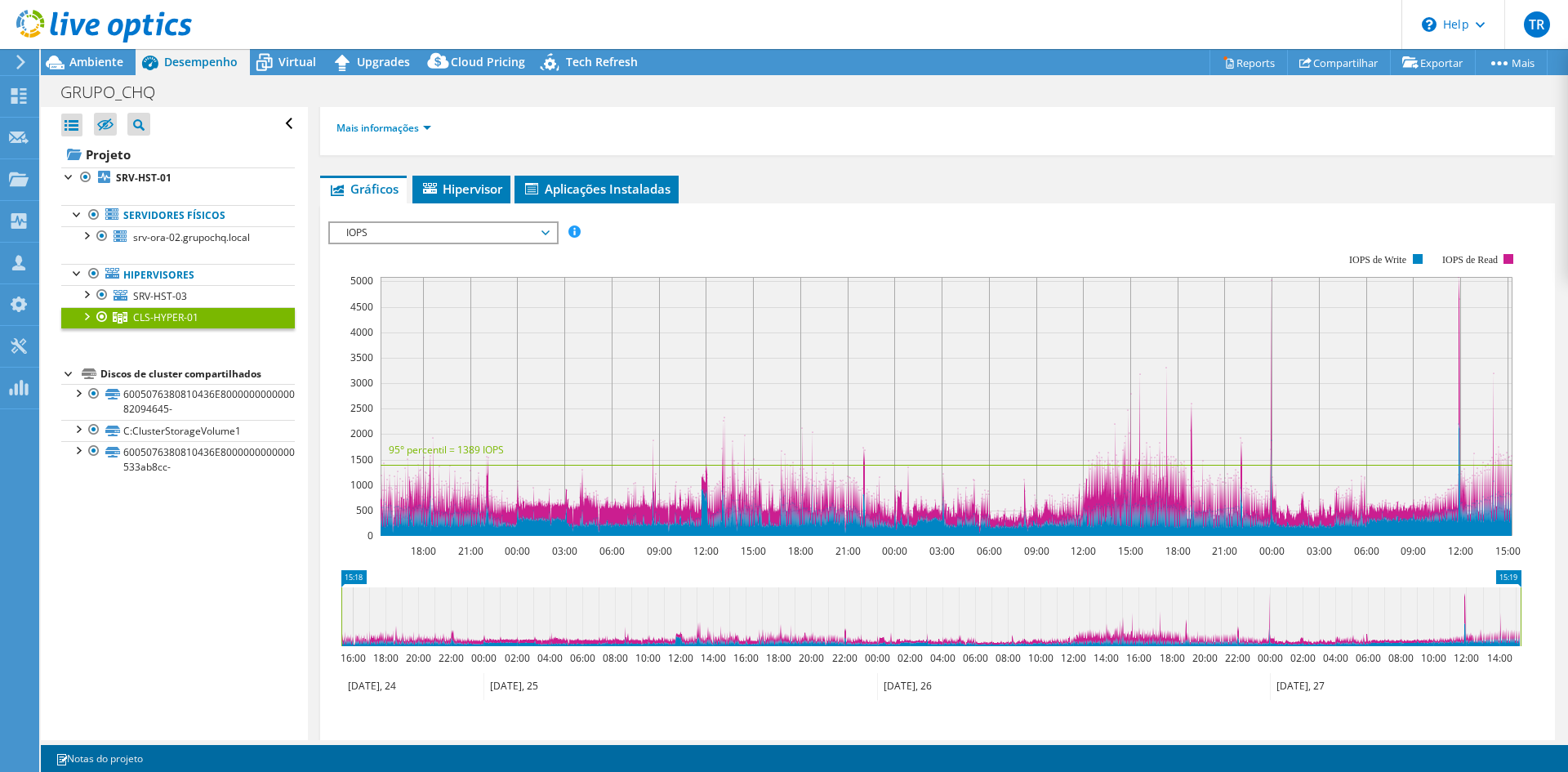
scroll to position [163, 0]
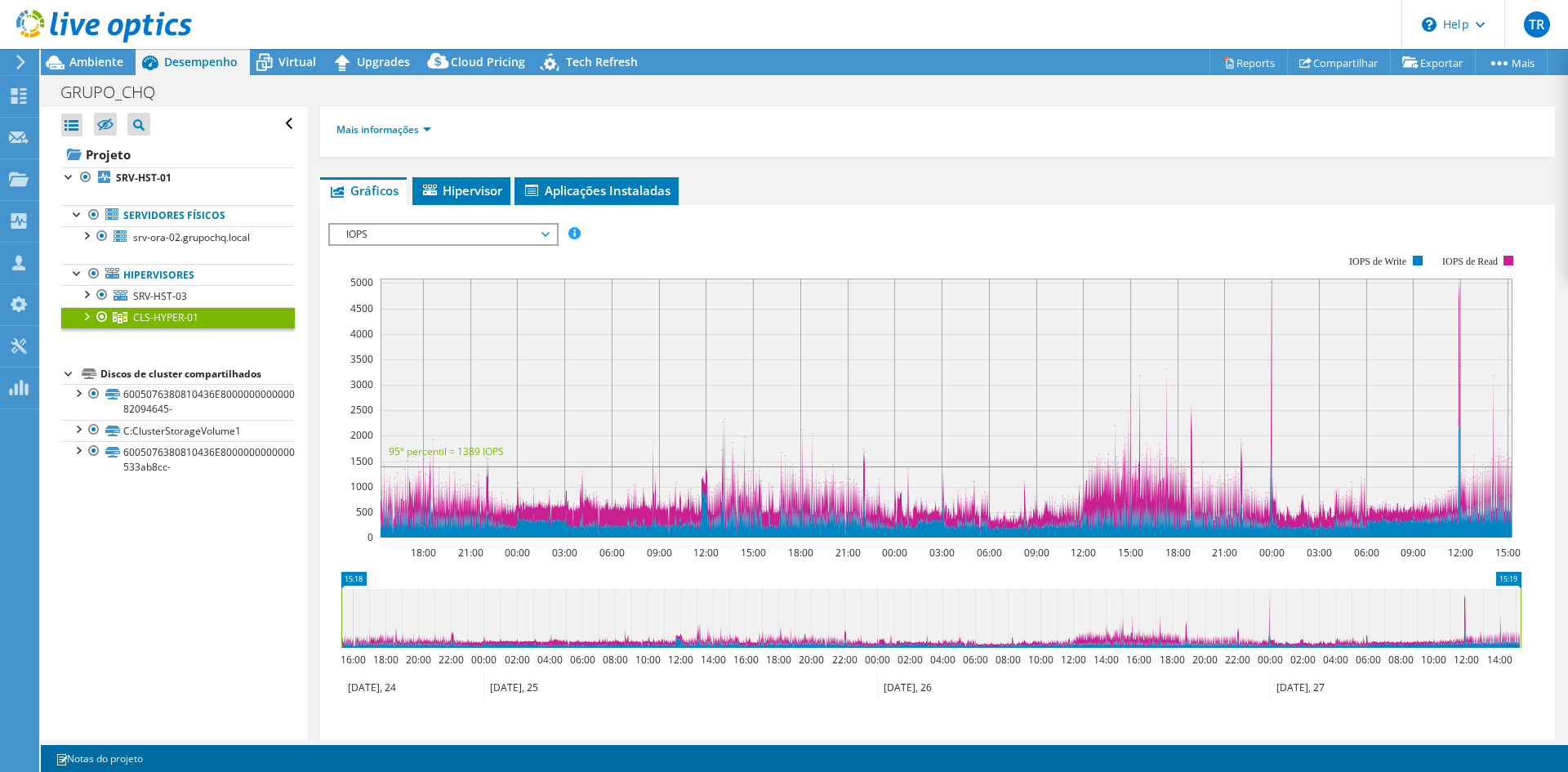
click at [391, 232] on span "IOPS" at bounding box center [443, 234] width 210 height 20
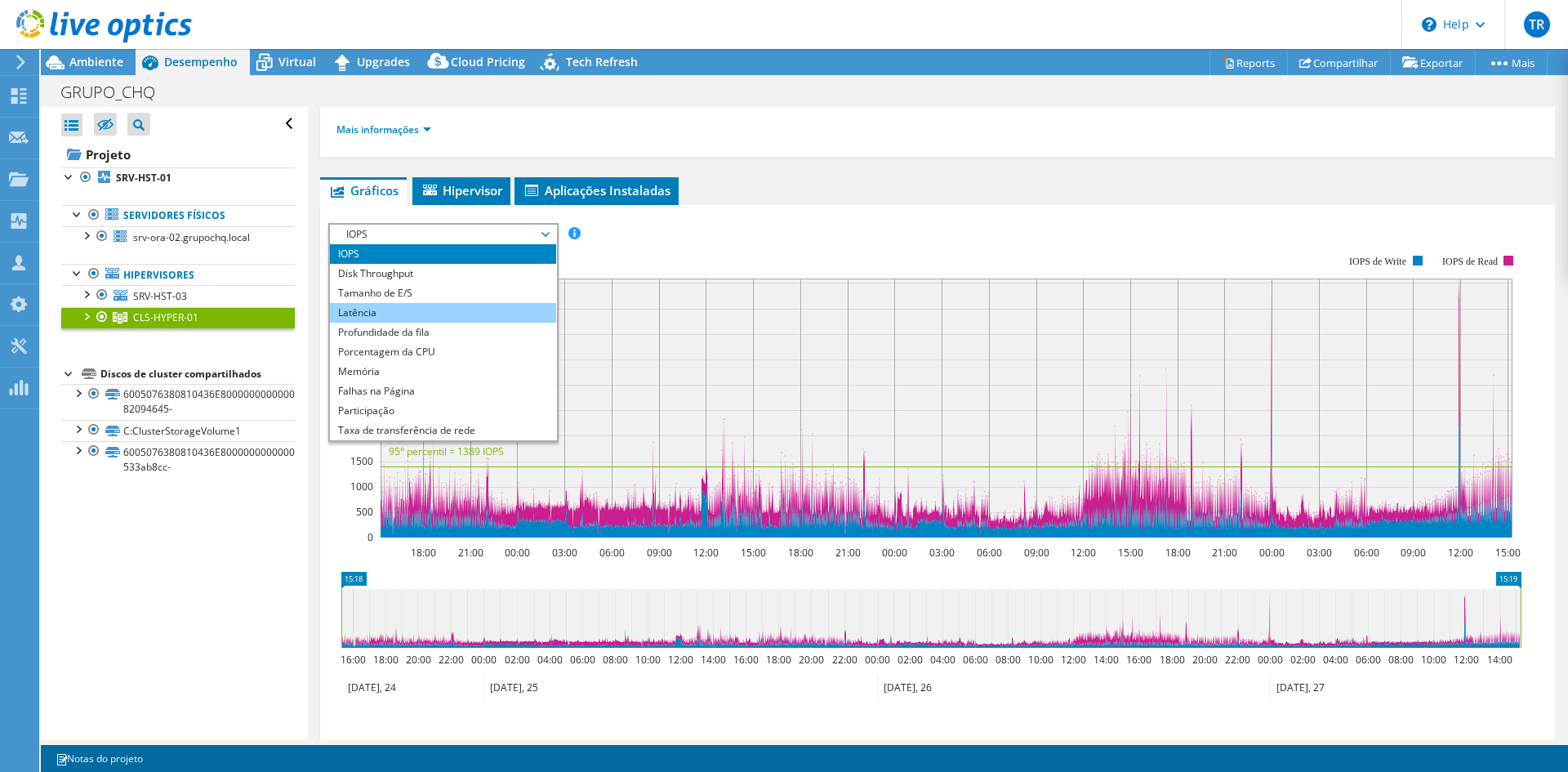
click at [383, 311] on li "Latência" at bounding box center [443, 313] width 226 height 20
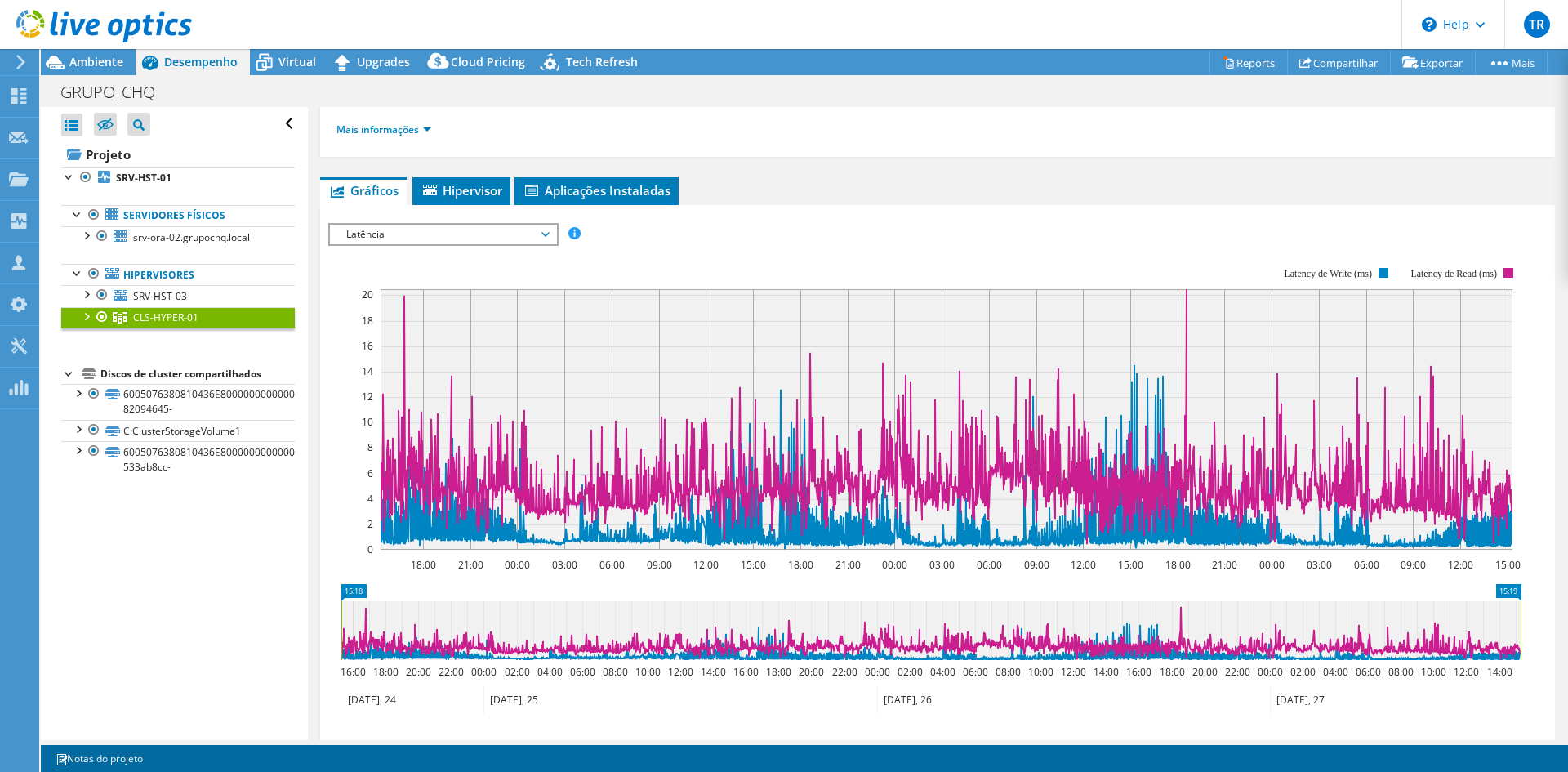
click at [440, 239] on span "Latência" at bounding box center [443, 234] width 210 height 20
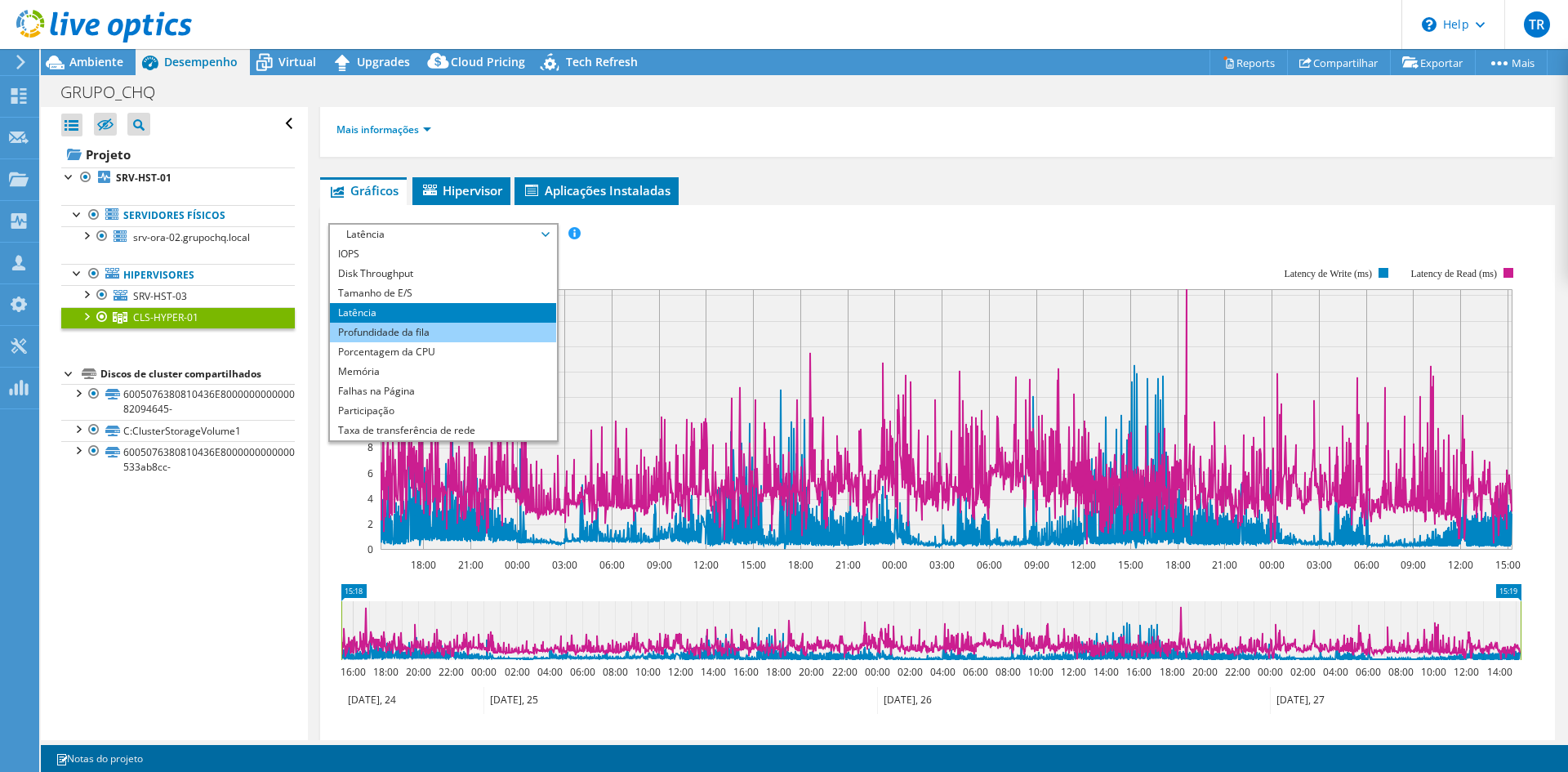
click at [406, 331] on li "Profundidade da fila" at bounding box center [443, 333] width 226 height 20
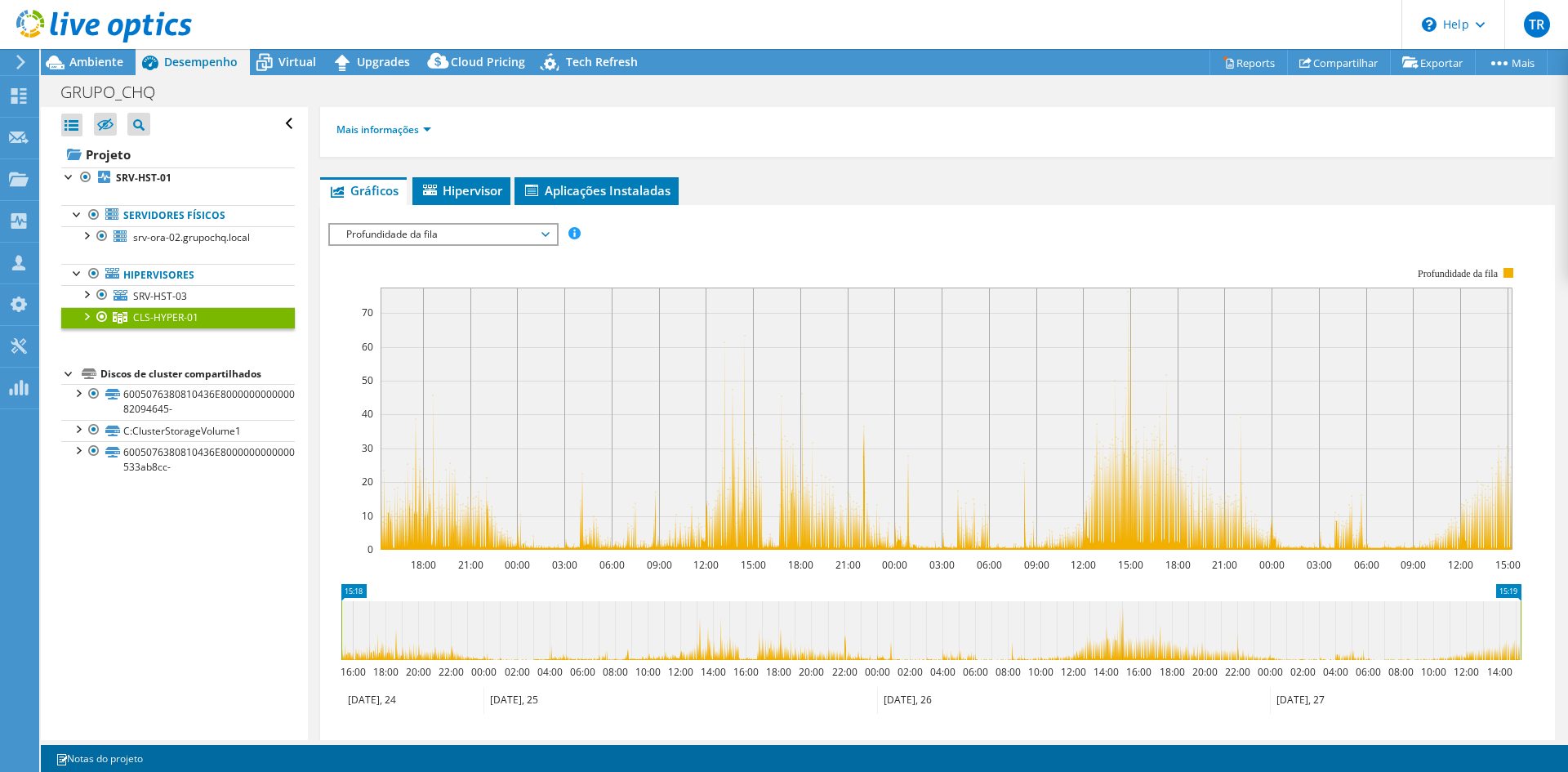
click at [436, 233] on span "Profundidade da fila" at bounding box center [443, 234] width 210 height 20
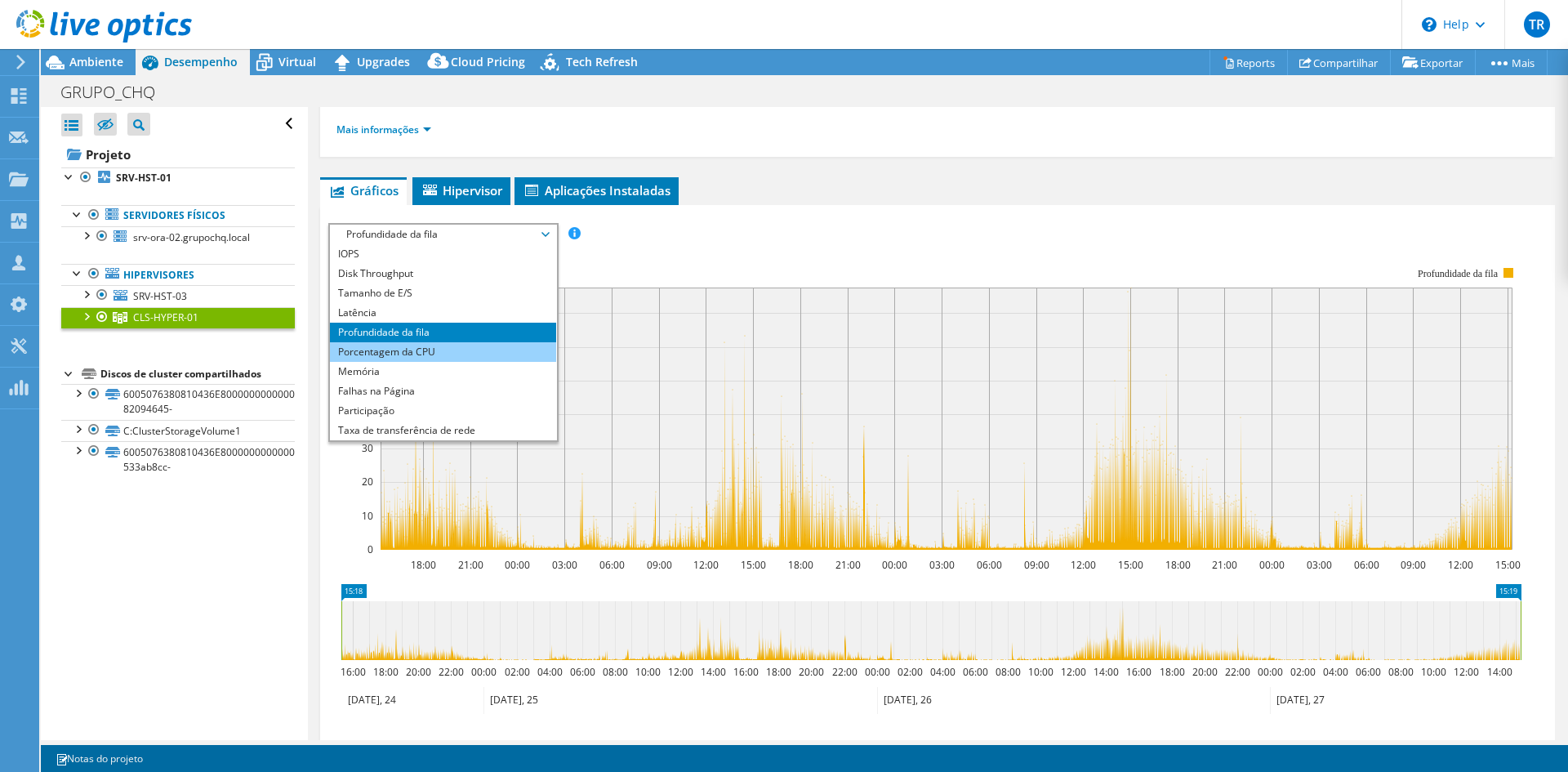
click at [415, 355] on li "Porcentagem da CPU" at bounding box center [443, 352] width 226 height 20
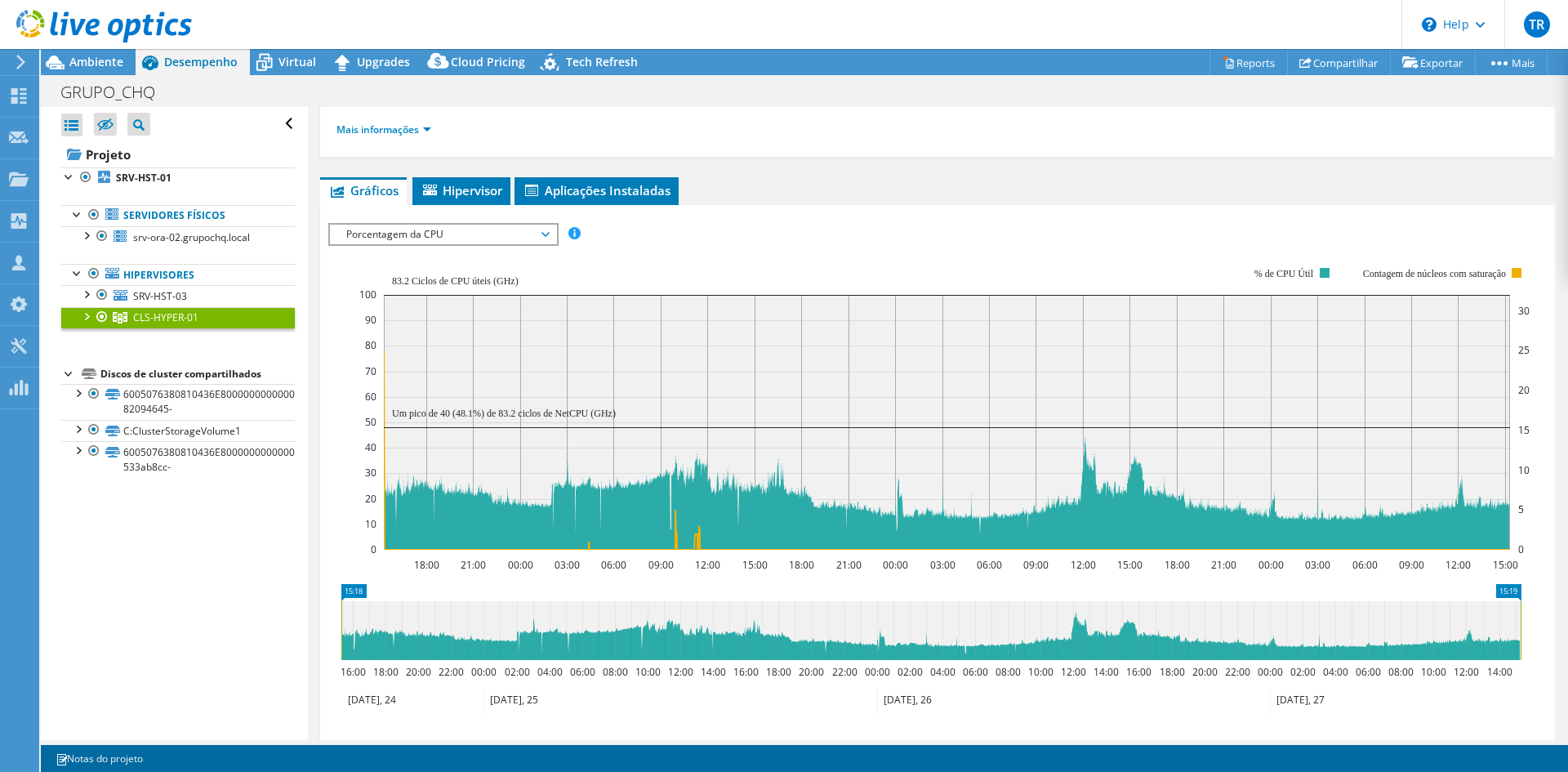
click at [461, 240] on span "Porcentagem da CPU" at bounding box center [443, 234] width 210 height 20
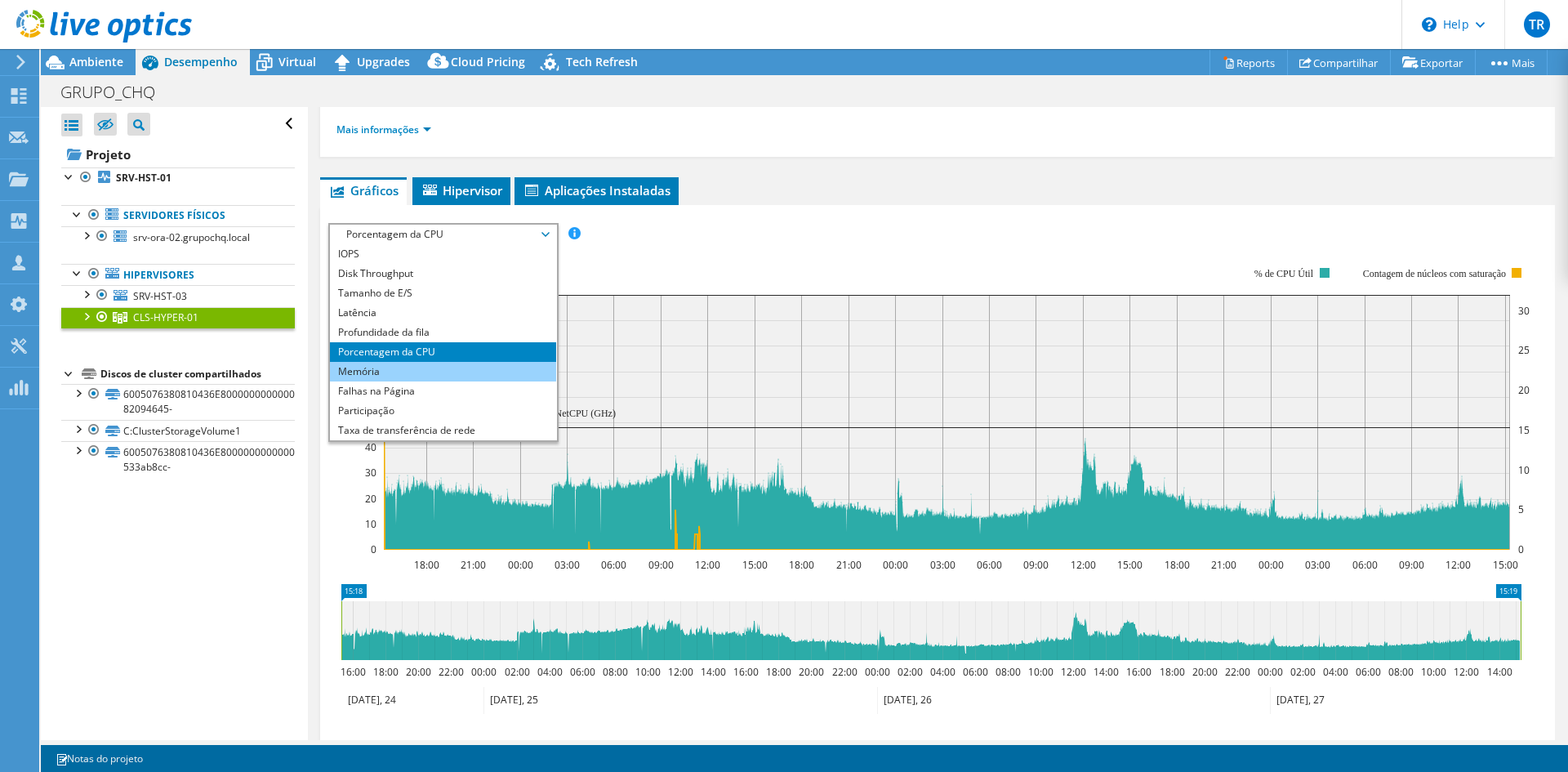
click at [418, 375] on li "Memória" at bounding box center [443, 372] width 226 height 20
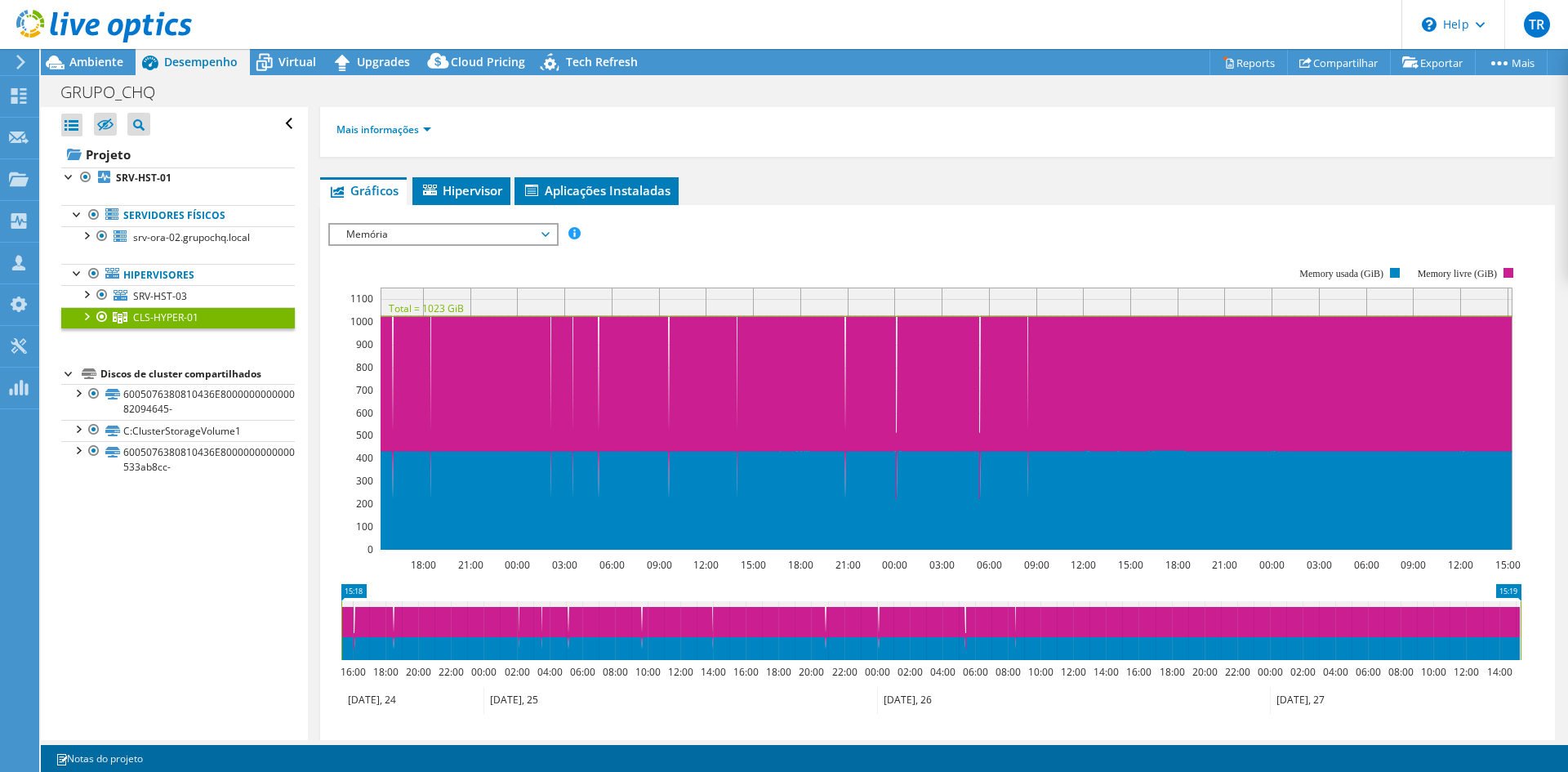
click at [438, 229] on span "Memória" at bounding box center [443, 234] width 210 height 20
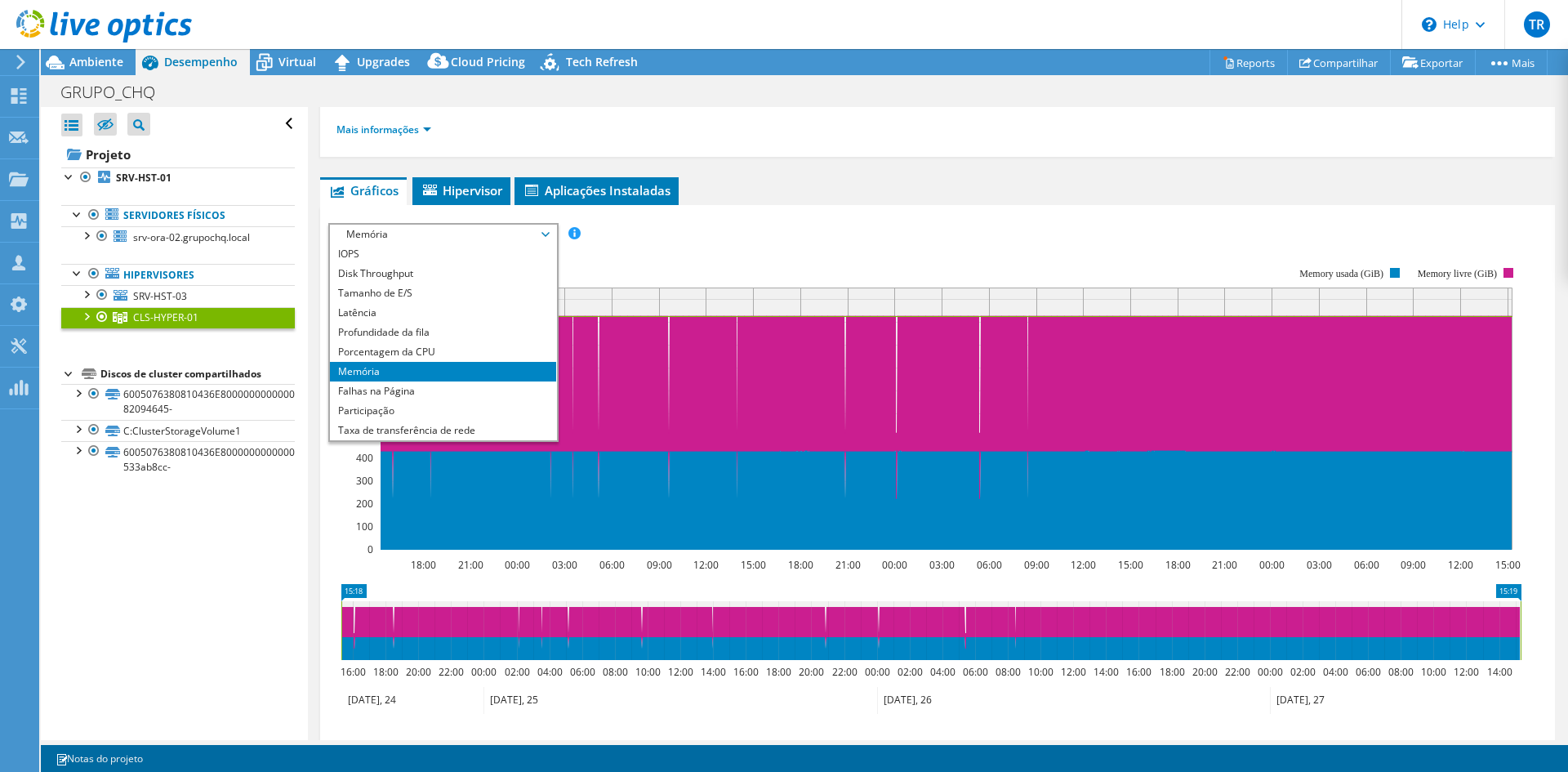
click at [687, 246] on rect at bounding box center [925, 408] width 1194 height 327
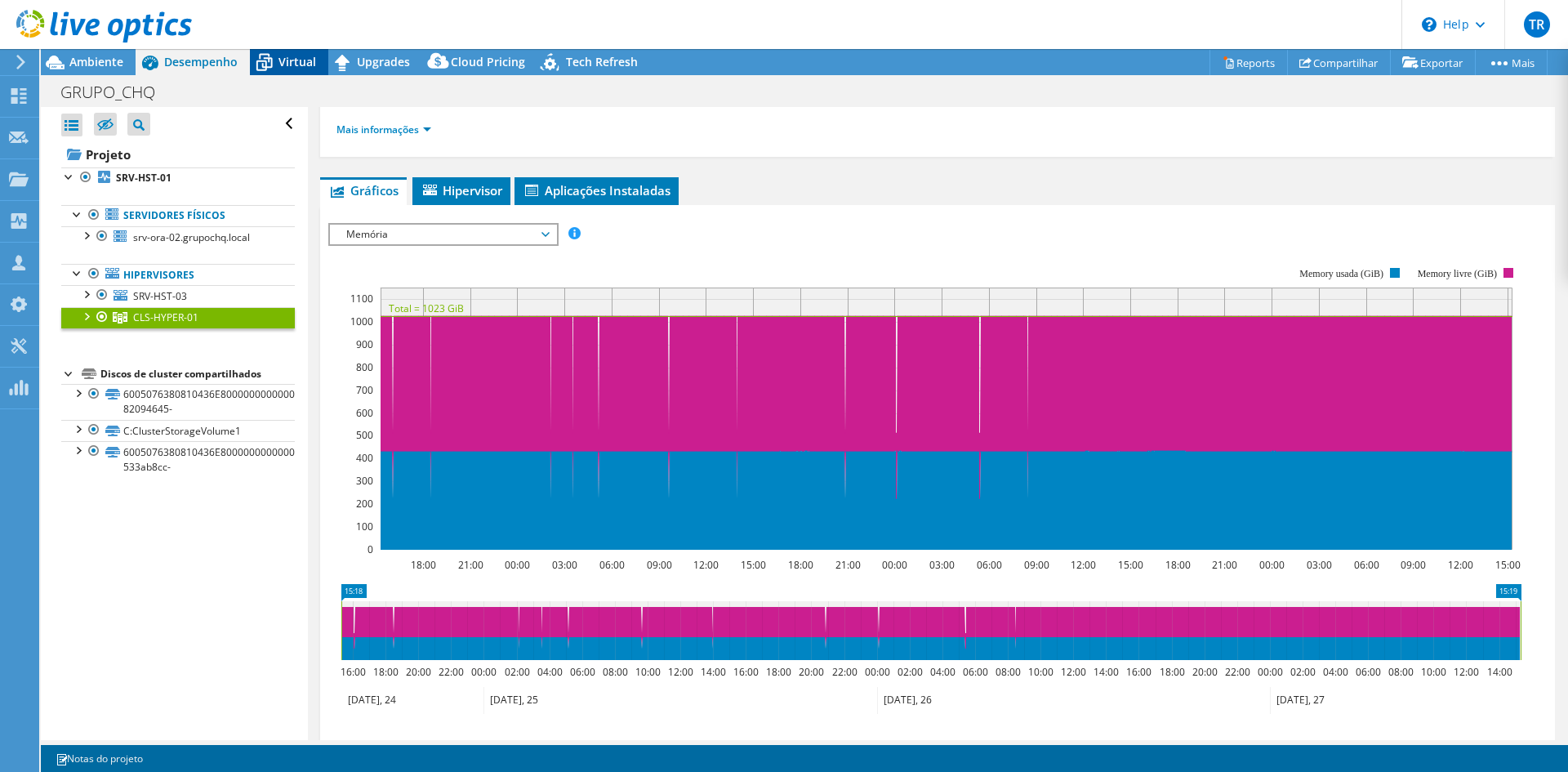
click at [282, 61] on span "Virtual" at bounding box center [297, 61] width 37 height 15
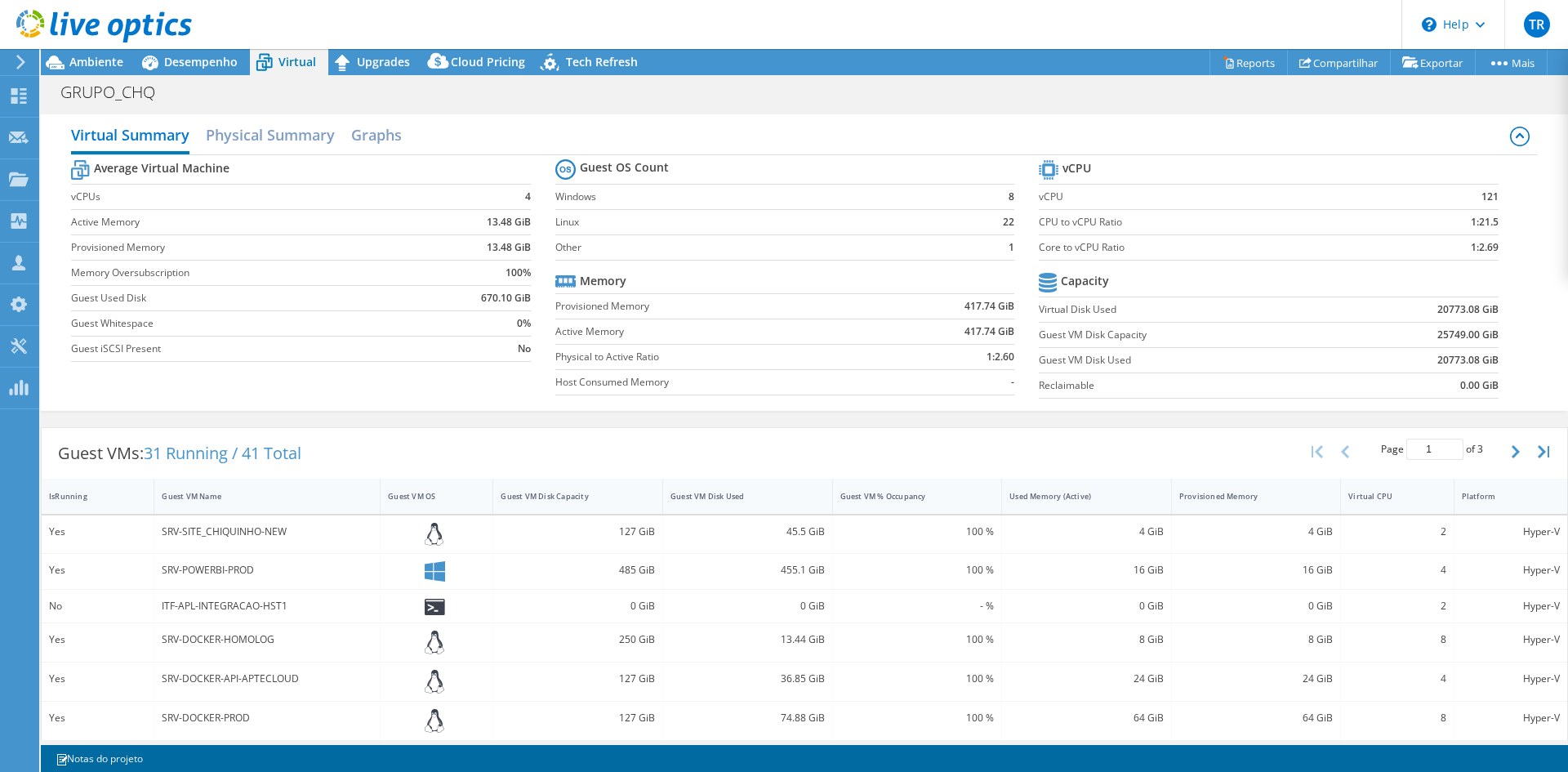
scroll to position [0, 0]
